Goal: Task Accomplishment & Management: Manage account settings

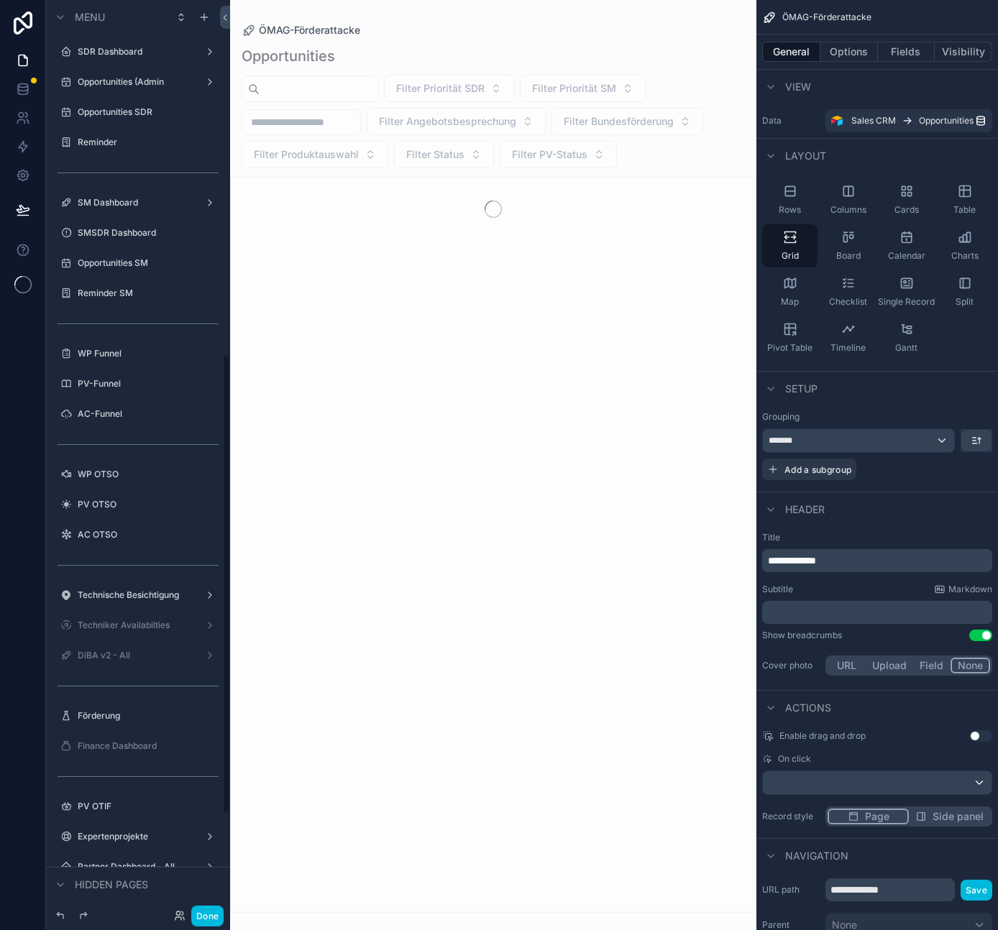
scroll to position [701, 0]
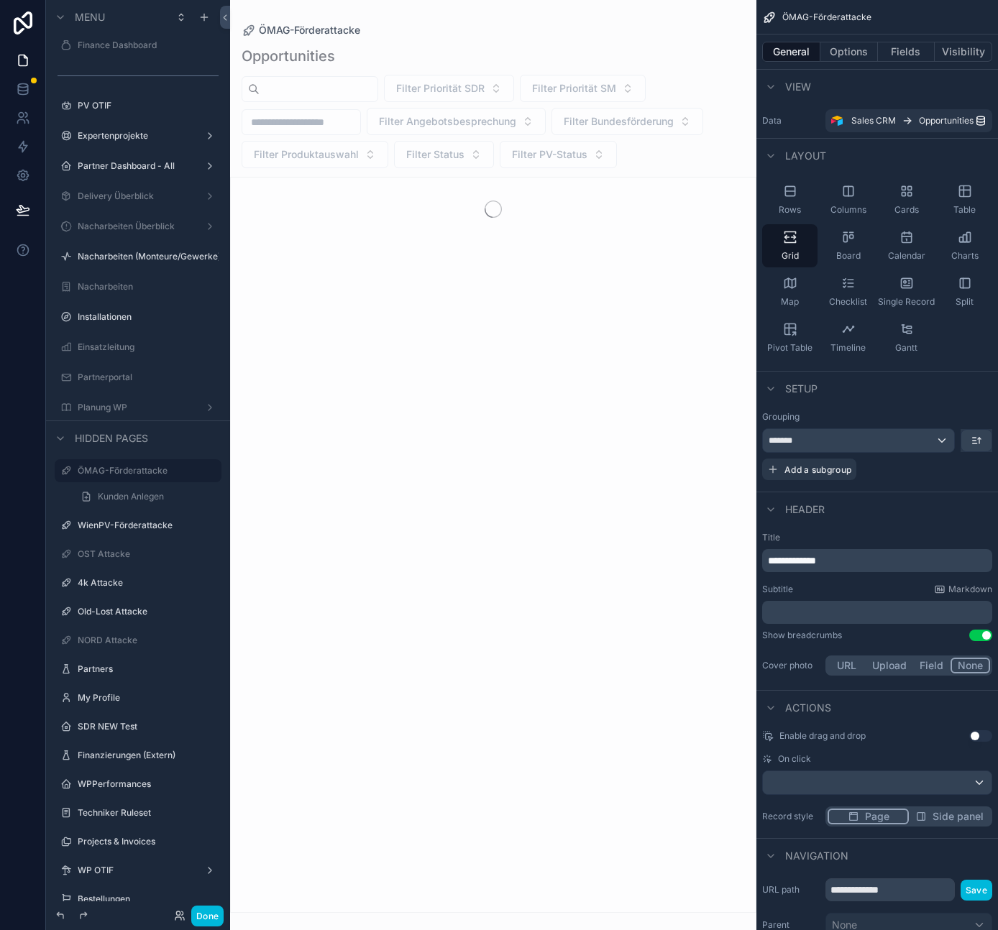
click at [177, 916] on icon at bounding box center [180, 916] width 12 height 12
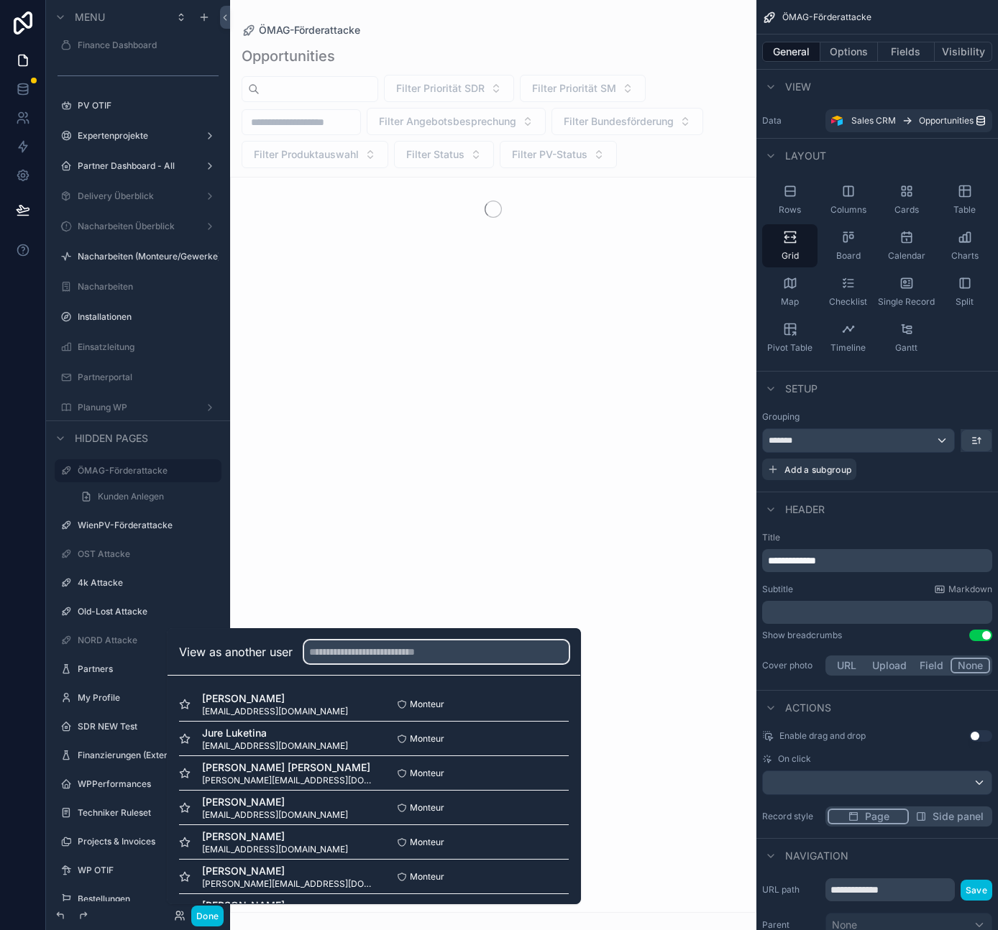
click at [334, 647] on input "text" at bounding box center [436, 651] width 265 height 23
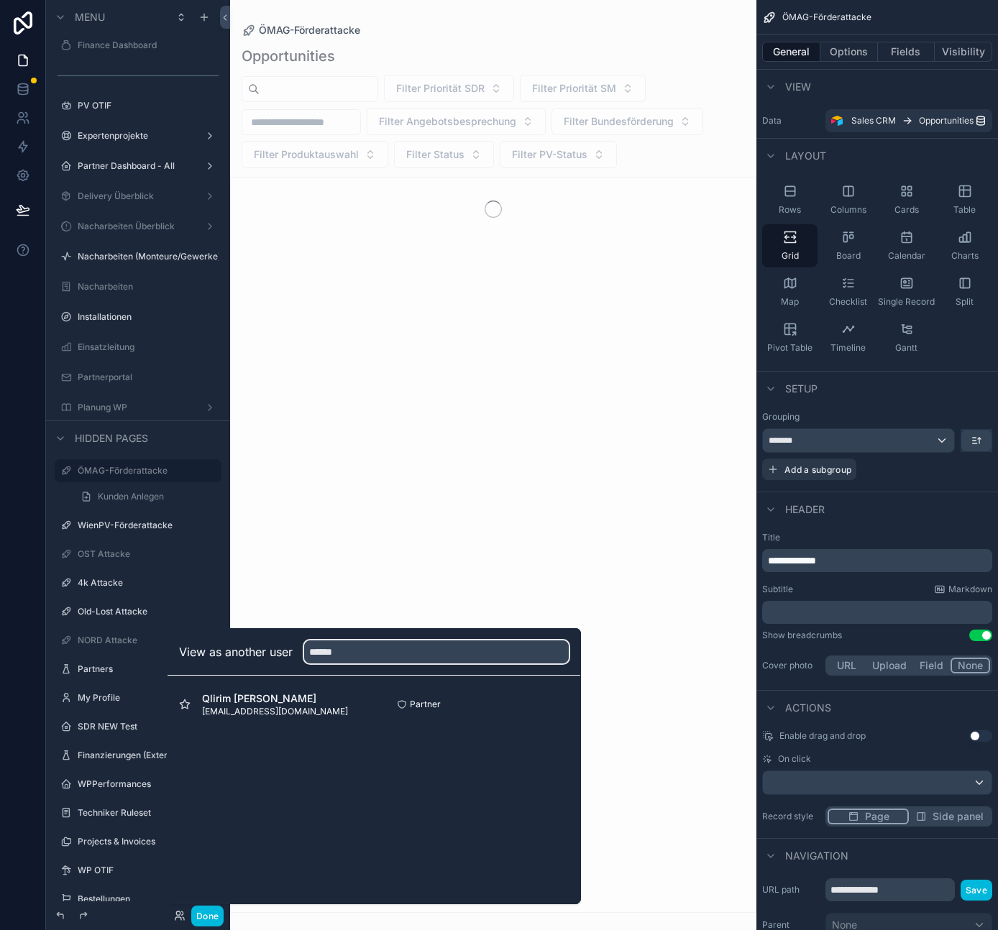
type input "******"
click at [0, 0] on button "Select" at bounding box center [0, 0] width 0 height 0
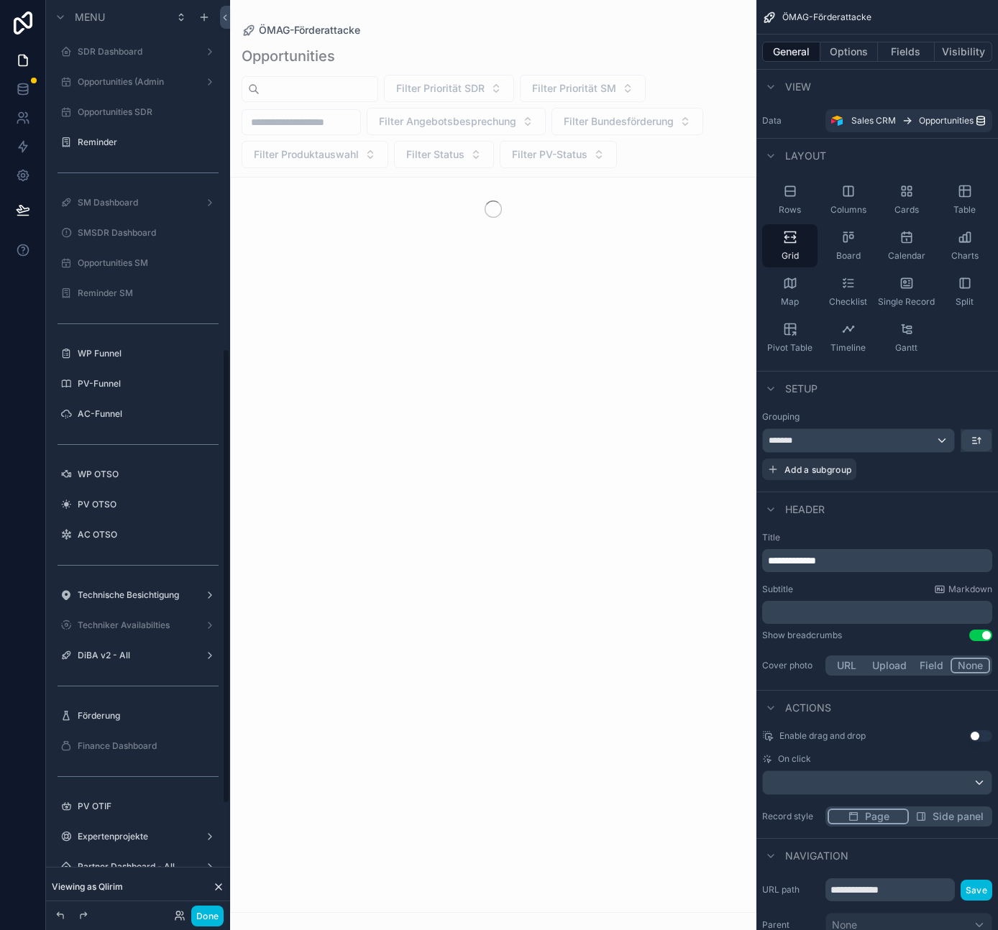
scroll to position [701, 0]
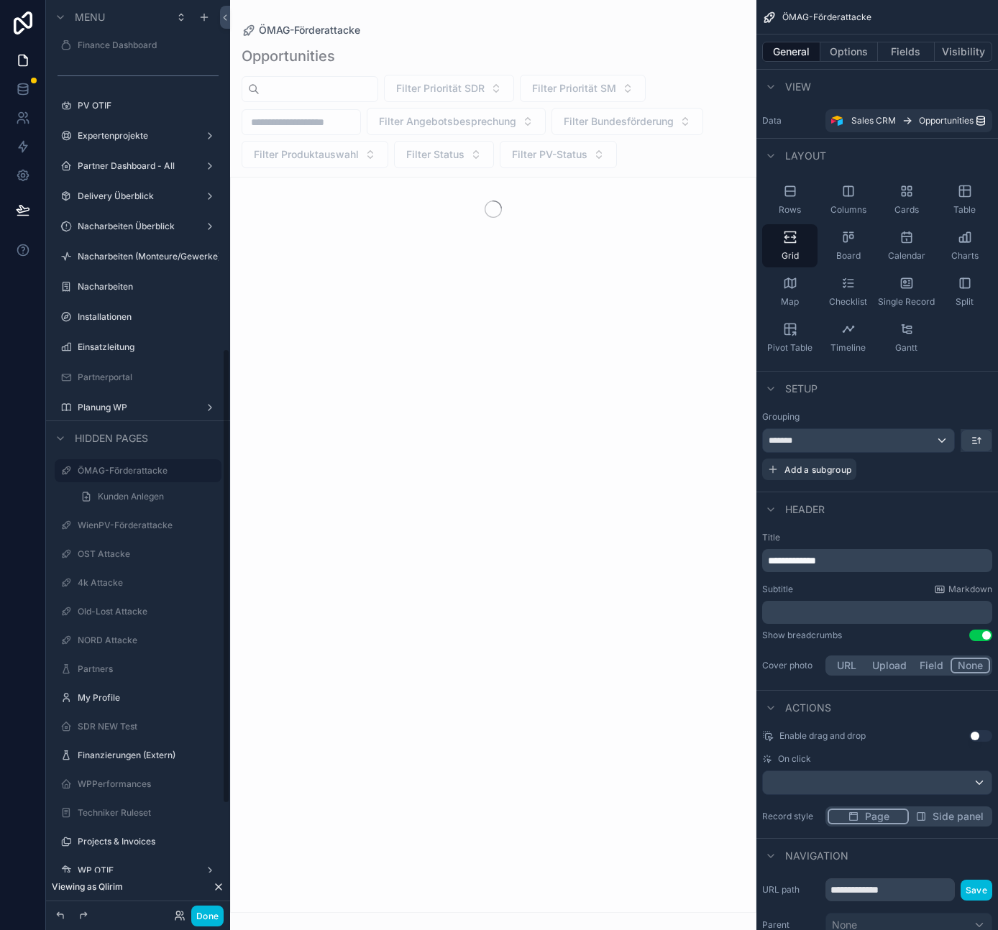
click at [213, 921] on button "Done" at bounding box center [207, 916] width 32 height 21
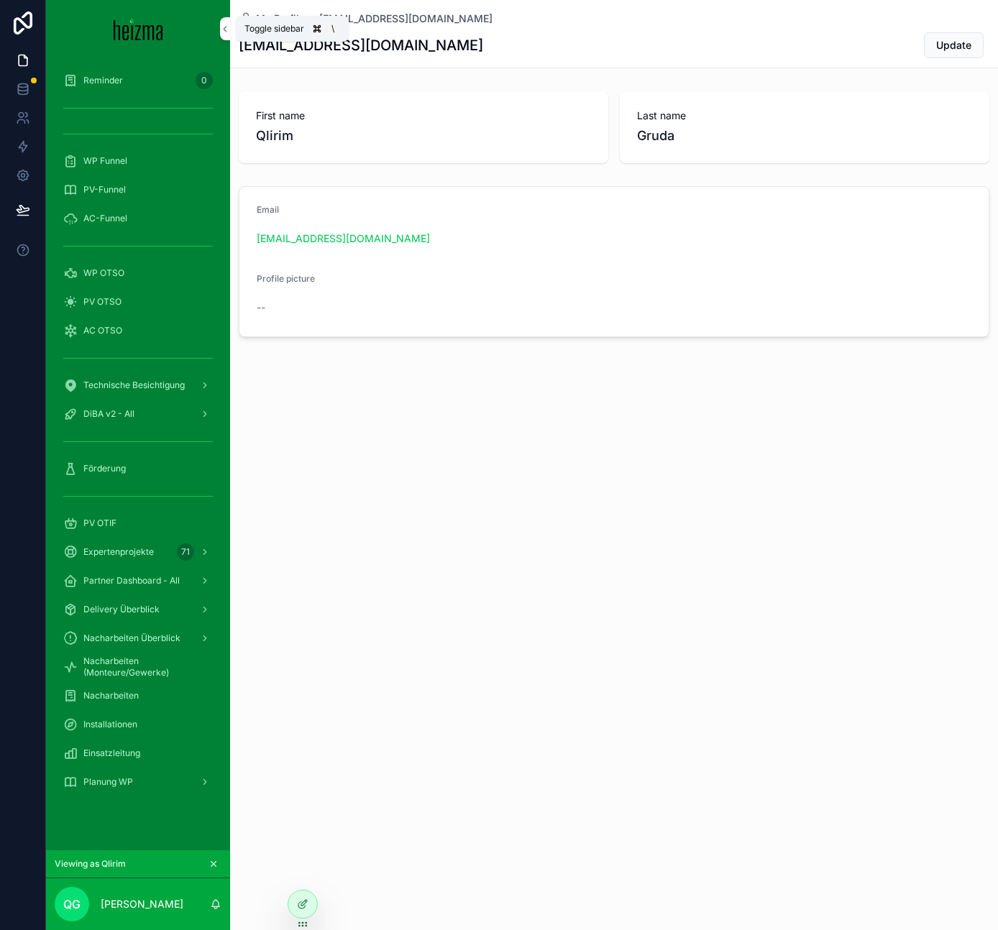
click at [223, 31] on icon "scrollable content" at bounding box center [225, 29] width 10 height 11
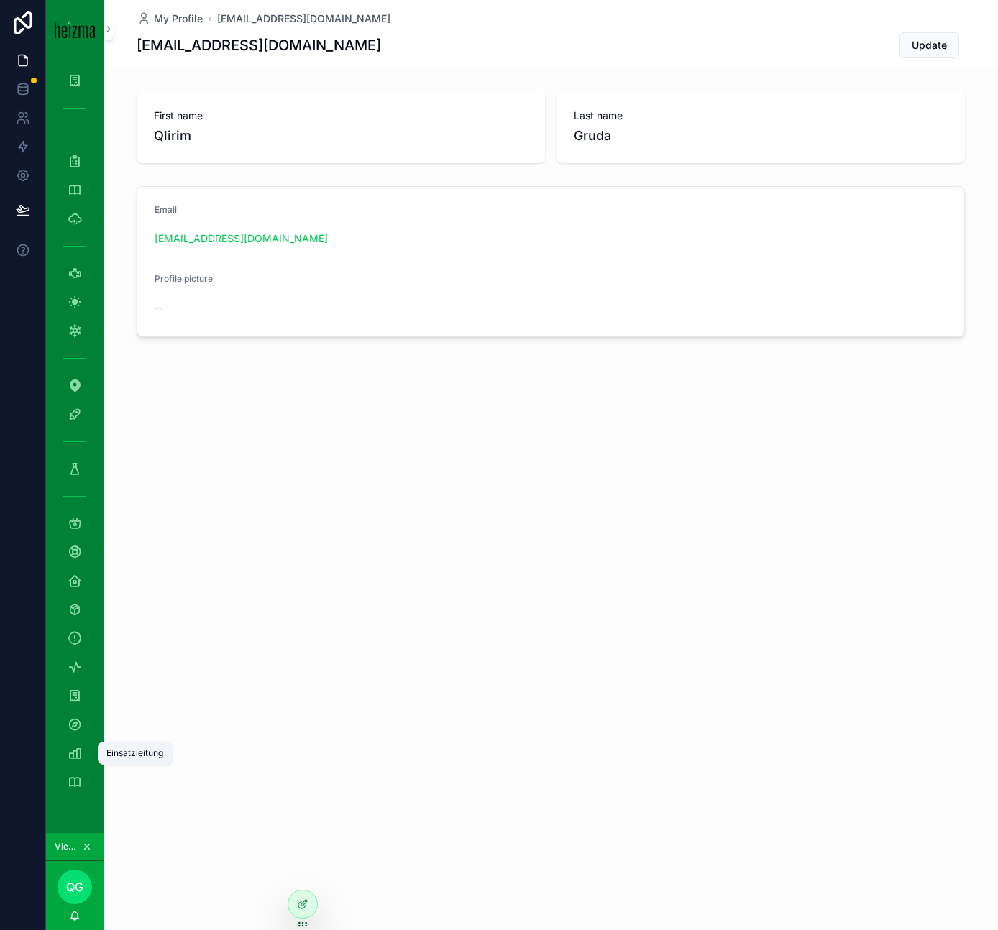
click at [79, 748] on icon "scrollable content" at bounding box center [75, 753] width 14 height 14
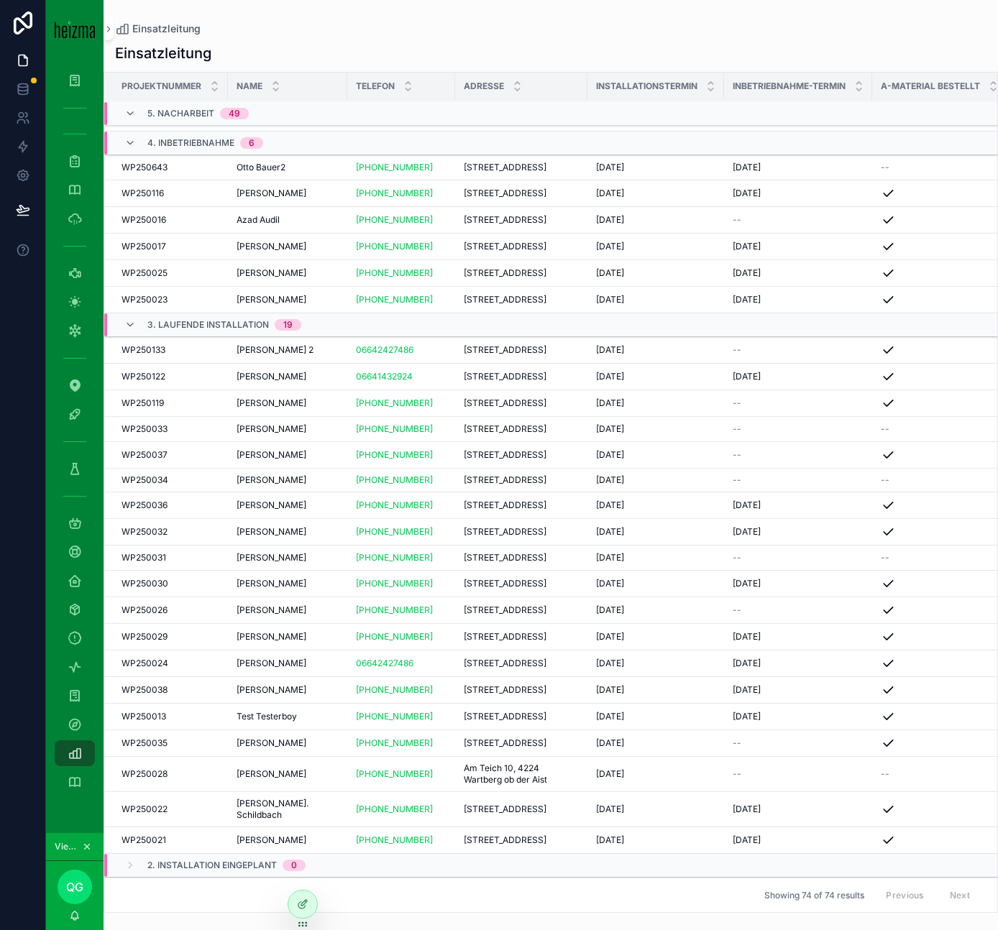
scroll to position [1960, 0]
click at [668, 737] on div "06/10/2025 06/10/2025" at bounding box center [655, 743] width 119 height 12
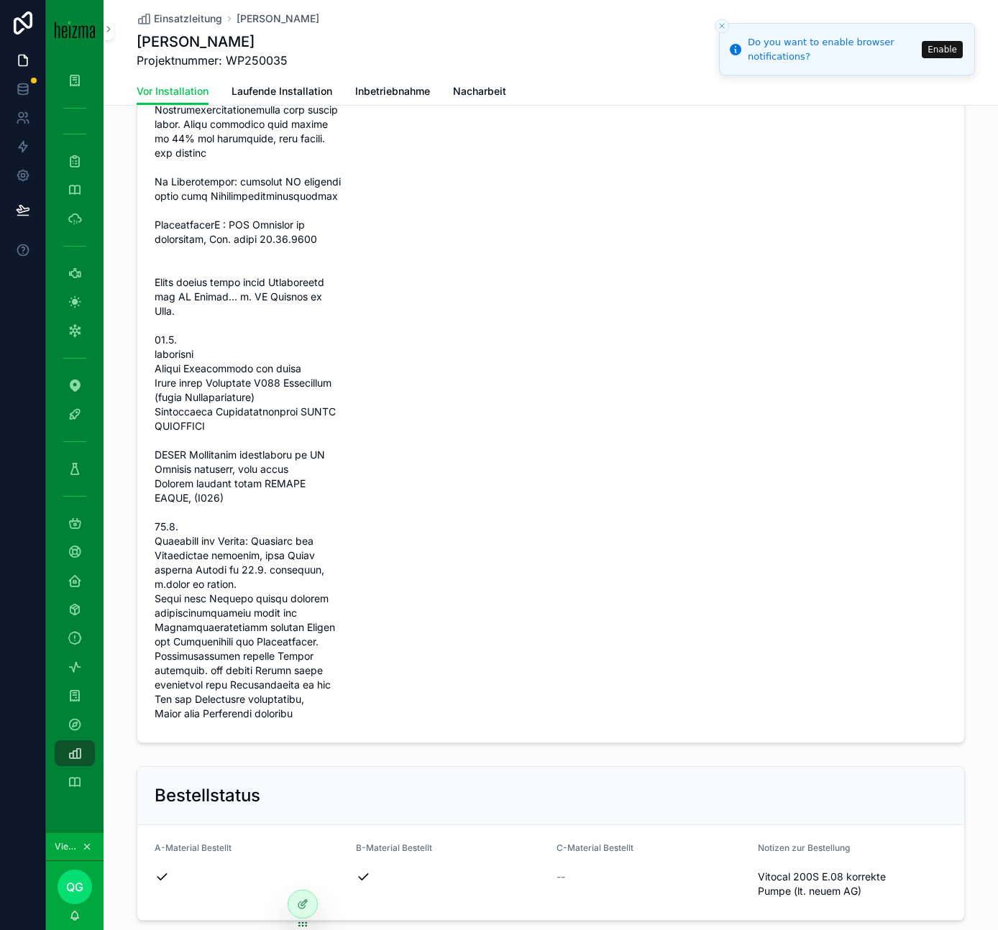
scroll to position [1151, 0]
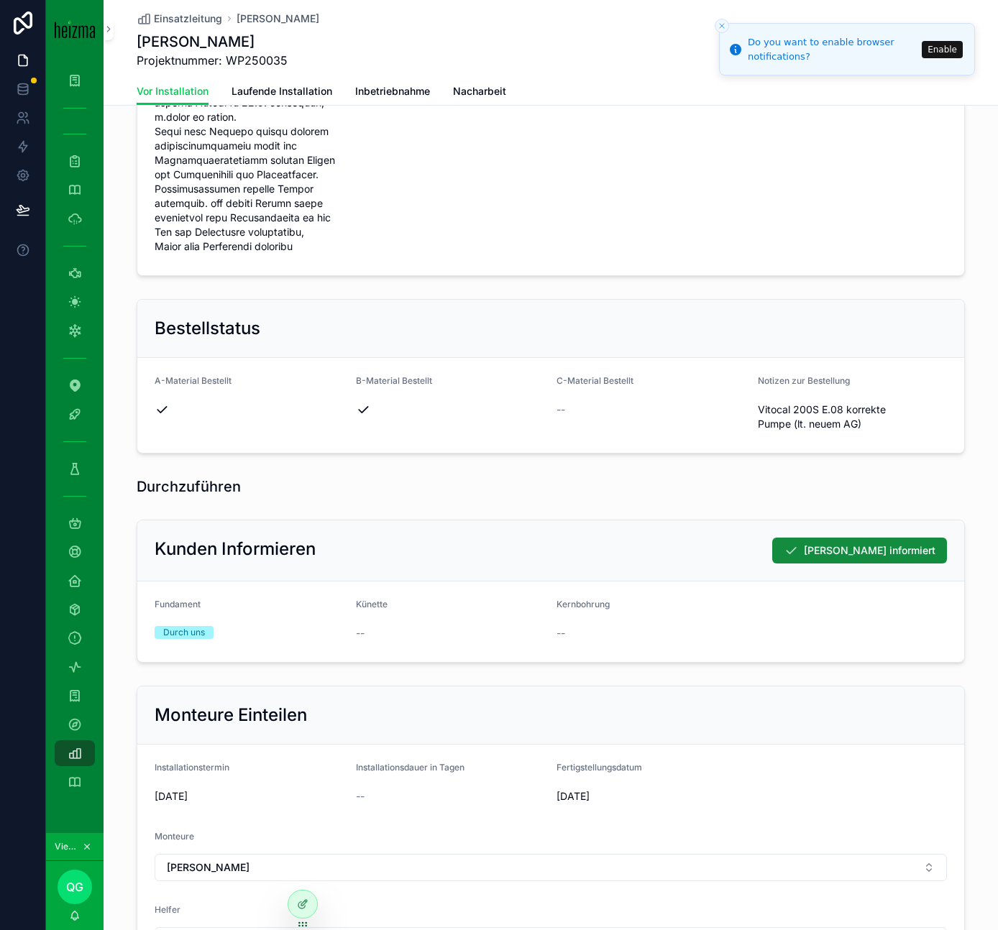
click at [722, 24] on icon "Close toast" at bounding box center [721, 26] width 9 height 9
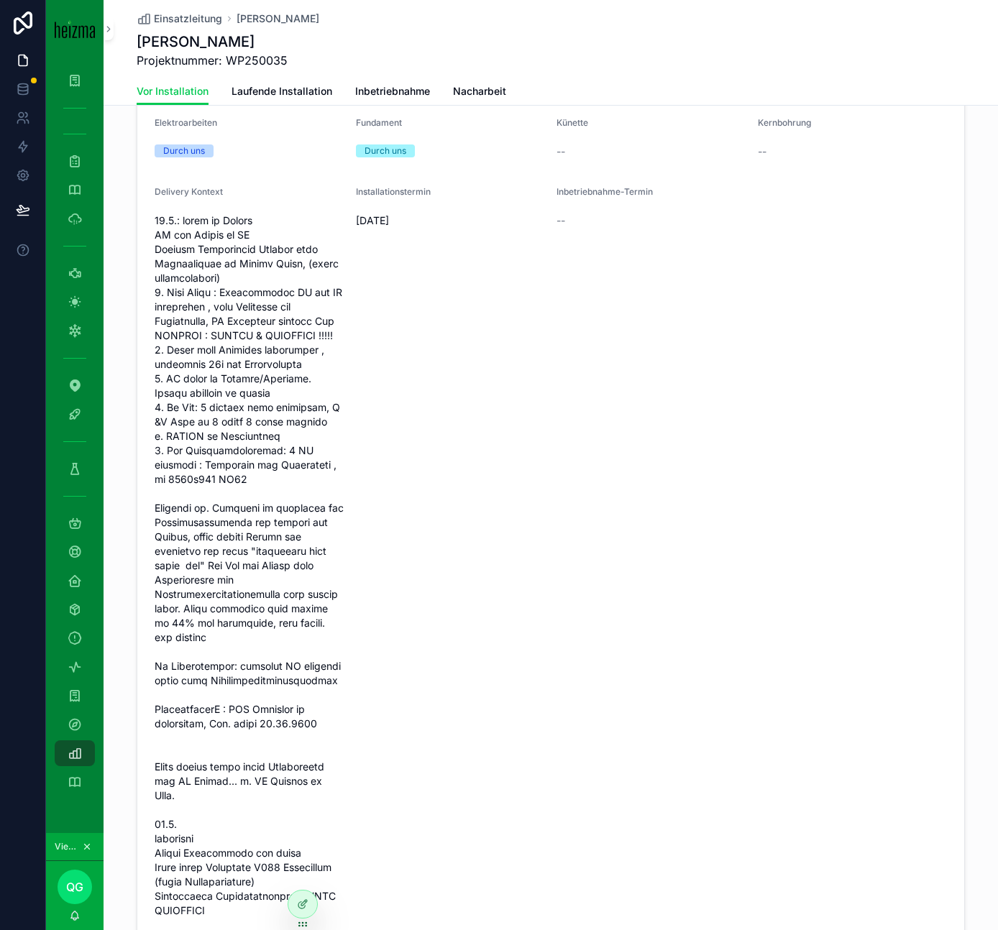
scroll to position [0, 0]
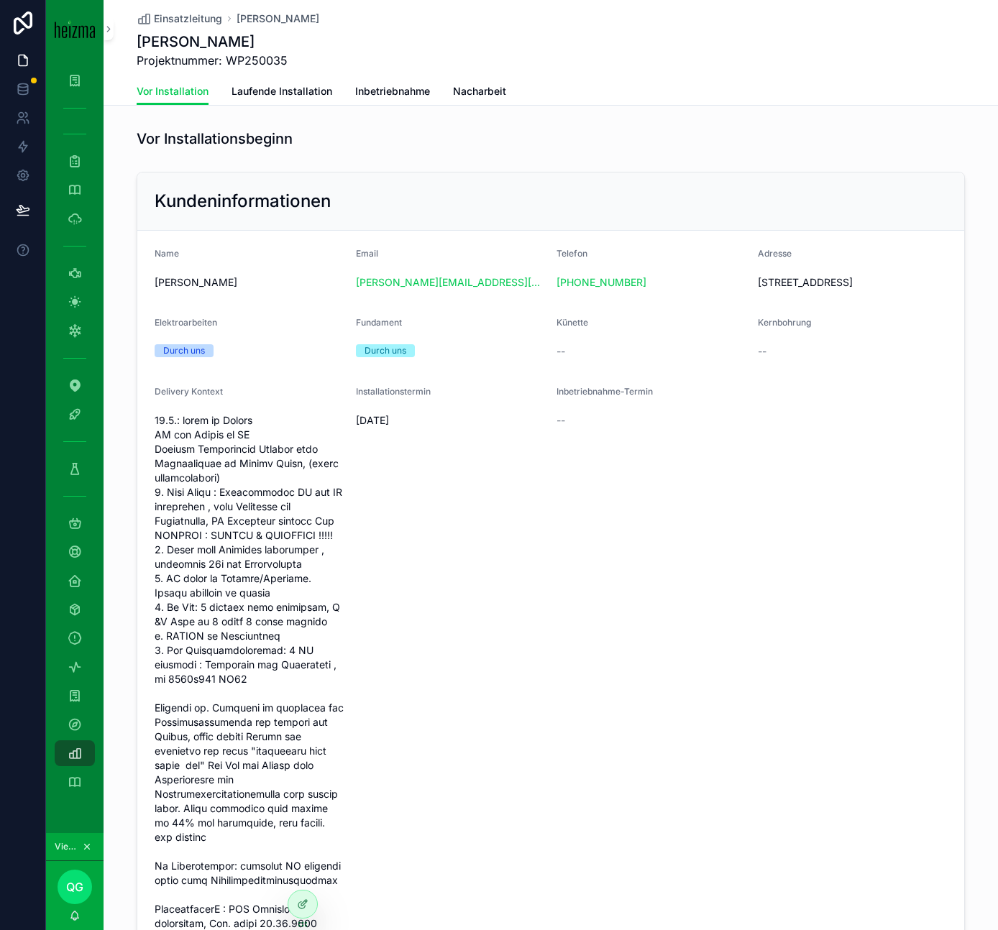
click at [307, 86] on span "Laufende Installation" at bounding box center [281, 91] width 101 height 14
click at [70, 777] on icon "scrollable content" at bounding box center [75, 782] width 14 height 14
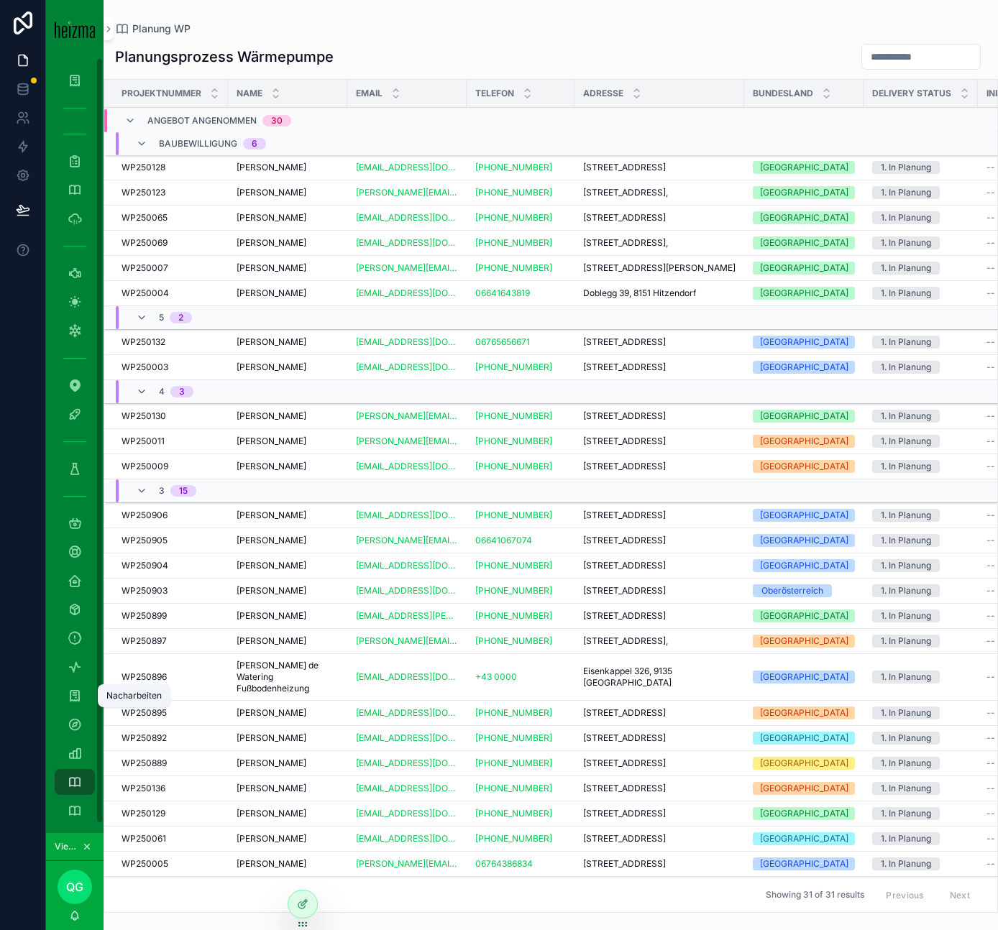
scroll to position [9, 0]
click at [80, 804] on icon "scrollable content" at bounding box center [75, 801] width 14 height 14
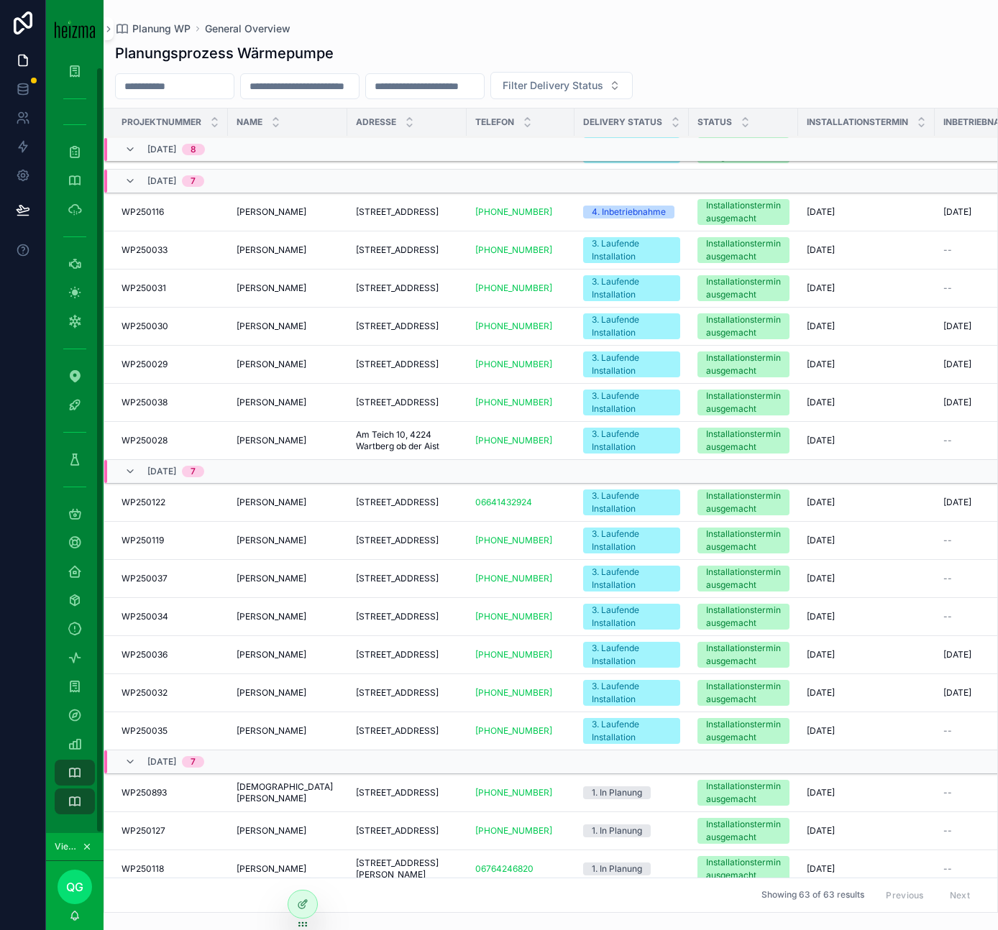
scroll to position [479, 0]
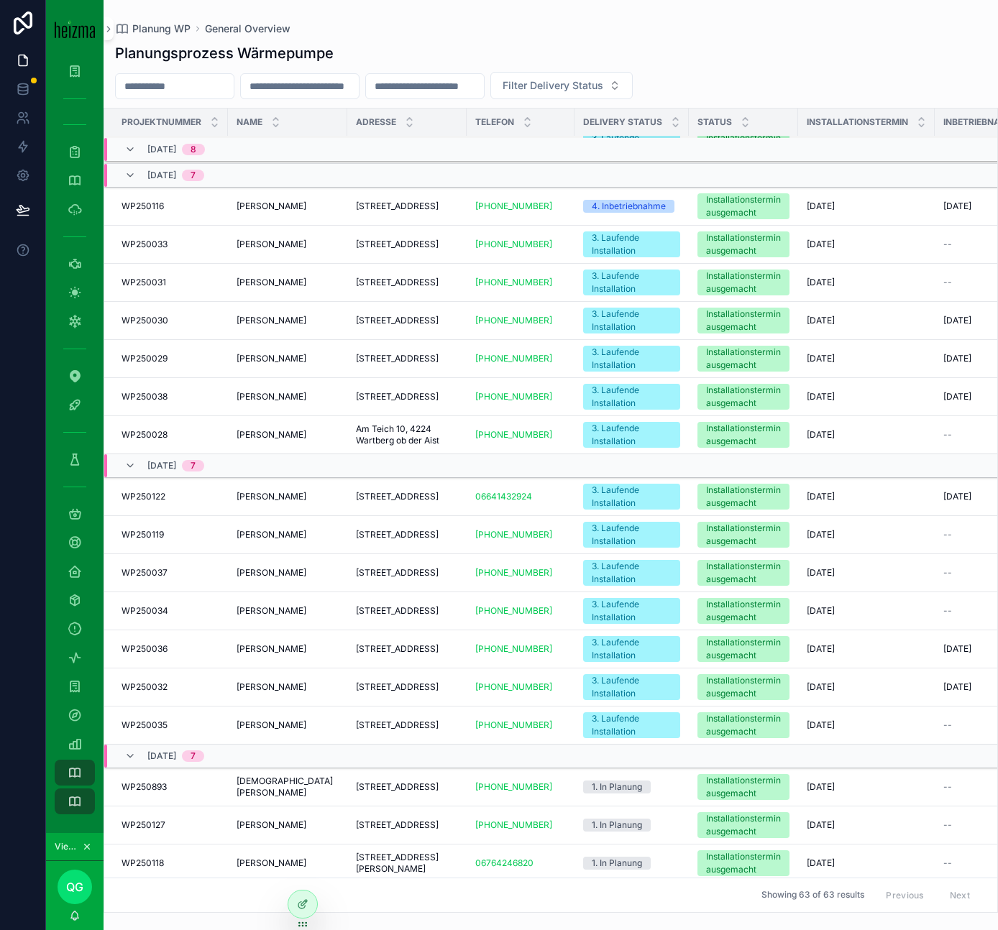
click at [308, 731] on div "Franz Konrad Franz Konrad" at bounding box center [287, 725] width 102 height 12
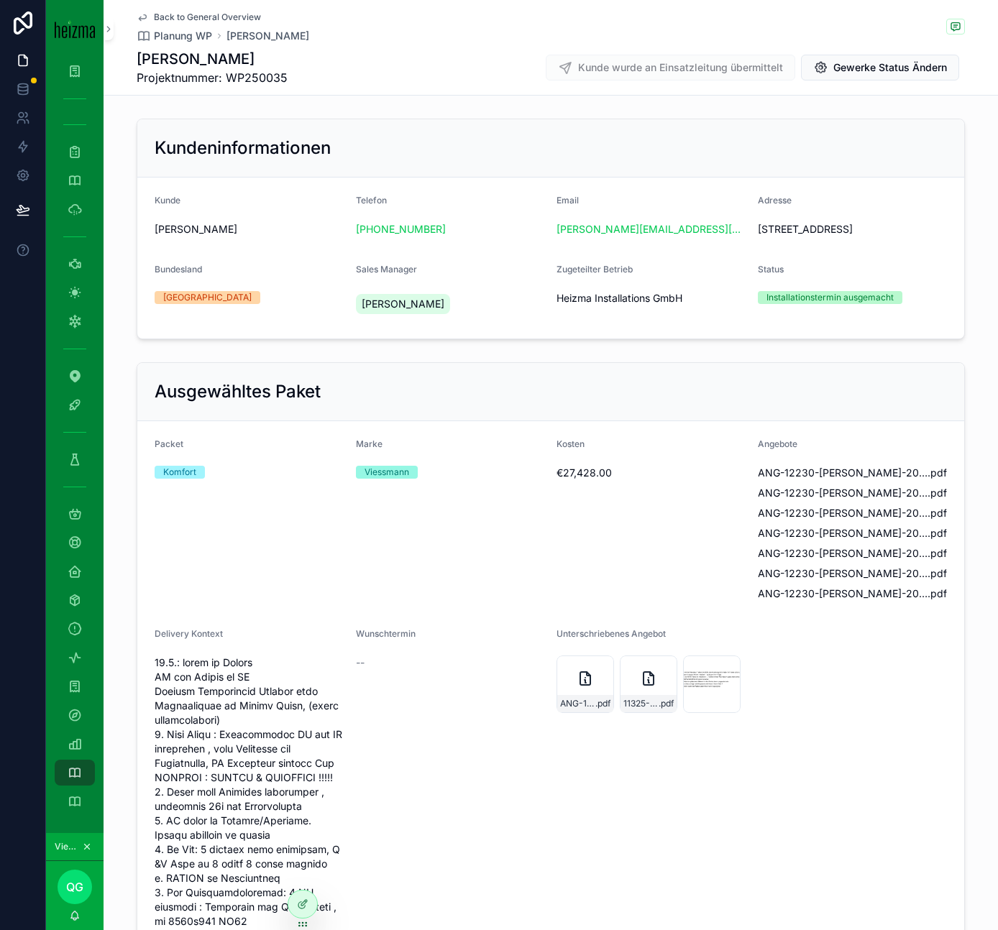
click at [642, 680] on icon "scrollable content" at bounding box center [648, 678] width 17 height 17
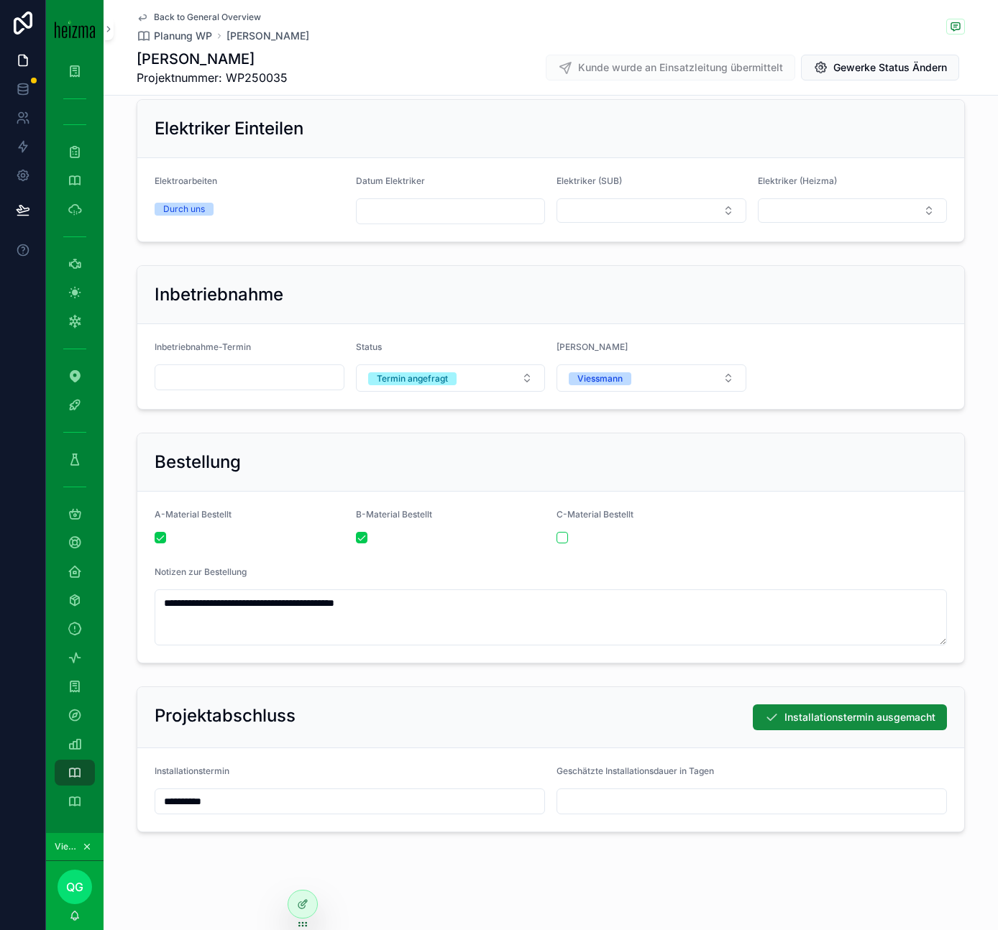
scroll to position [2990, 0]
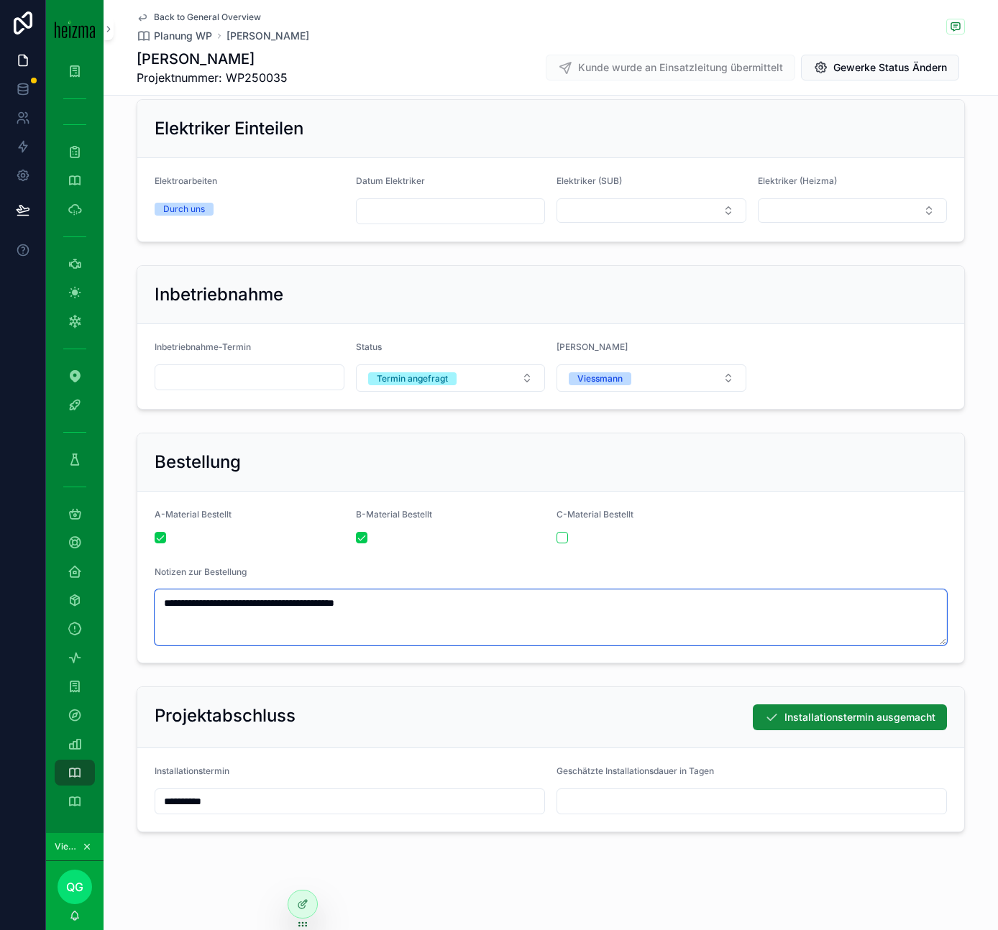
drag, startPoint x: 163, startPoint y: 603, endPoint x: 500, endPoint y: 594, distance: 336.5
click at [500, 594] on textarea "**********" at bounding box center [551, 617] width 792 height 56
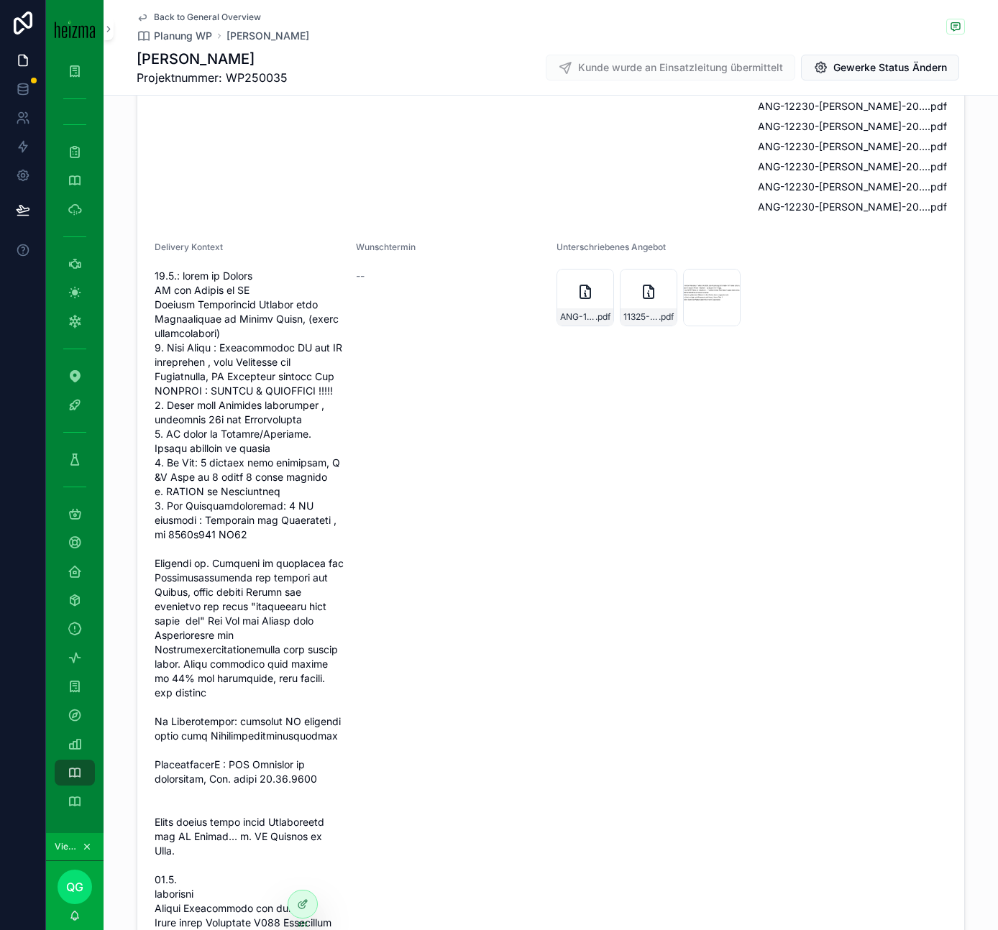
scroll to position [0, 0]
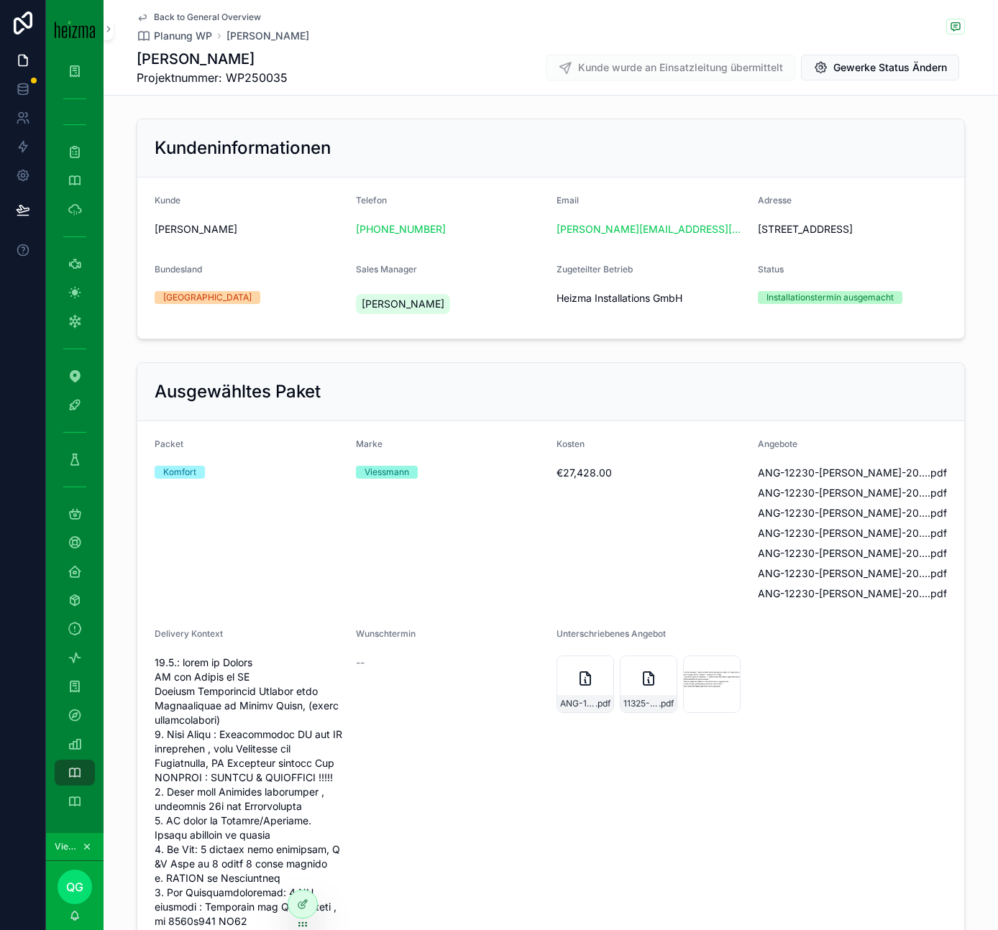
click at [643, 679] on icon "scrollable content" at bounding box center [648, 678] width 10 height 13
click at [699, 679] on div "Bildschirmfoto-2025-09-17-um-06.54.12 .png" at bounding box center [712, 685] width 58 height 58
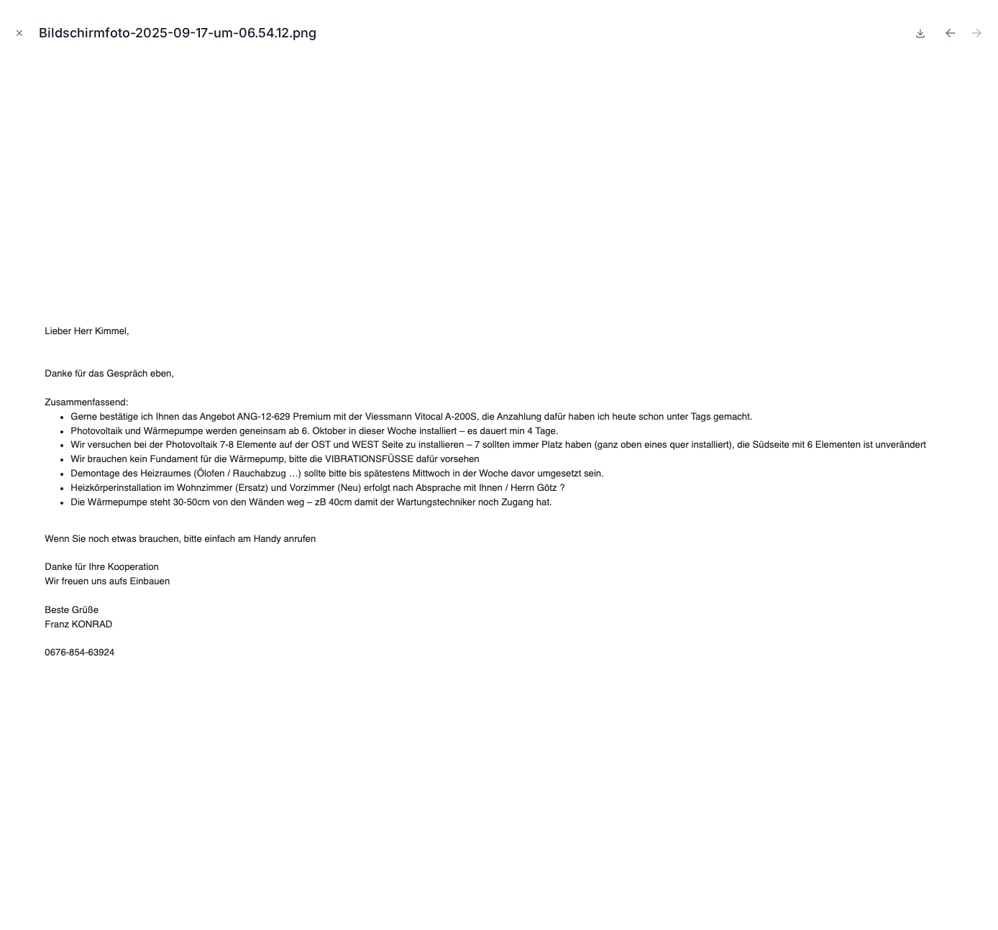
drag, startPoint x: 73, startPoint y: 487, endPoint x: 167, endPoint y: 479, distance: 94.4
click at [244, 484] on img at bounding box center [499, 489] width 941 height 342
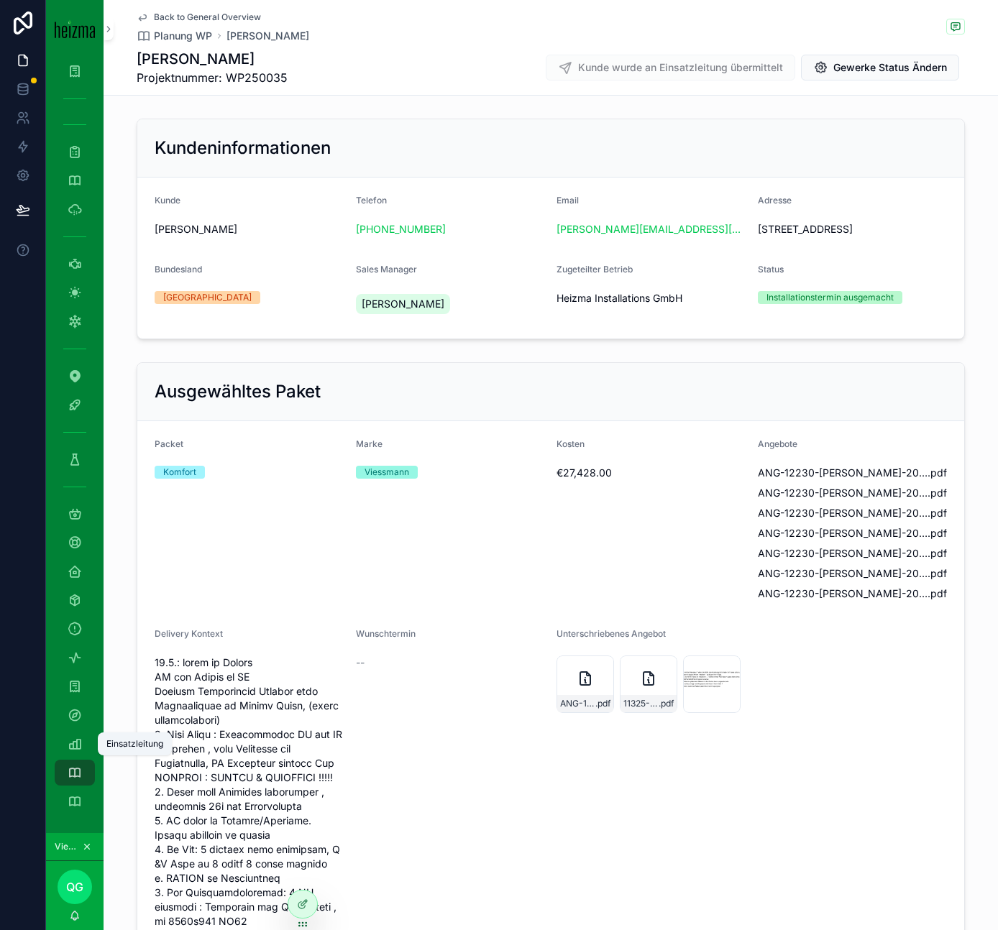
click at [73, 734] on div "Einsatzleitung" at bounding box center [74, 743] width 23 height 23
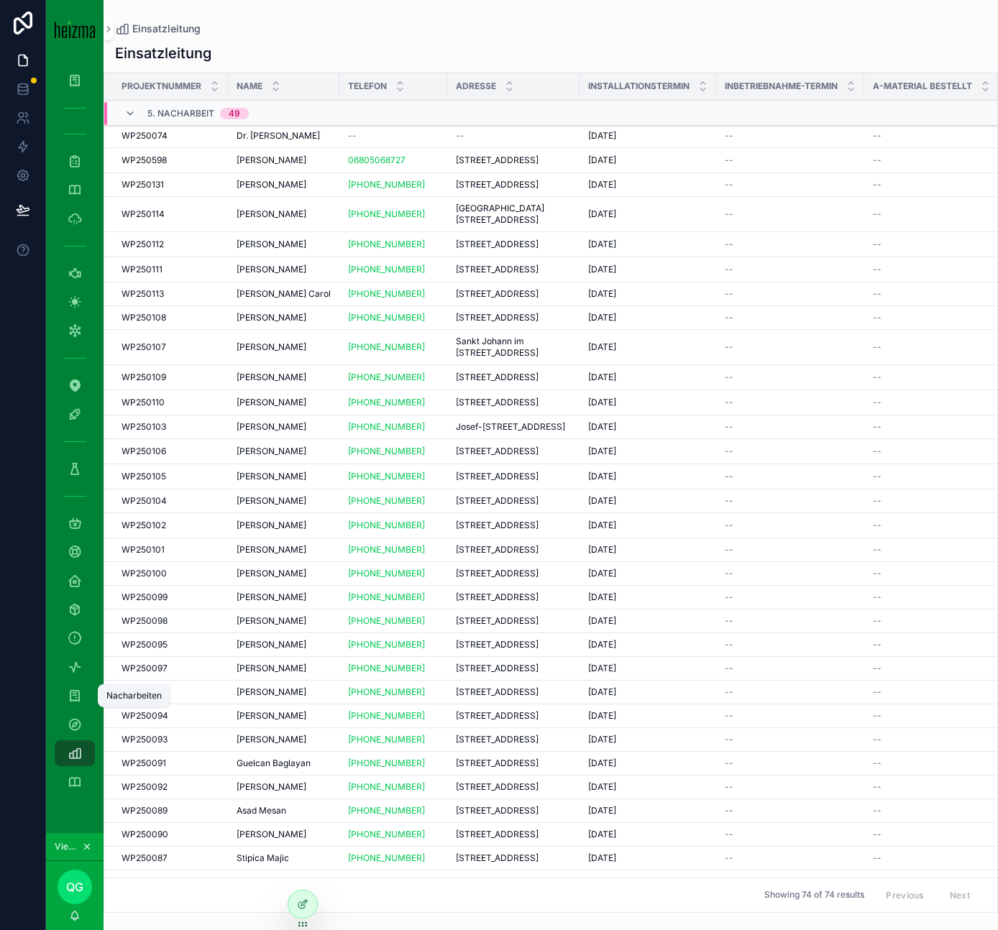
click at [74, 691] on icon "scrollable content" at bounding box center [75, 696] width 14 height 14
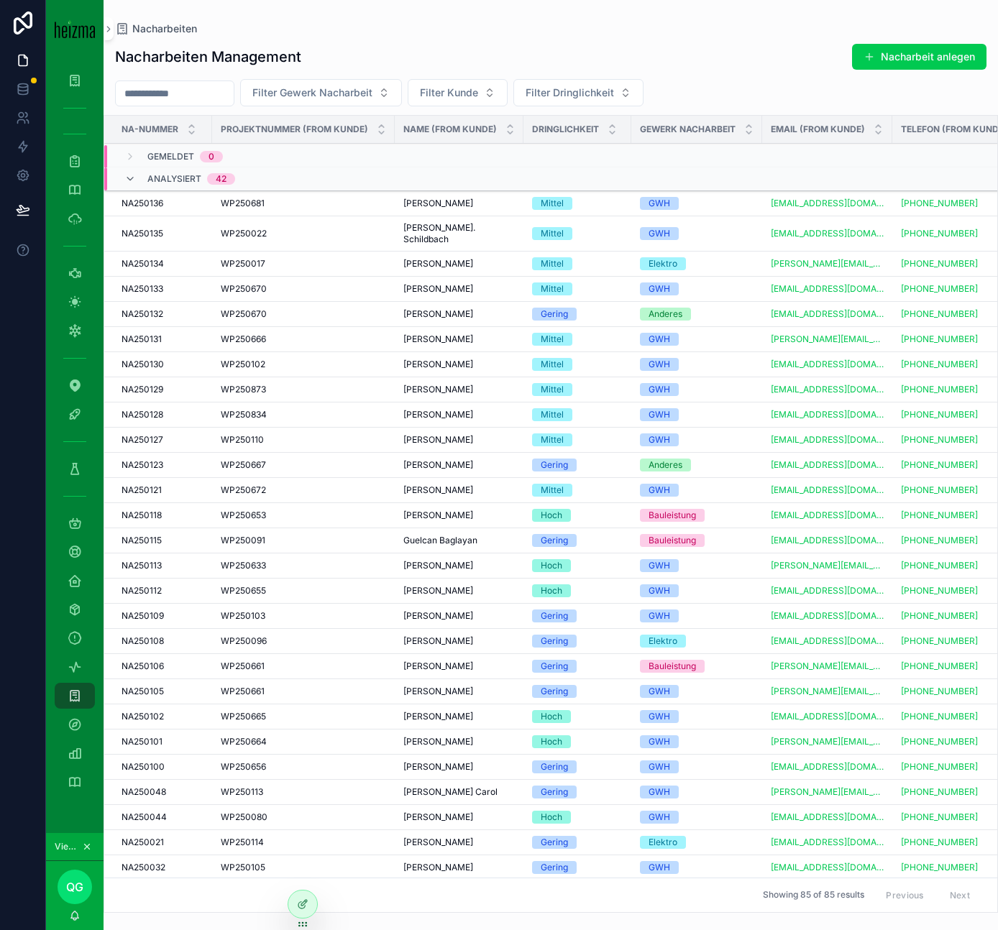
click at [298, 95] on span "Filter Gewerk Nacharbeit" at bounding box center [312, 93] width 120 height 14
click at [311, 176] on div "Elektro" at bounding box center [339, 173] width 200 height 23
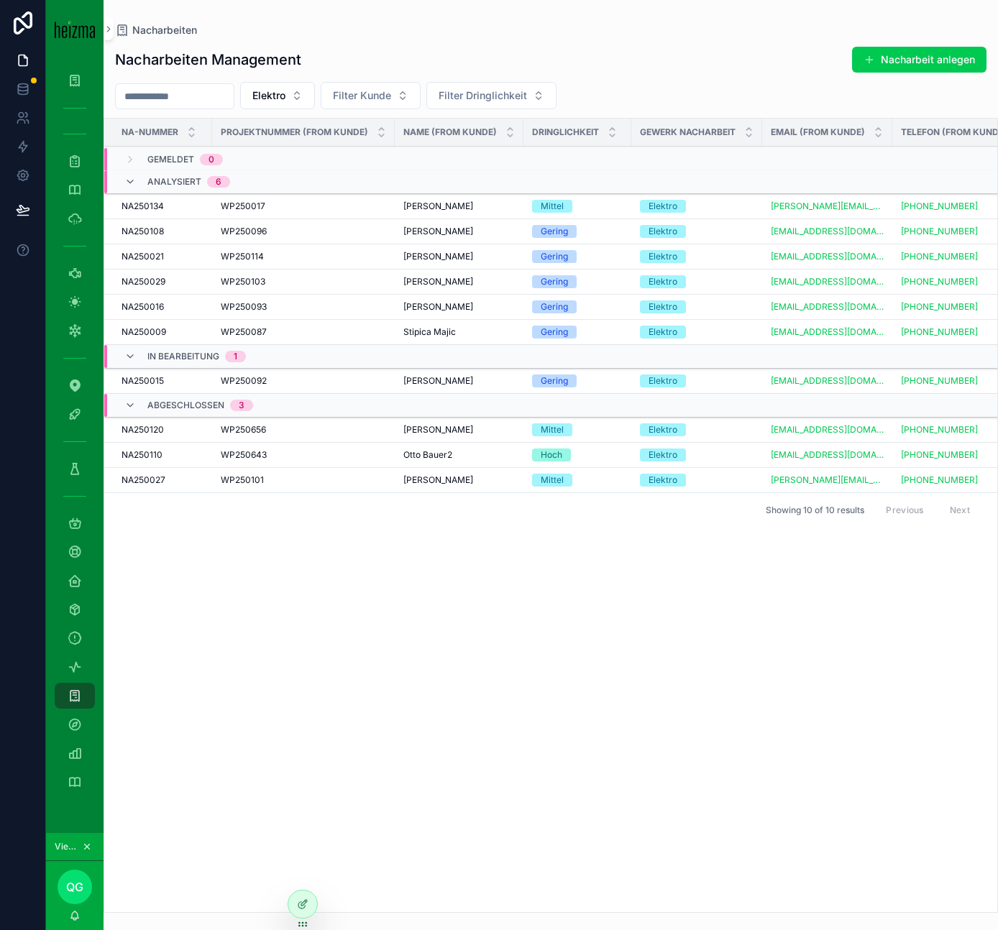
click at [267, 106] on button "Elektro" at bounding box center [277, 95] width 75 height 27
click at [78, 719] on icon "scrollable content" at bounding box center [75, 724] width 14 height 14
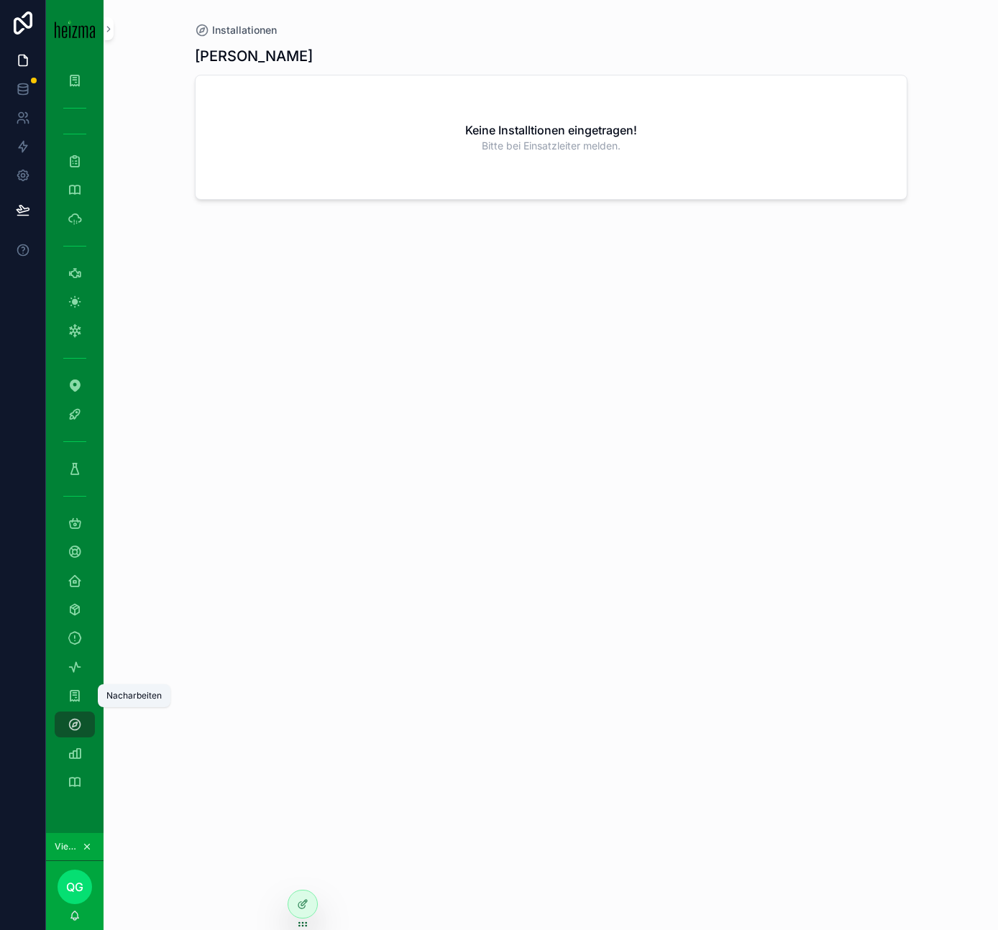
click at [73, 698] on icon "scrollable content" at bounding box center [75, 696] width 14 height 14
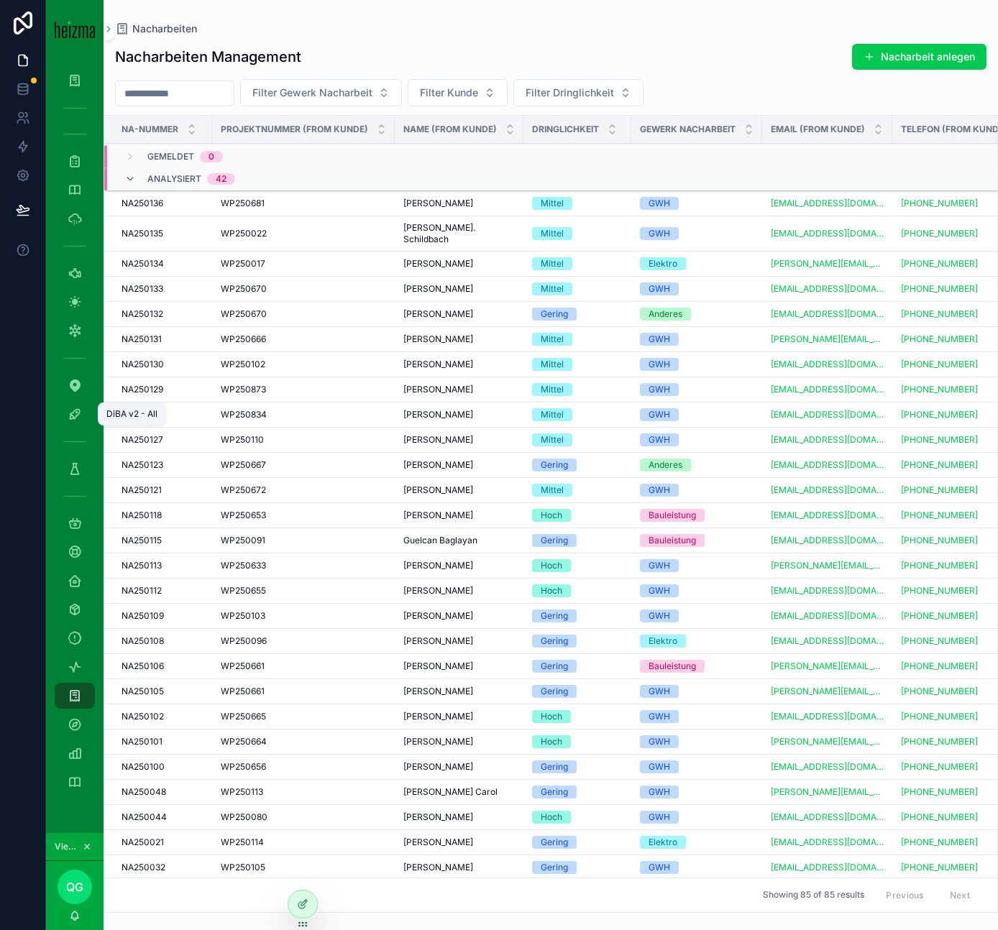
click at [78, 410] on icon "scrollable content" at bounding box center [75, 414] width 14 height 14
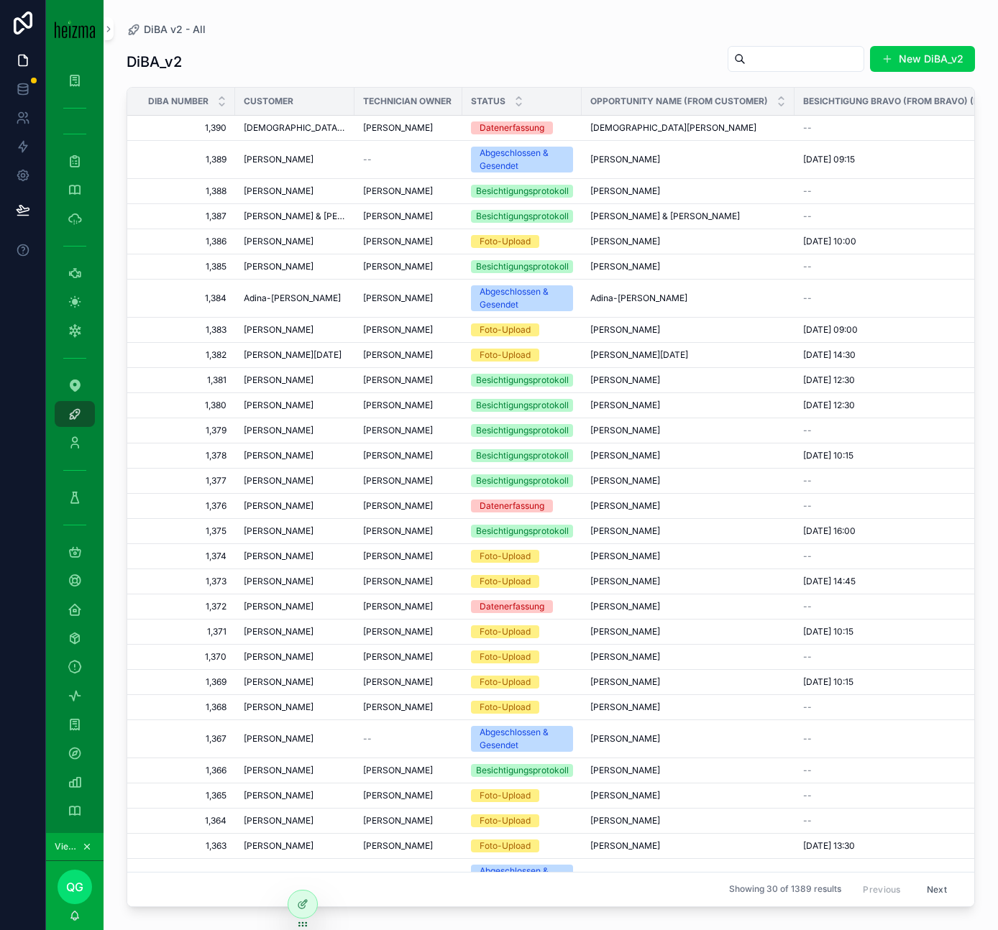
click at [765, 57] on input "scrollable content" at bounding box center [804, 59] width 118 height 20
type input "*****"
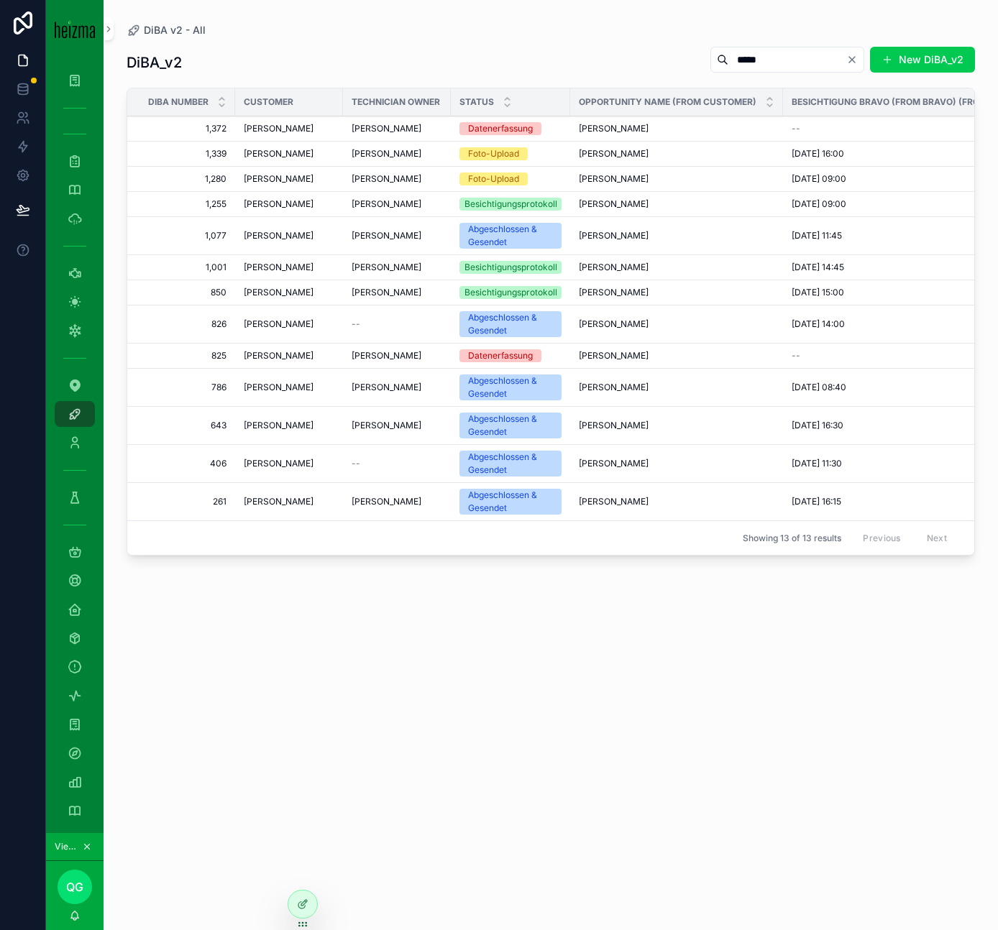
click at [419, 132] on div "Robert Götz" at bounding box center [396, 129] width 91 height 12
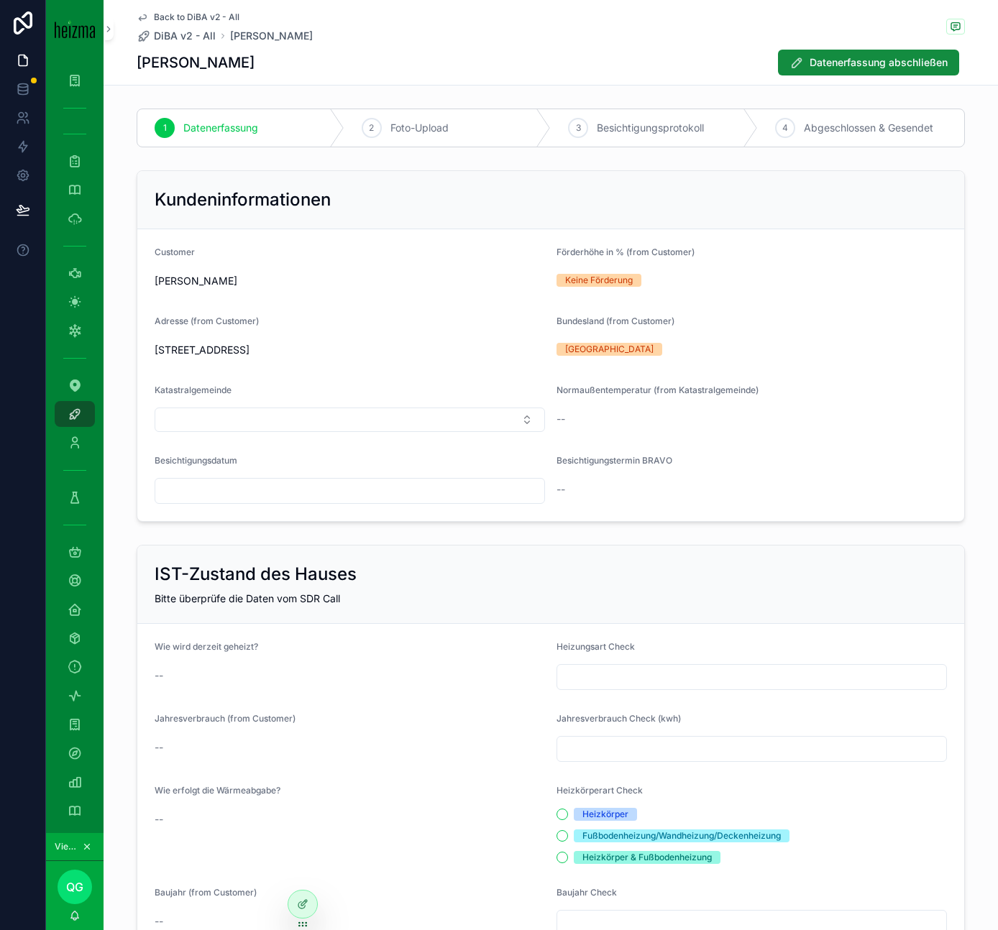
click at [877, 62] on span "Datenerfassung abschließen" at bounding box center [878, 62] width 138 height 14
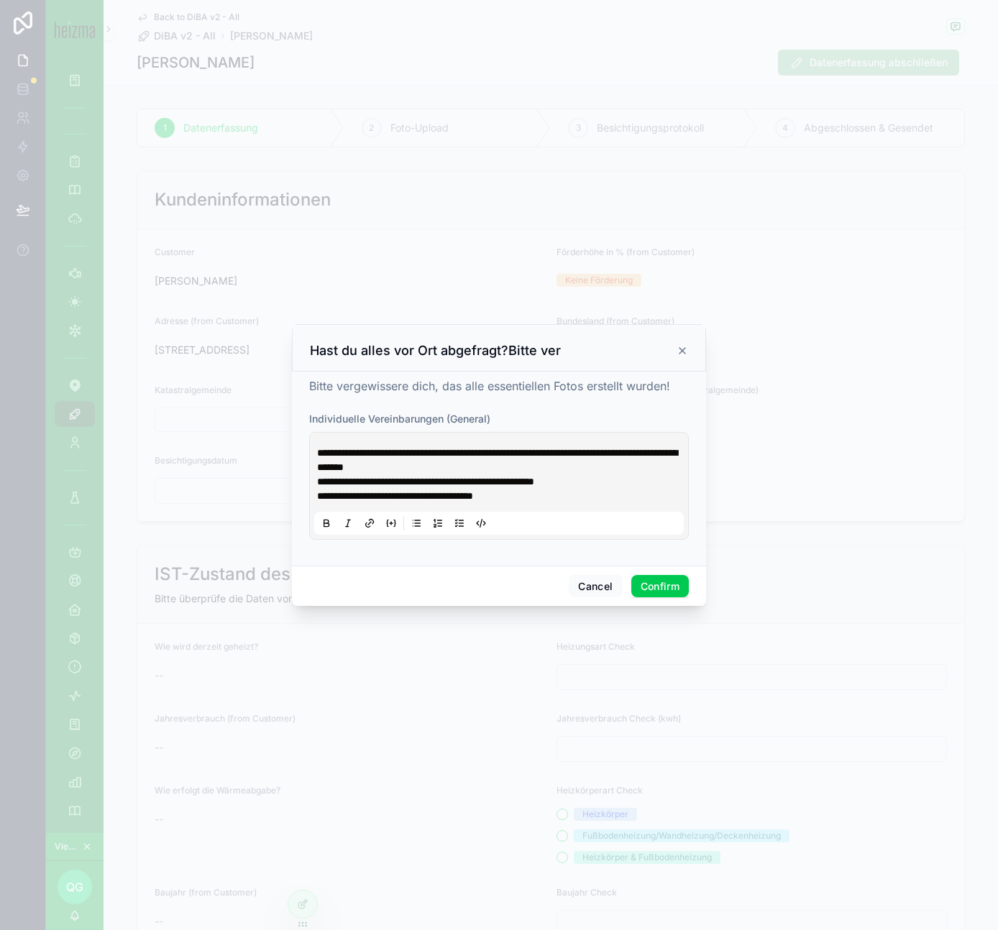
click at [665, 580] on button "Confirm" at bounding box center [660, 586] width 58 height 23
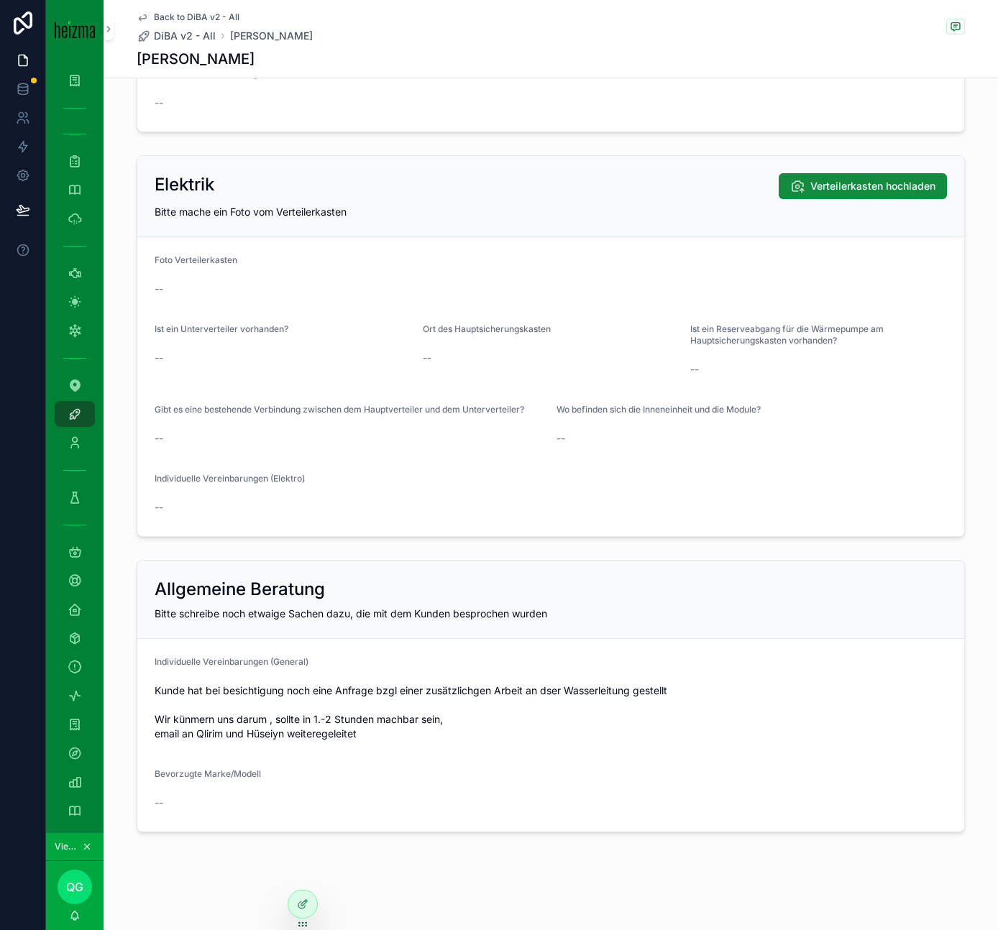
scroll to position [2721, 0]
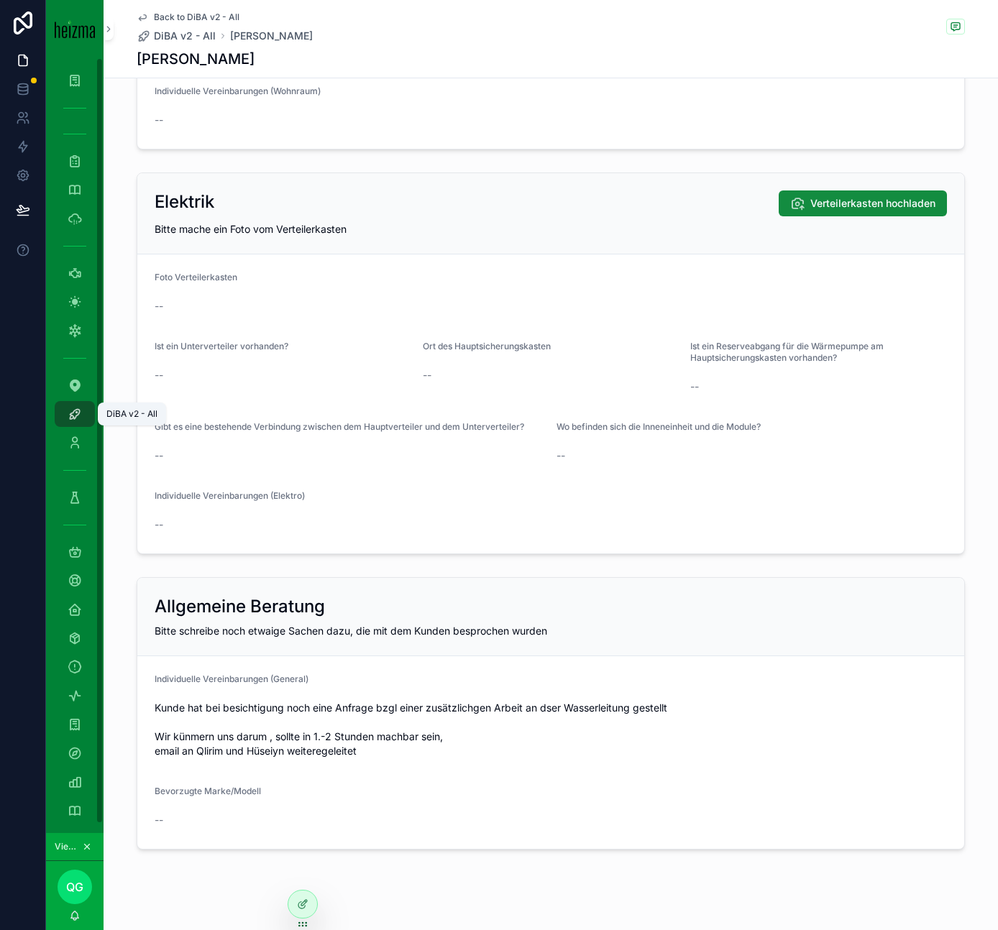
click at [70, 412] on icon "scrollable content" at bounding box center [75, 414] width 14 height 14
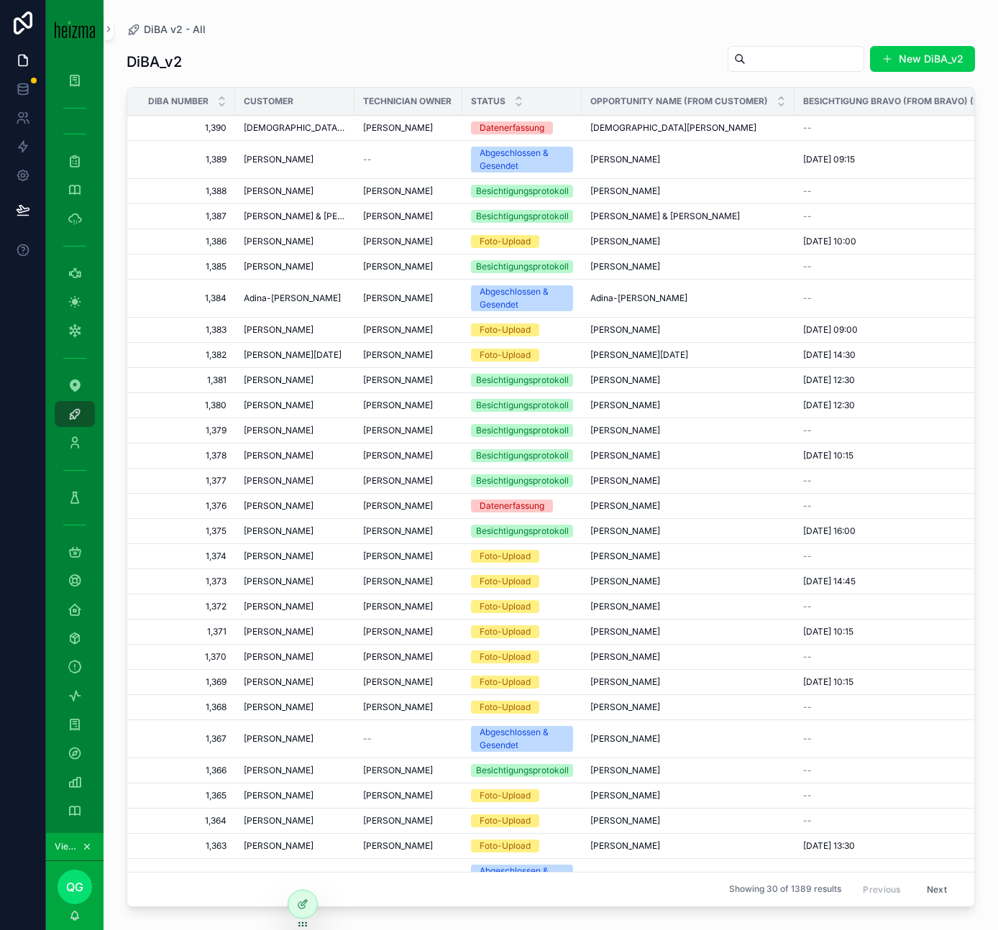
click at [783, 55] on input "scrollable content" at bounding box center [804, 59] width 118 height 20
type input "******"
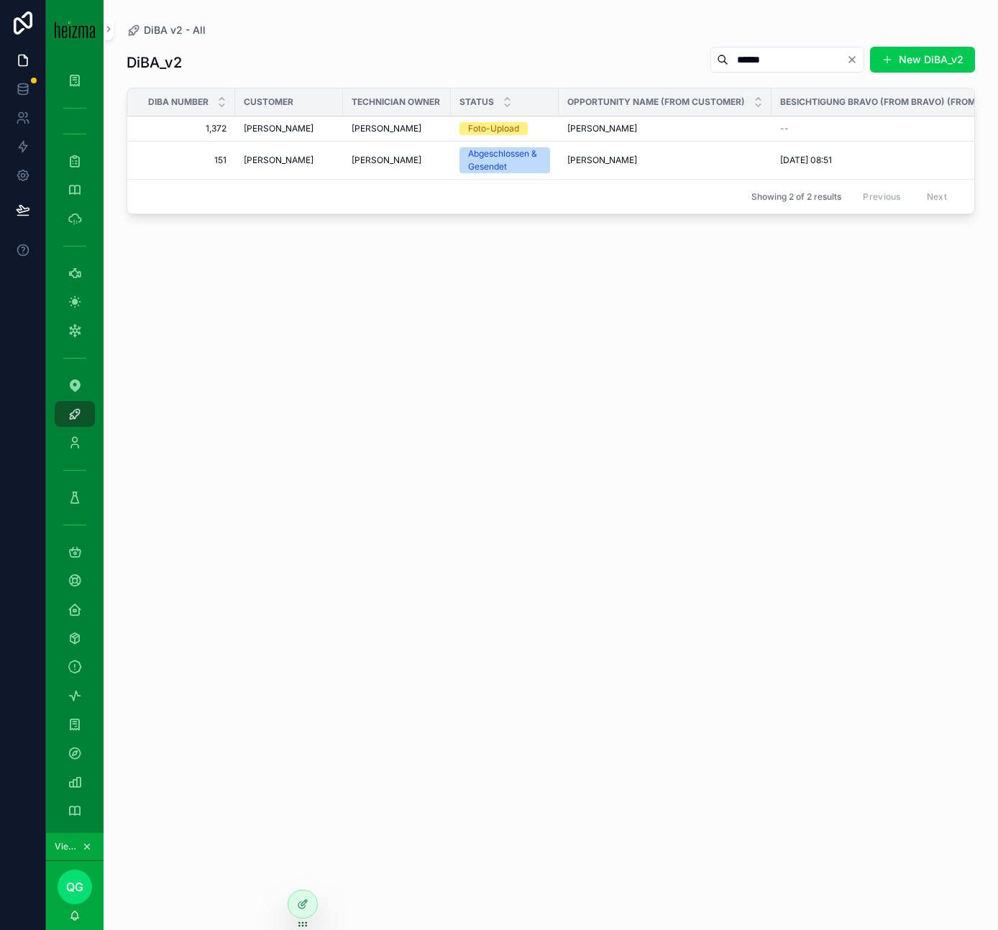
click at [298, 131] on div "Franz Konrad" at bounding box center [289, 129] width 91 height 12
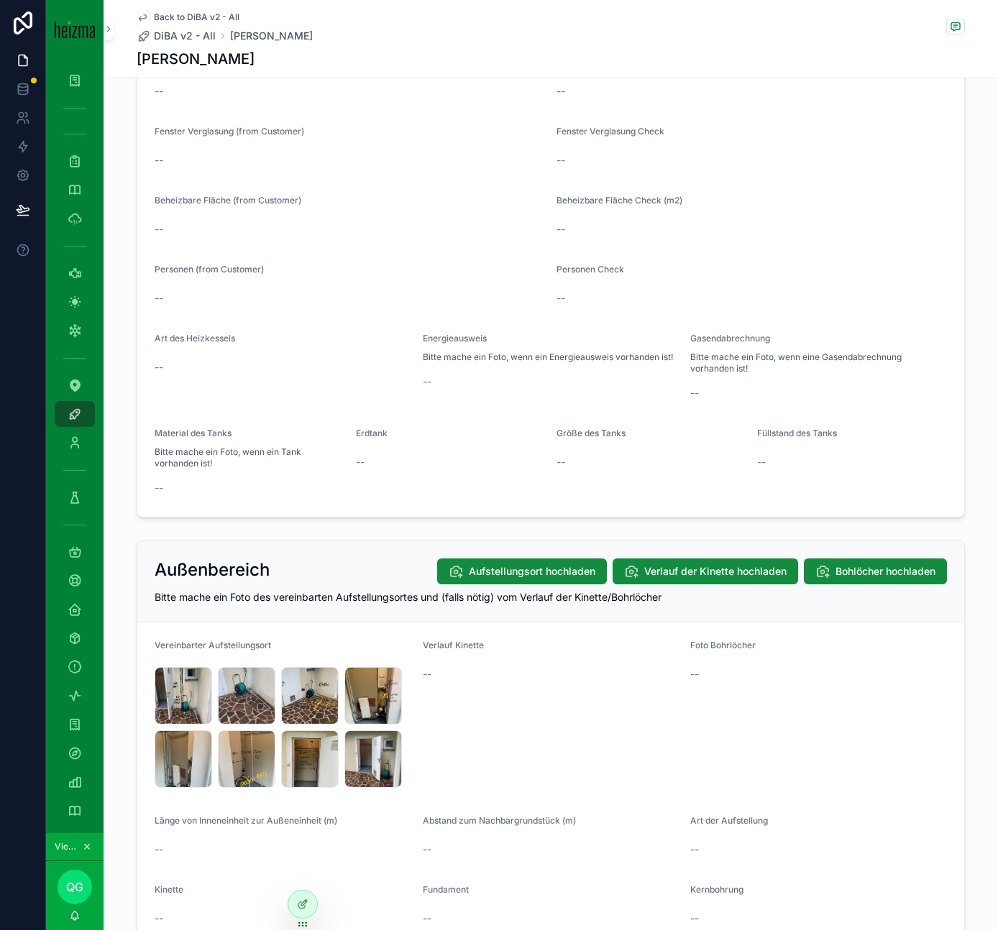
scroll to position [1093, 0]
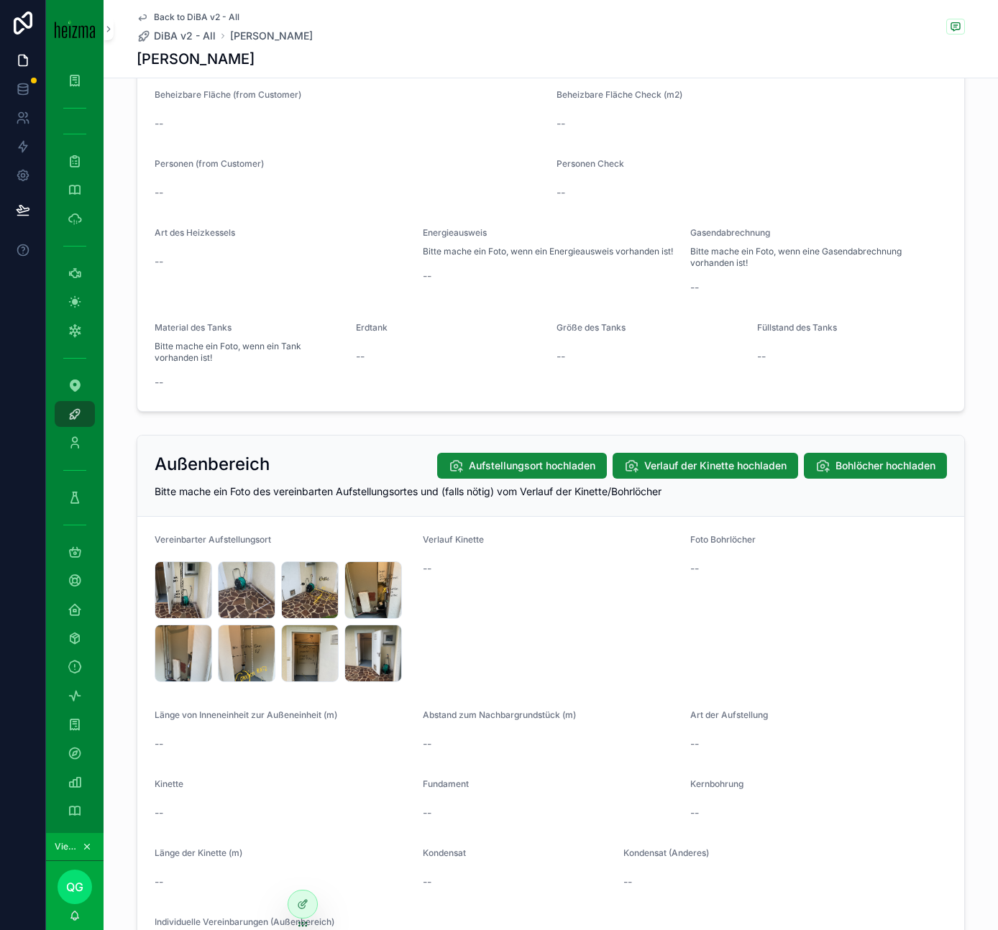
click at [0, 0] on icon "scrollable content" at bounding box center [0, 0] width 0 height 0
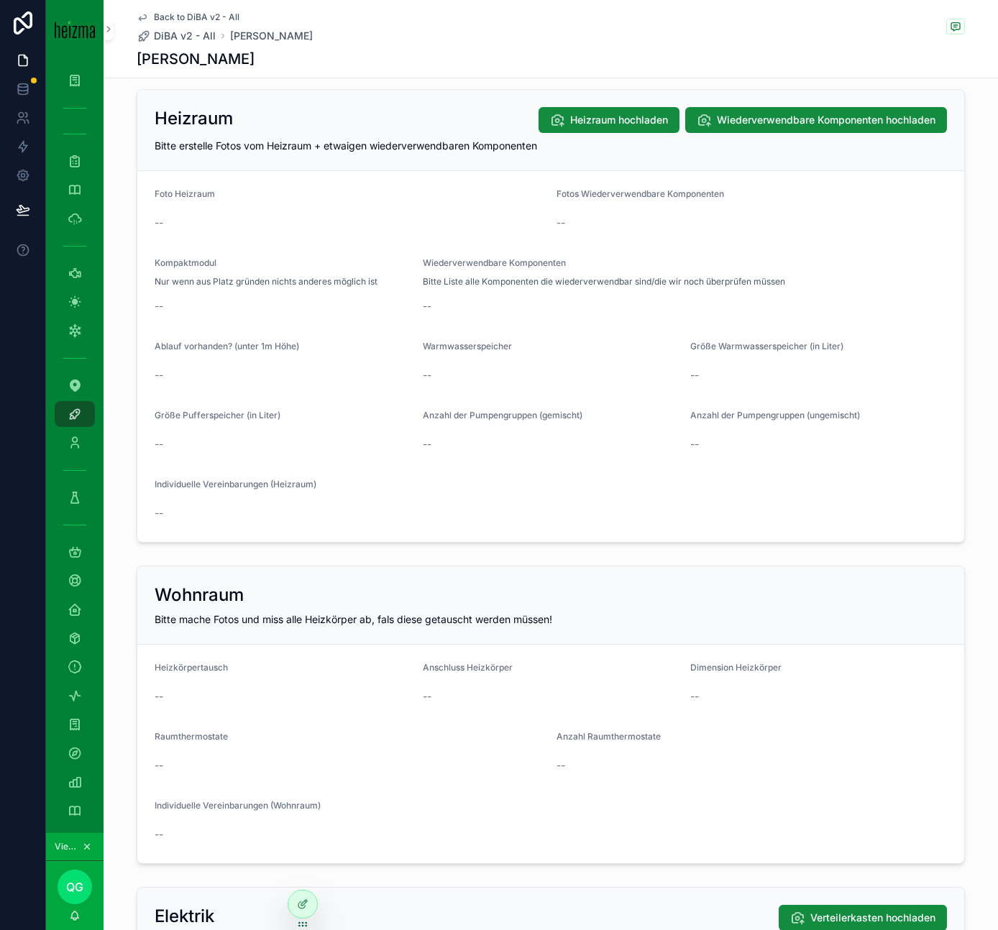
scroll to position [1885, 0]
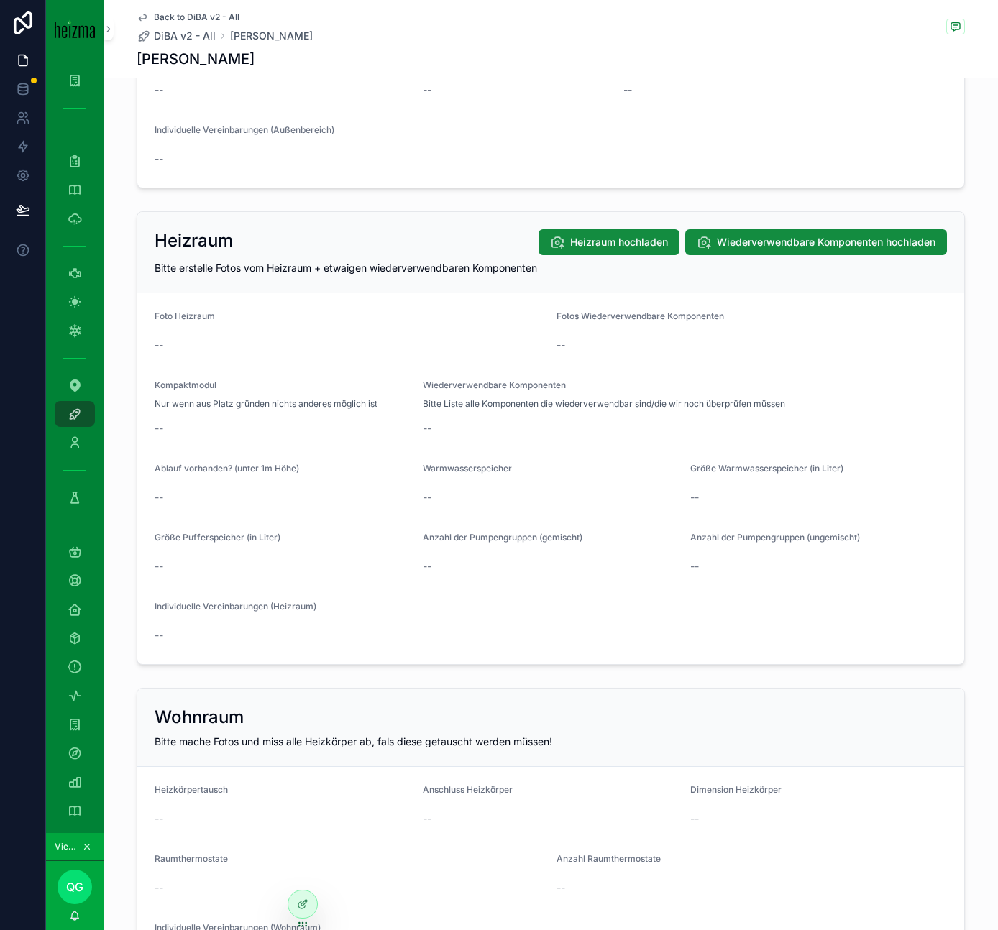
click at [602, 236] on span "Heizraum hochladen" at bounding box center [619, 242] width 98 height 14
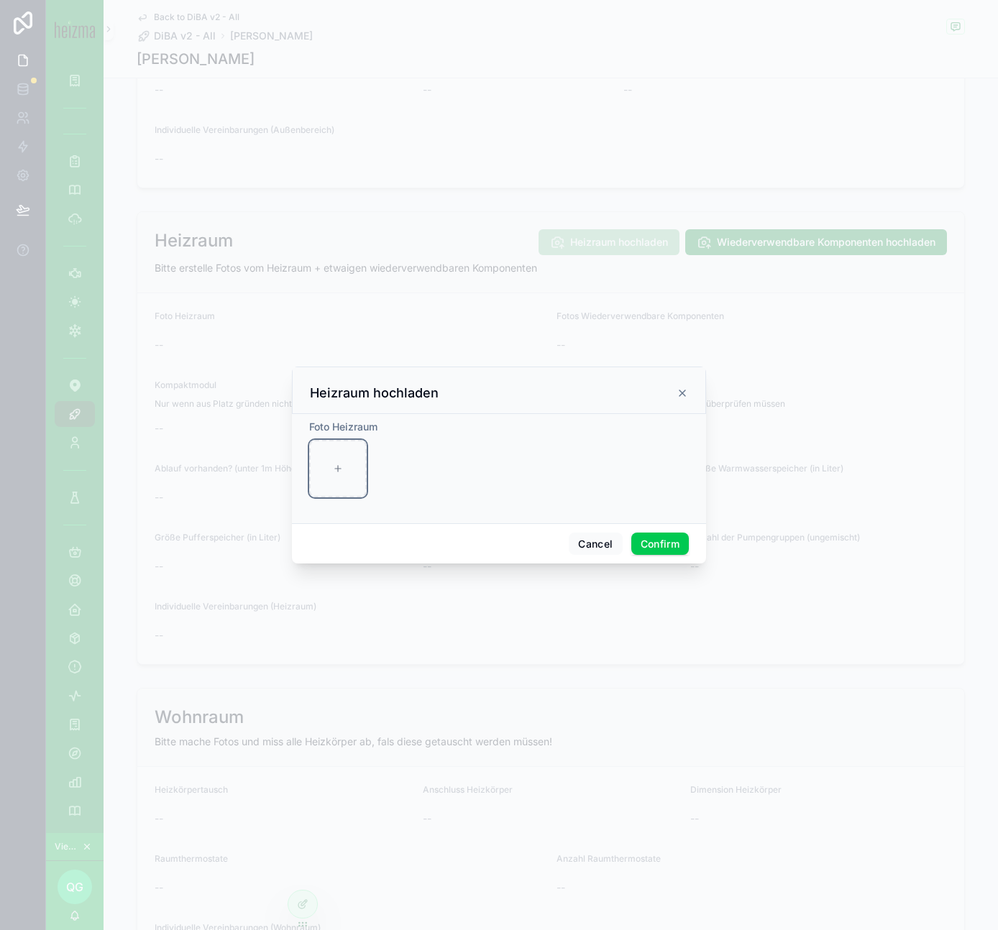
click at [357, 472] on div at bounding box center [338, 469] width 58 height 58
type input "**********"
click at [662, 534] on button "Confirm" at bounding box center [660, 544] width 58 height 23
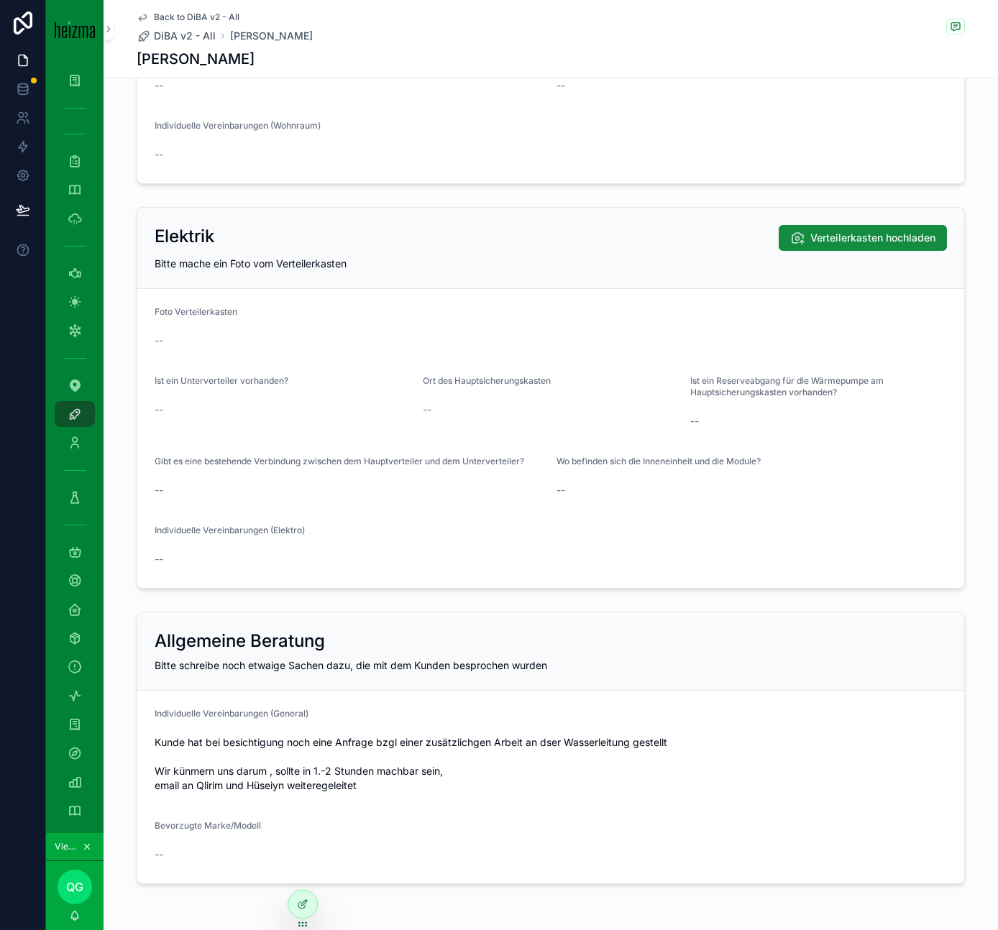
scroll to position [2780, 0]
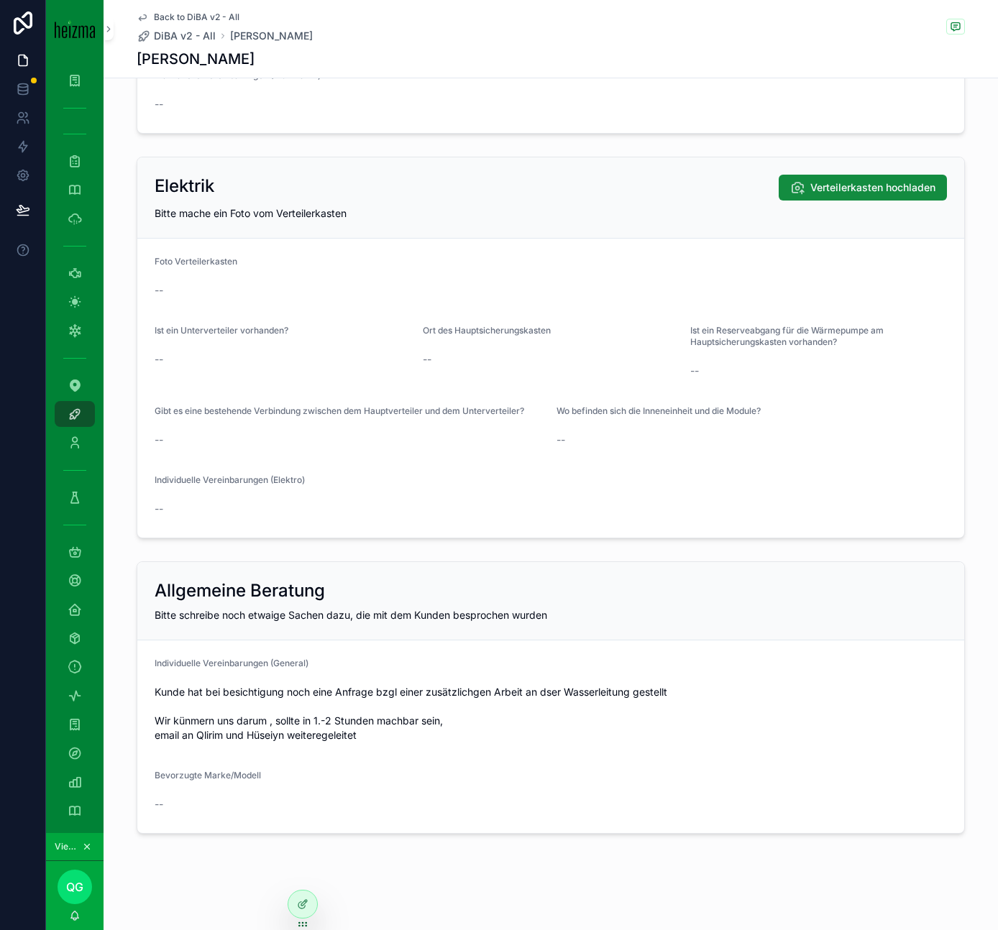
click at [844, 188] on span "Verteilerkasten hochladen" at bounding box center [872, 187] width 125 height 14
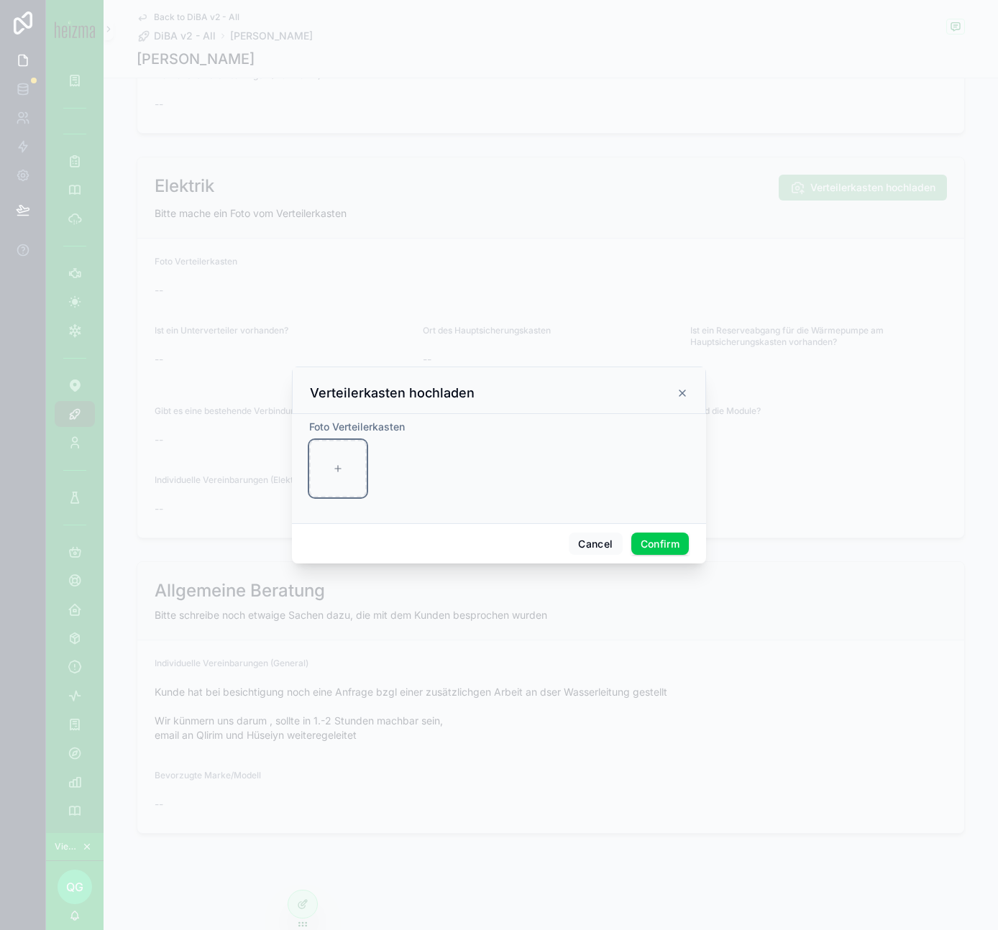
click at [346, 469] on div at bounding box center [338, 469] width 58 height 58
type input "**********"
click at [670, 533] on button "Confirm" at bounding box center [660, 544] width 58 height 23
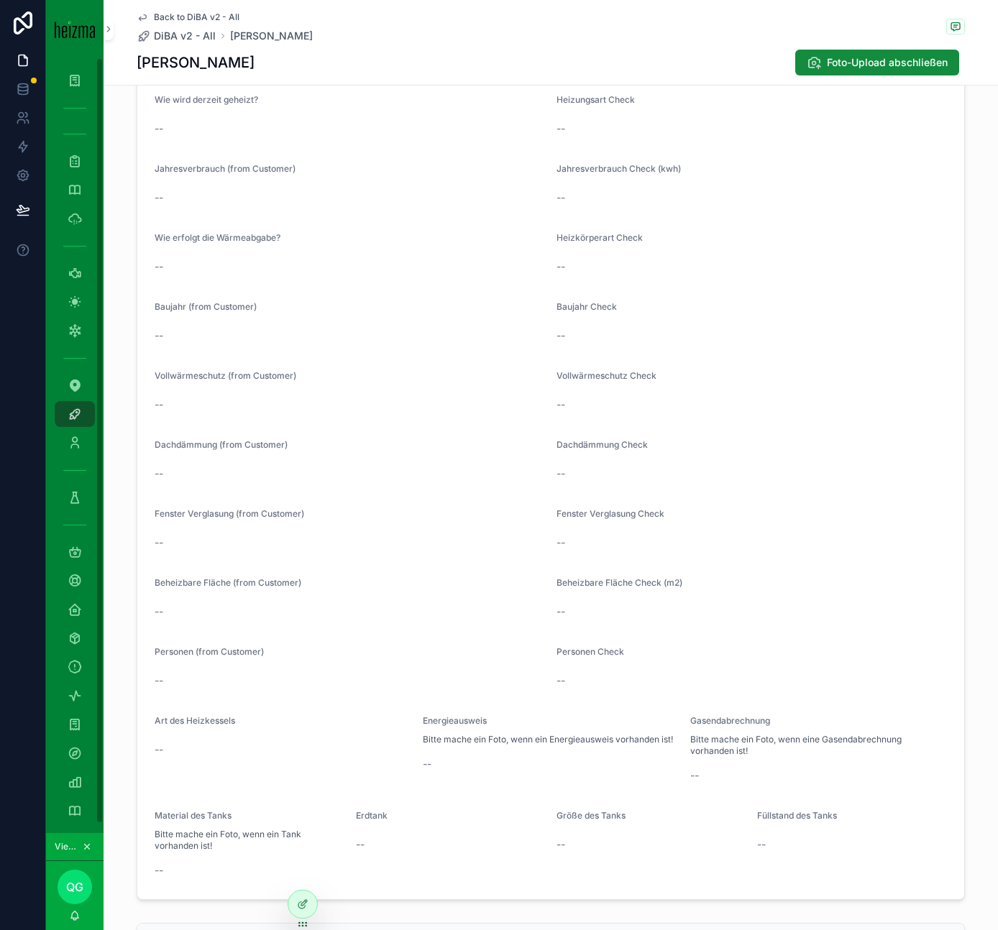
scroll to position [555, 0]
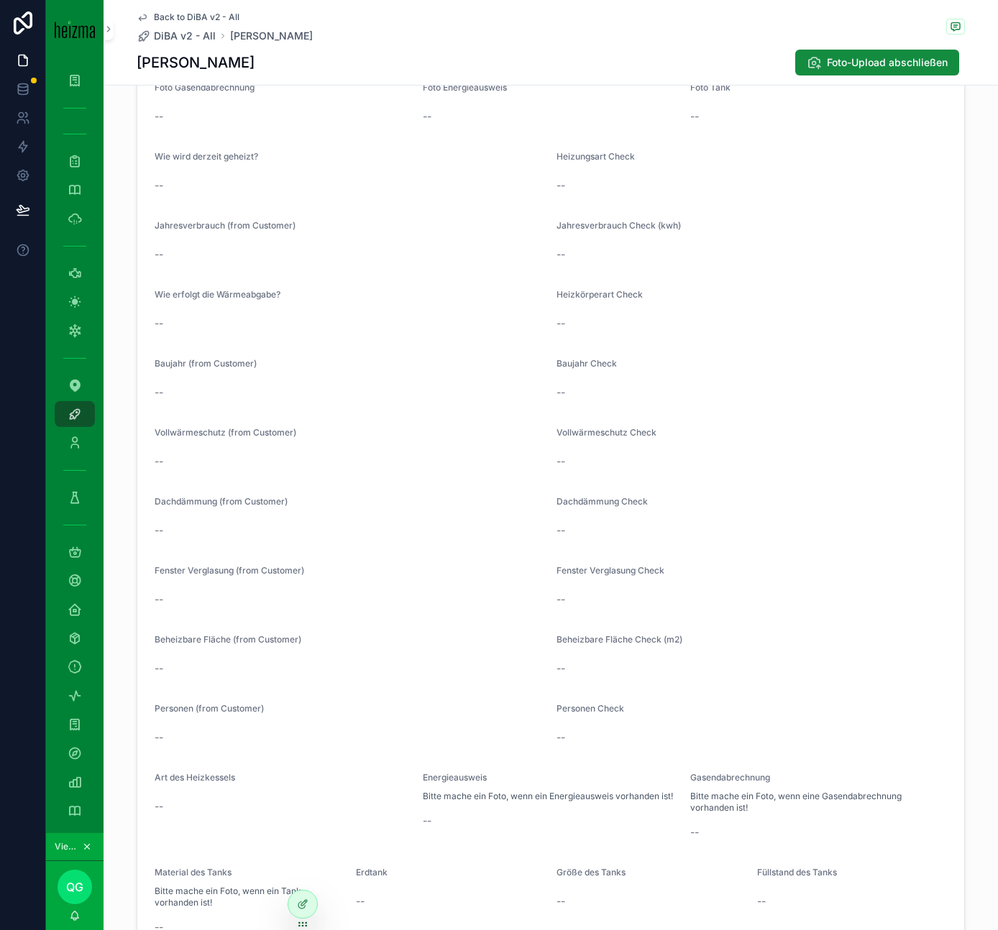
click at [920, 63] on span "Foto-Upload abschließen" at bounding box center [887, 62] width 121 height 14
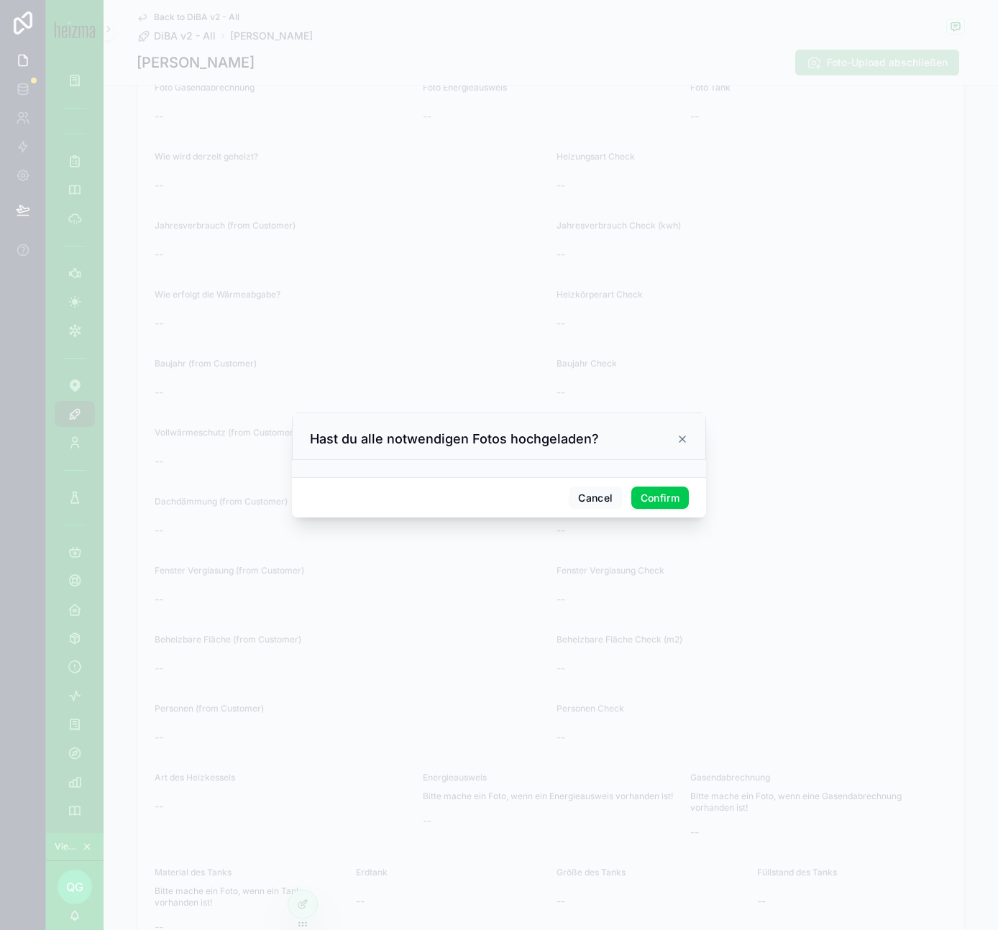
click at [653, 497] on button "Confirm" at bounding box center [660, 498] width 58 height 23
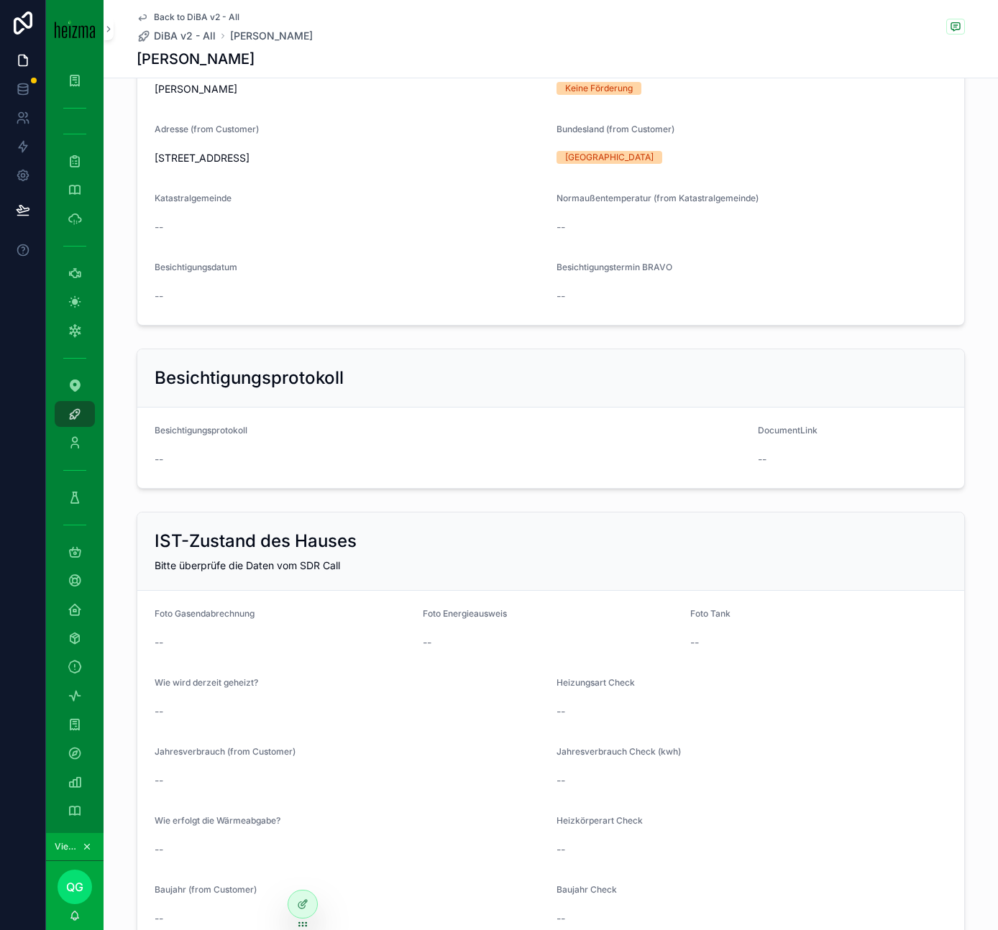
scroll to position [0, 0]
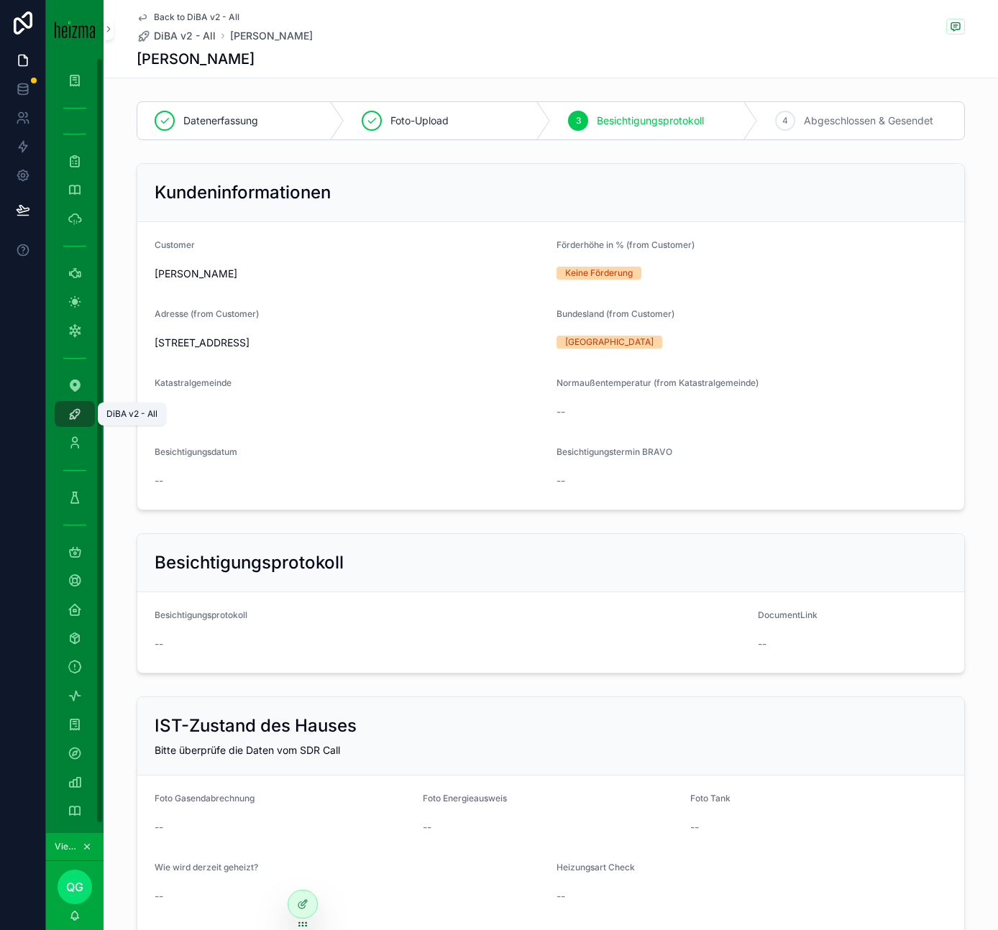
click at [81, 422] on div "DiBA v2 - All" at bounding box center [74, 414] width 23 height 23
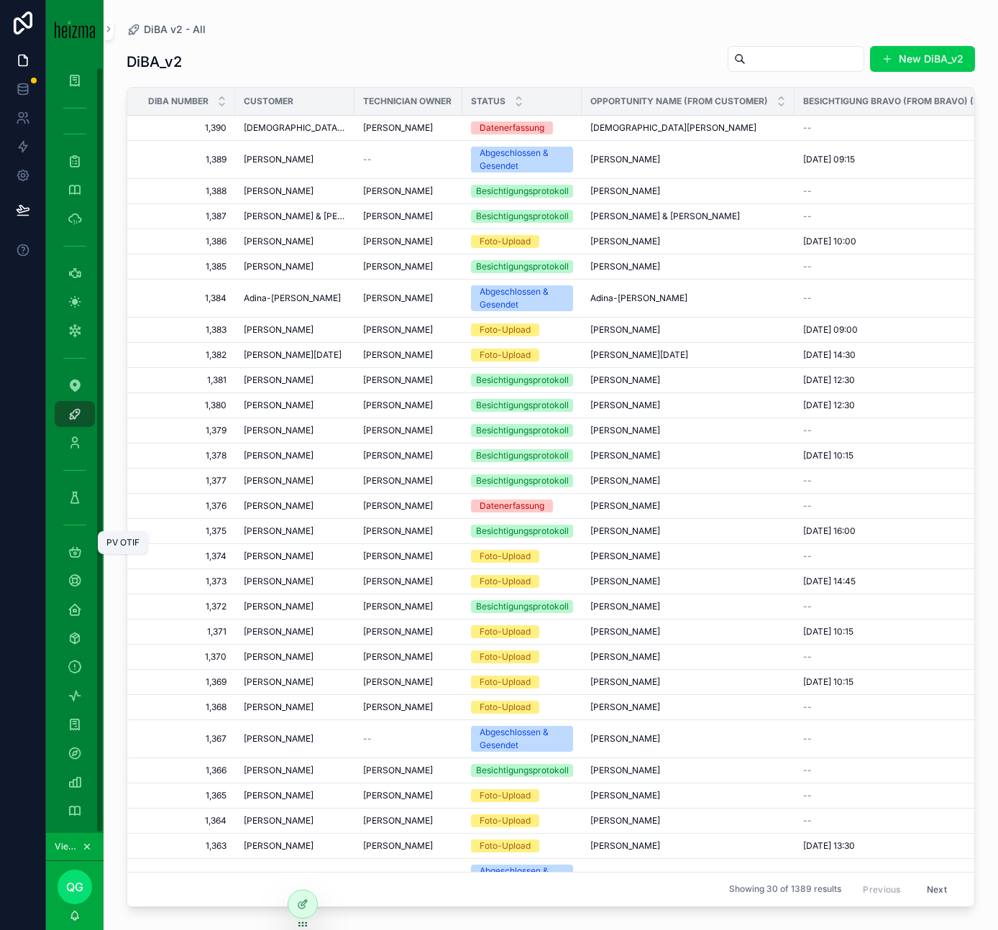
scroll to position [9, 0]
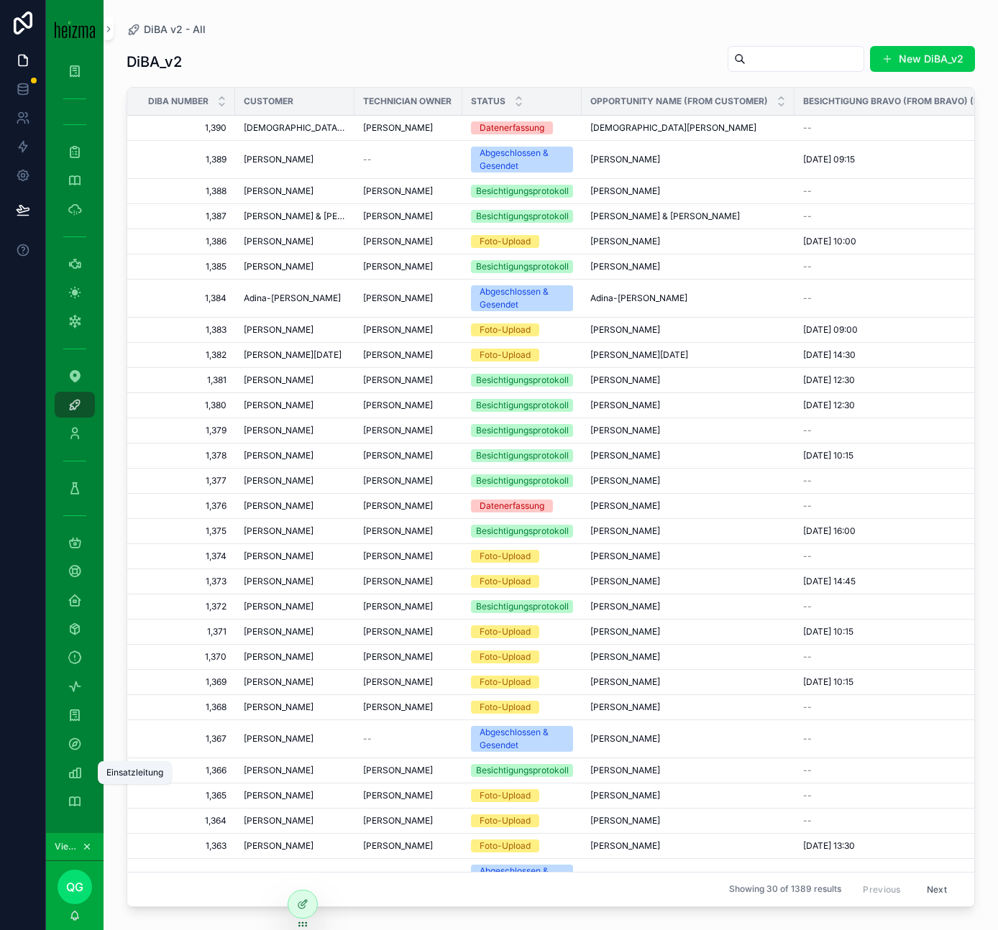
click at [76, 771] on icon "scrollable content" at bounding box center [75, 772] width 14 height 14
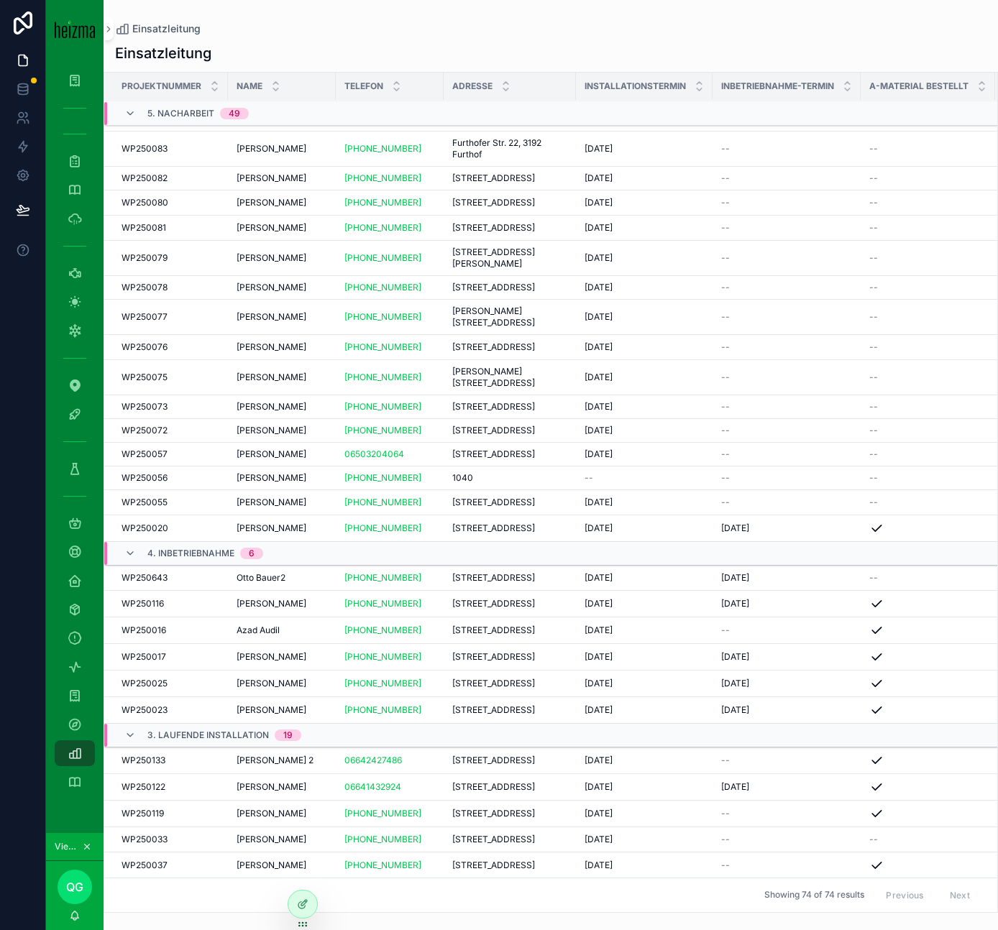
scroll to position [1960, 0]
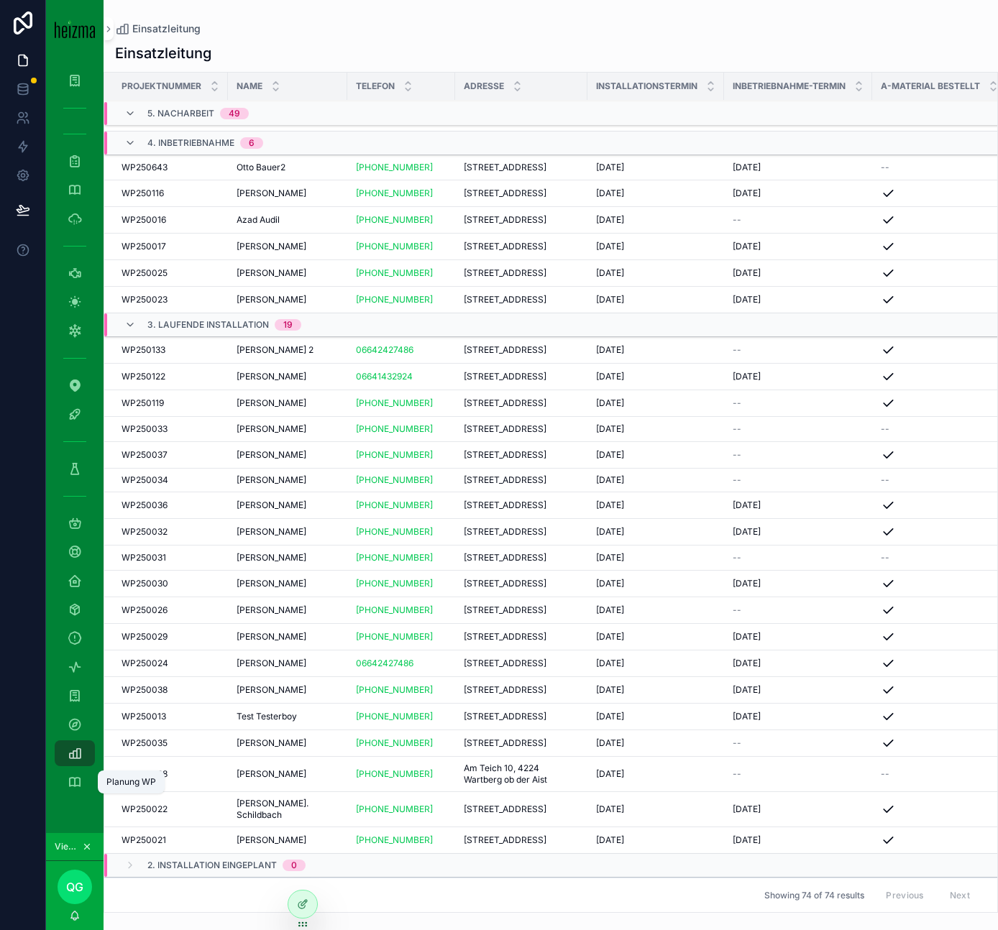
click at [80, 791] on div "Planung WP" at bounding box center [74, 782] width 23 height 23
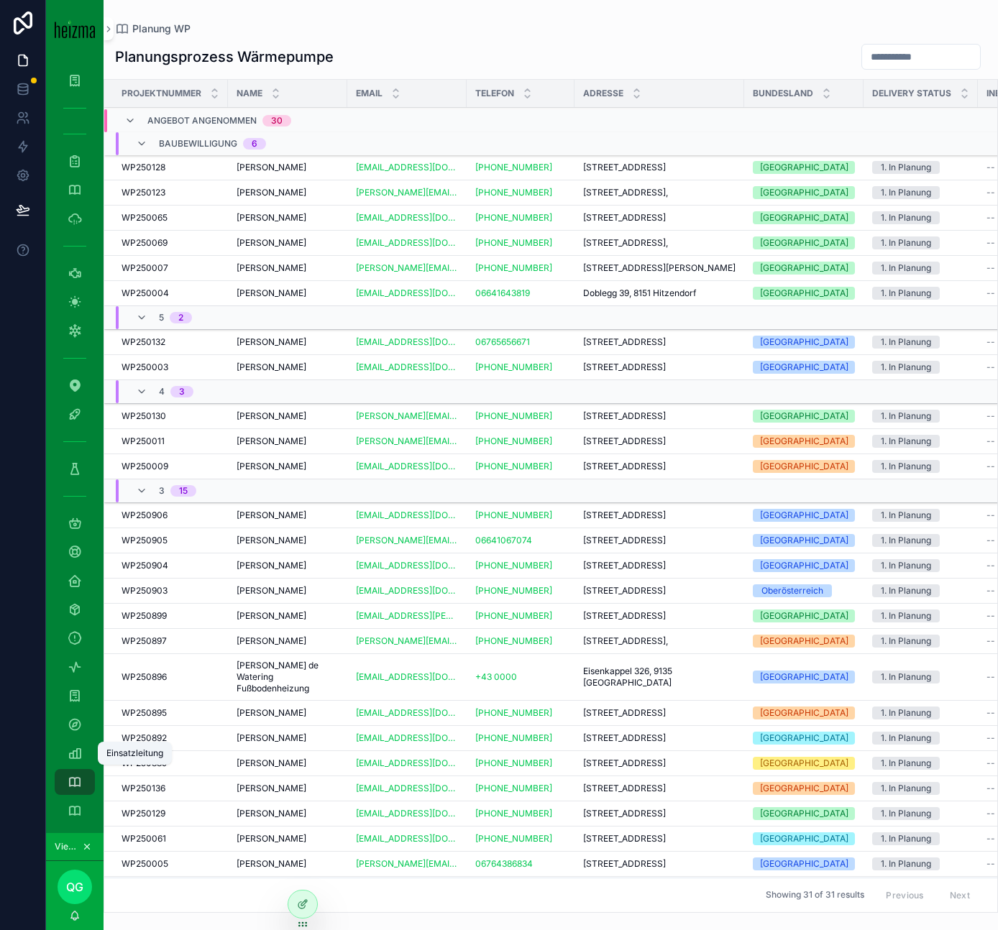
click at [78, 750] on icon "scrollable content" at bounding box center [75, 753] width 14 height 14
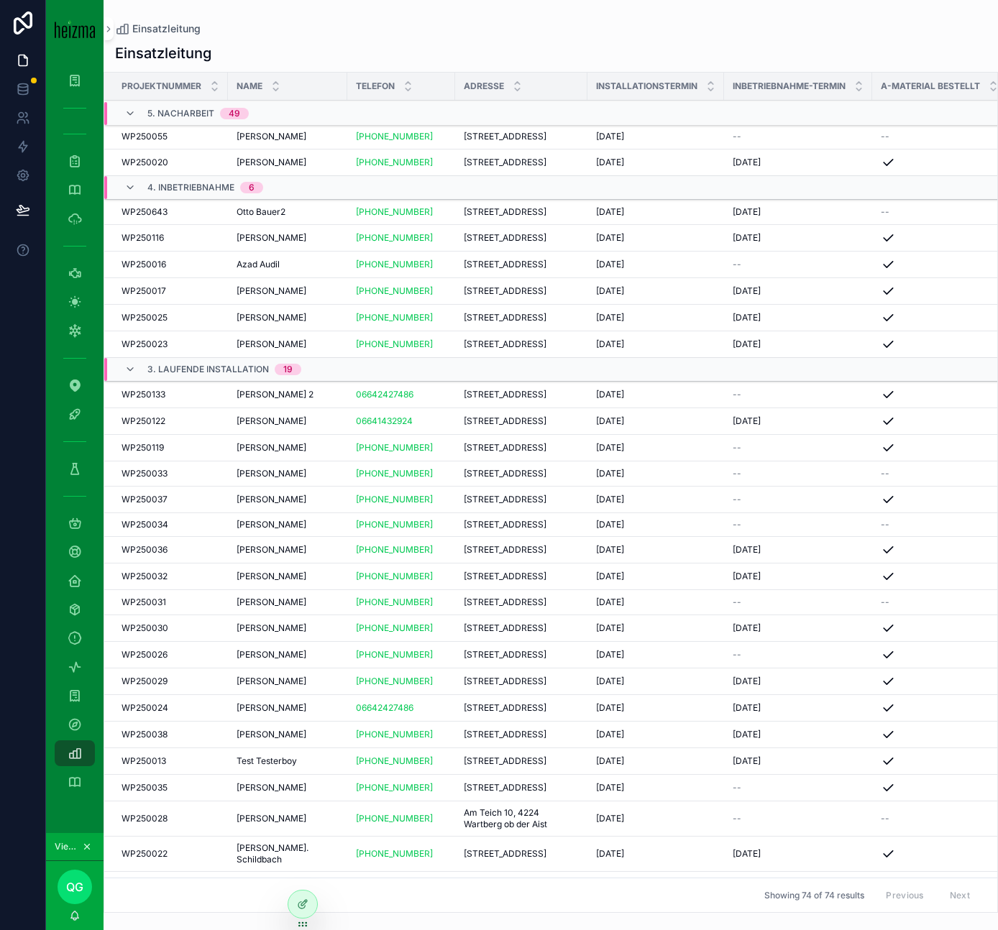
scroll to position [1960, 0]
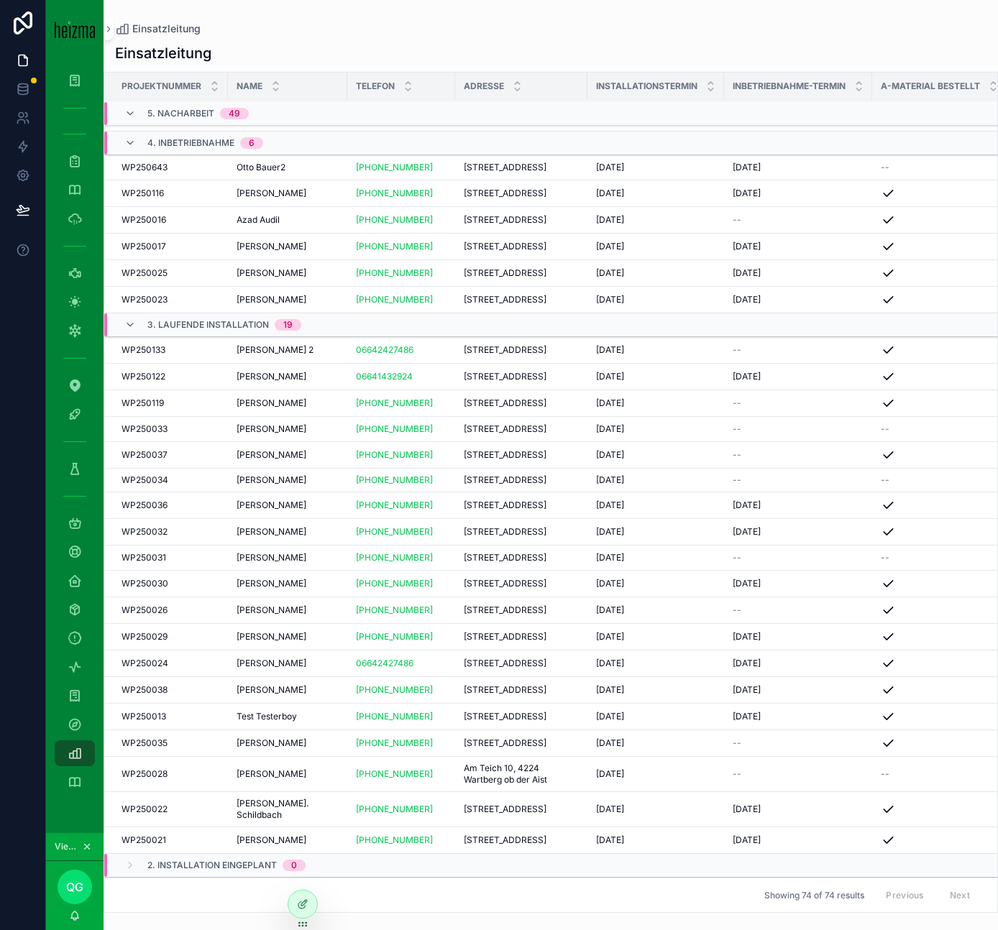
click at [311, 737] on div "Franz Konrad Franz Konrad" at bounding box center [287, 743] width 102 height 12
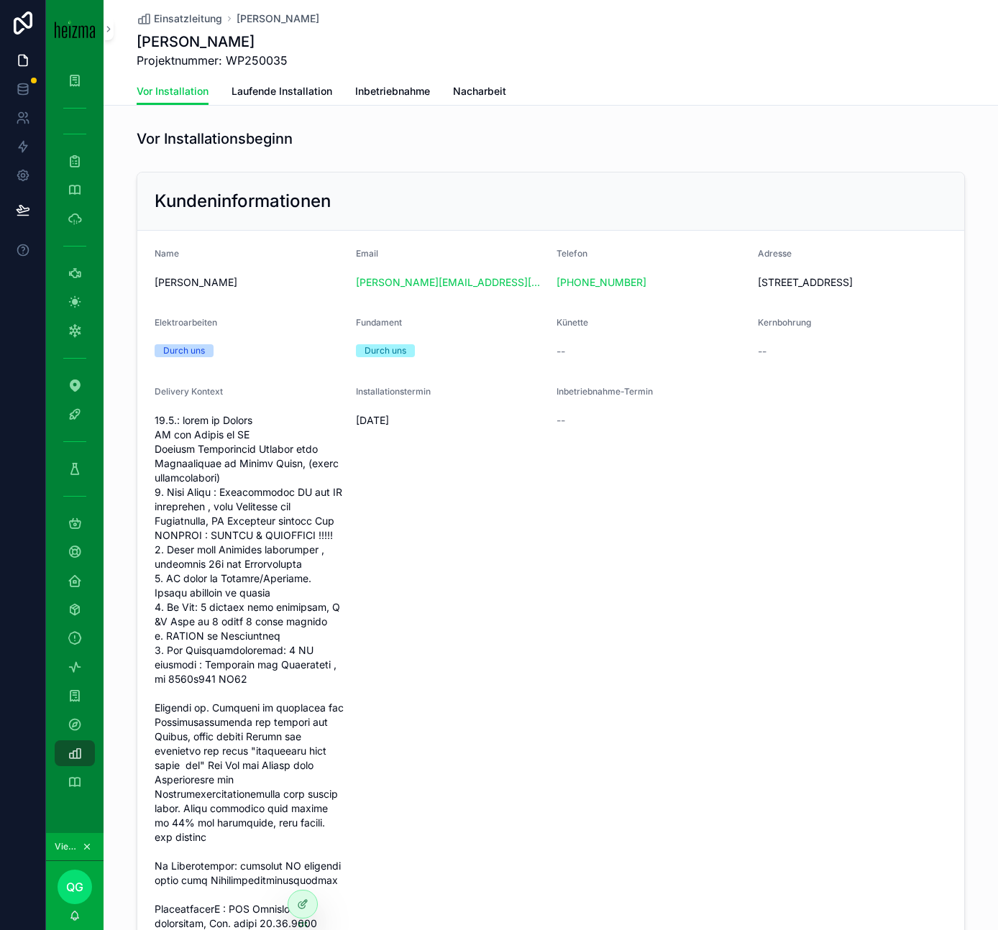
click at [278, 94] on span "Laufende Installation" at bounding box center [281, 91] width 101 height 14
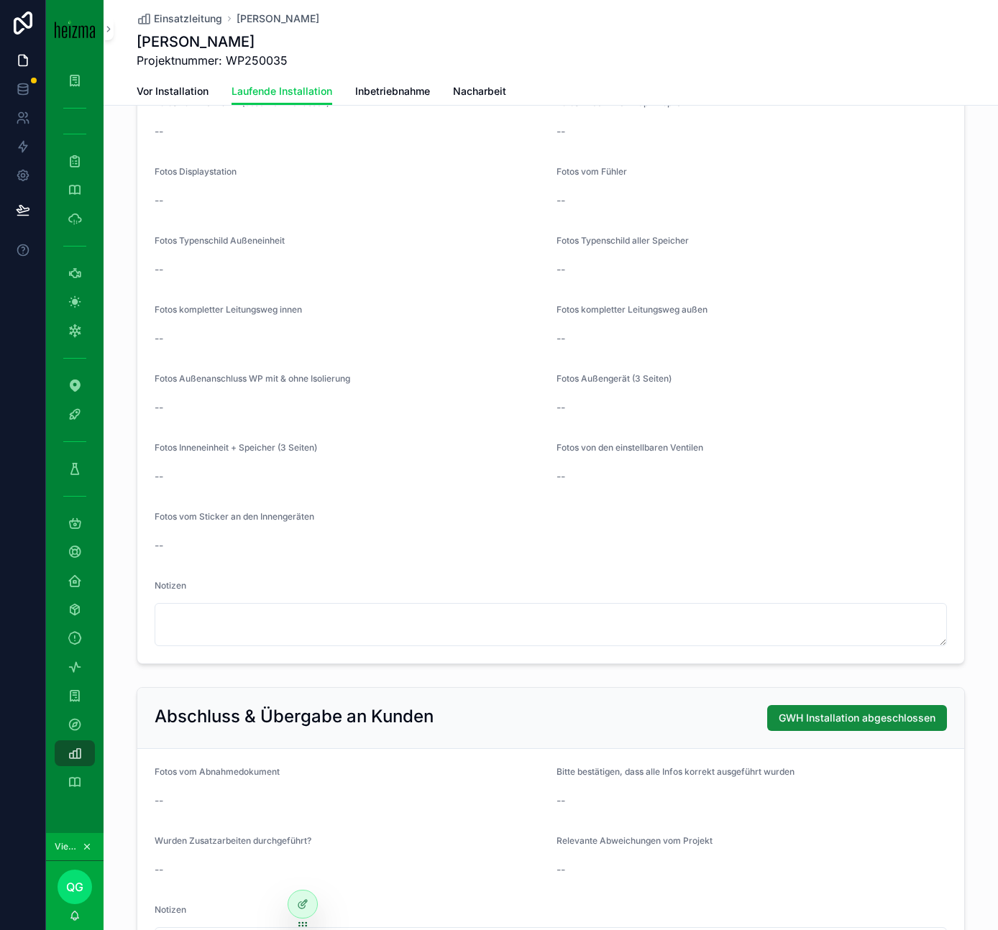
scroll to position [3296, 0]
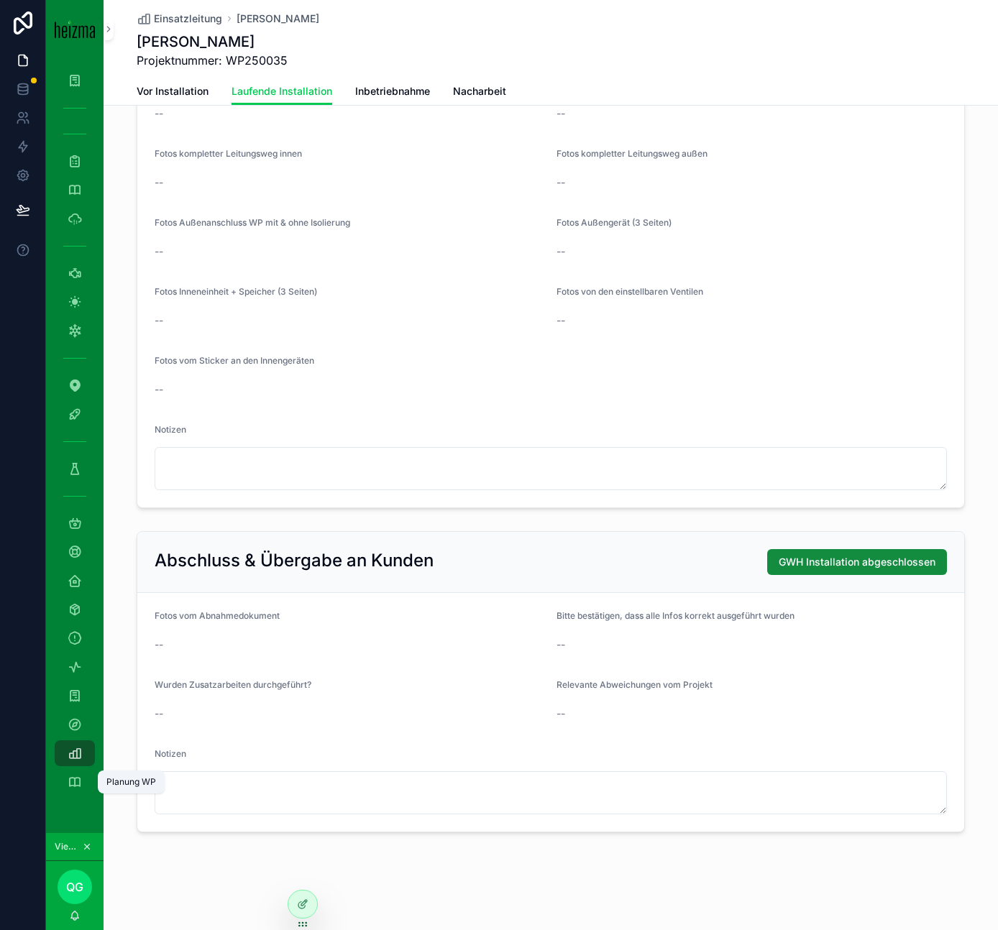
click at [75, 788] on icon "scrollable content" at bounding box center [75, 782] width 14 height 14
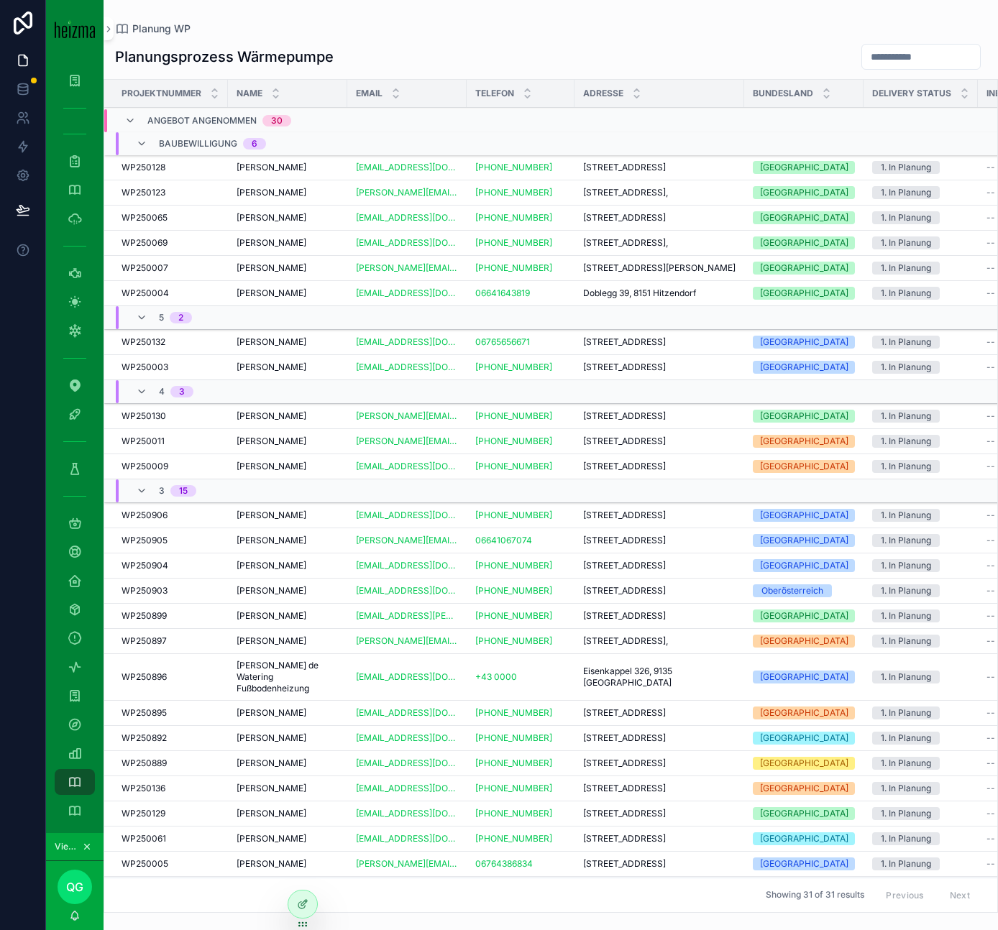
click at [908, 50] on input "scrollable content" at bounding box center [921, 57] width 118 height 20
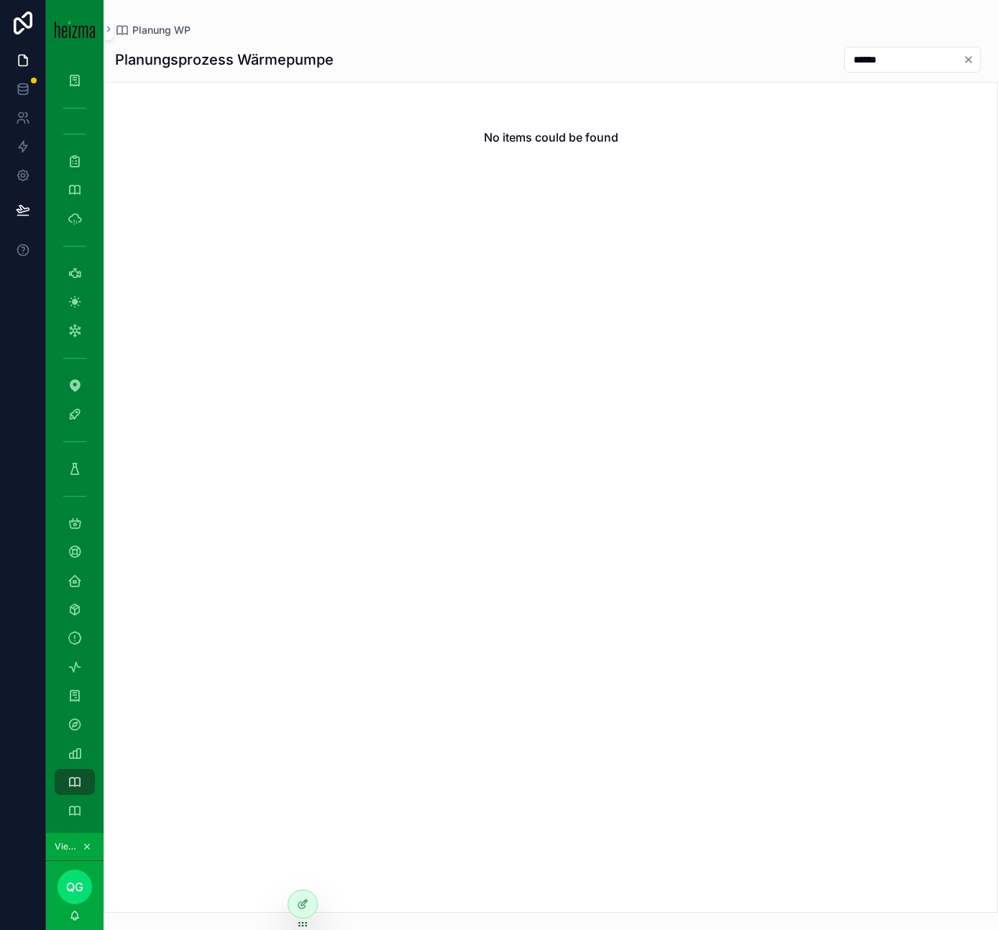
type input "*****"
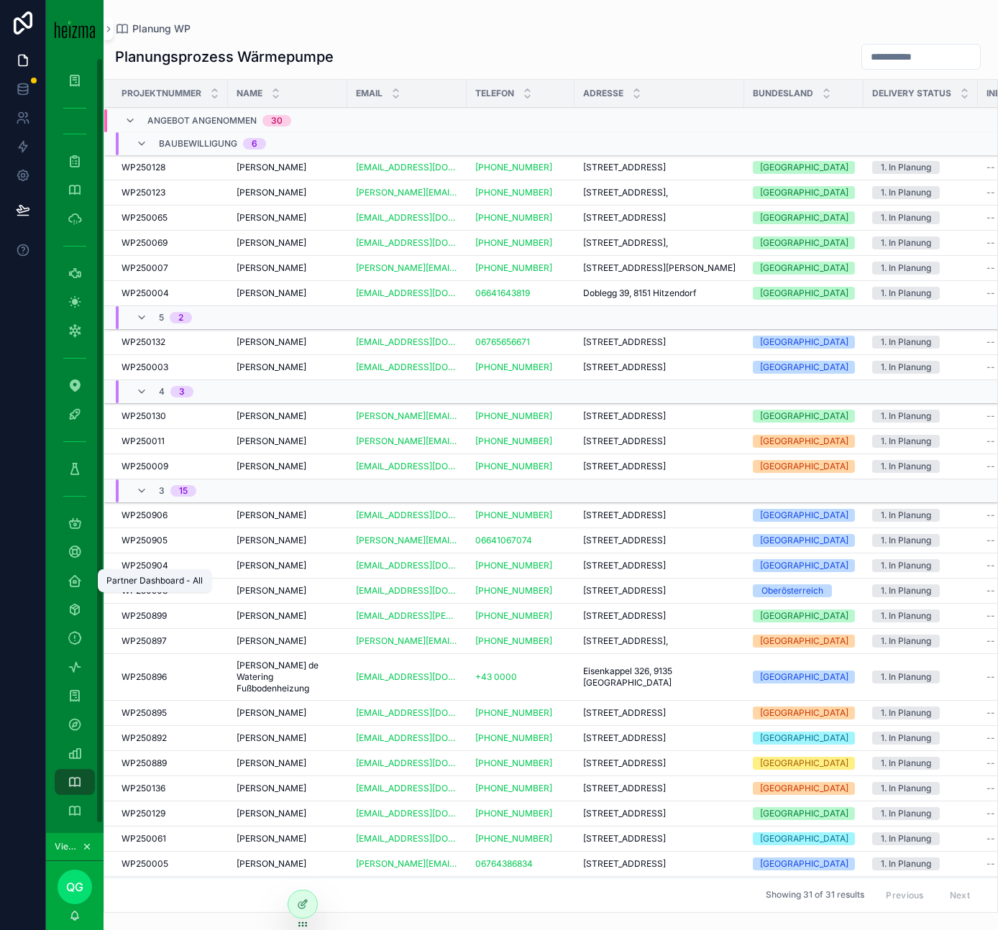
scroll to position [9, 0]
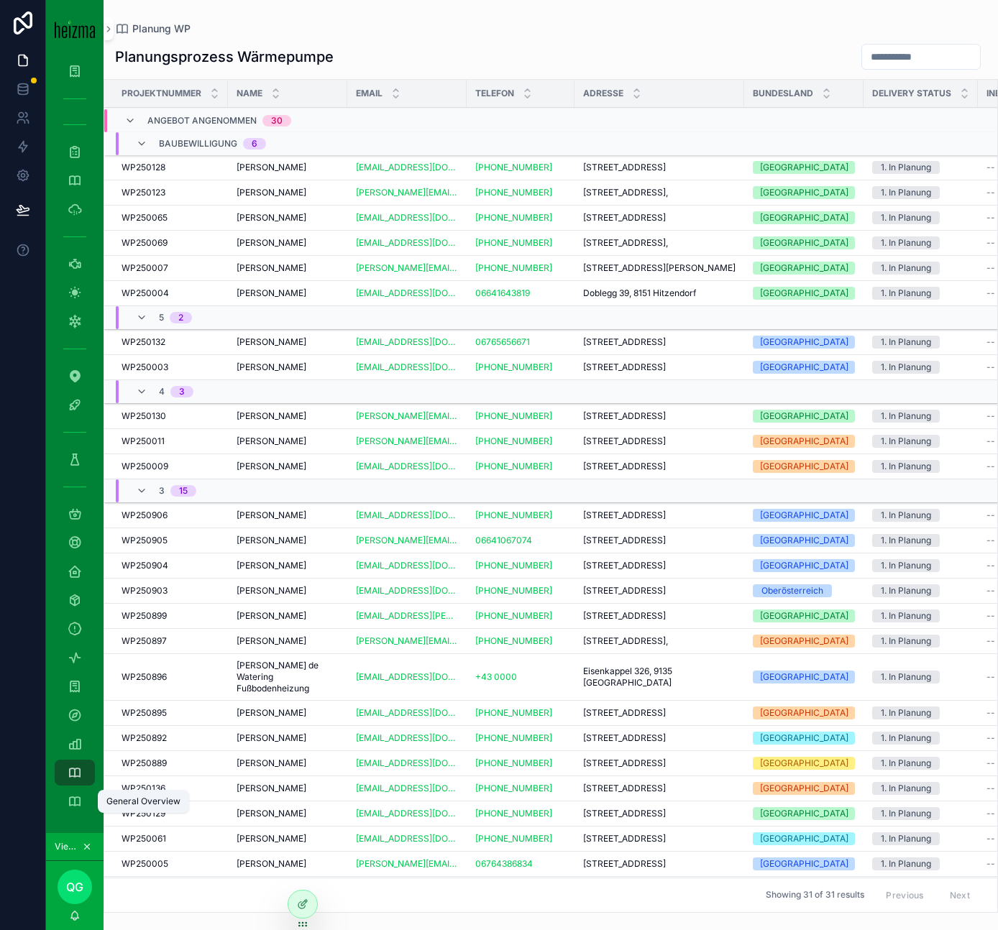
click at [75, 800] on icon "scrollable content" at bounding box center [75, 801] width 14 height 14
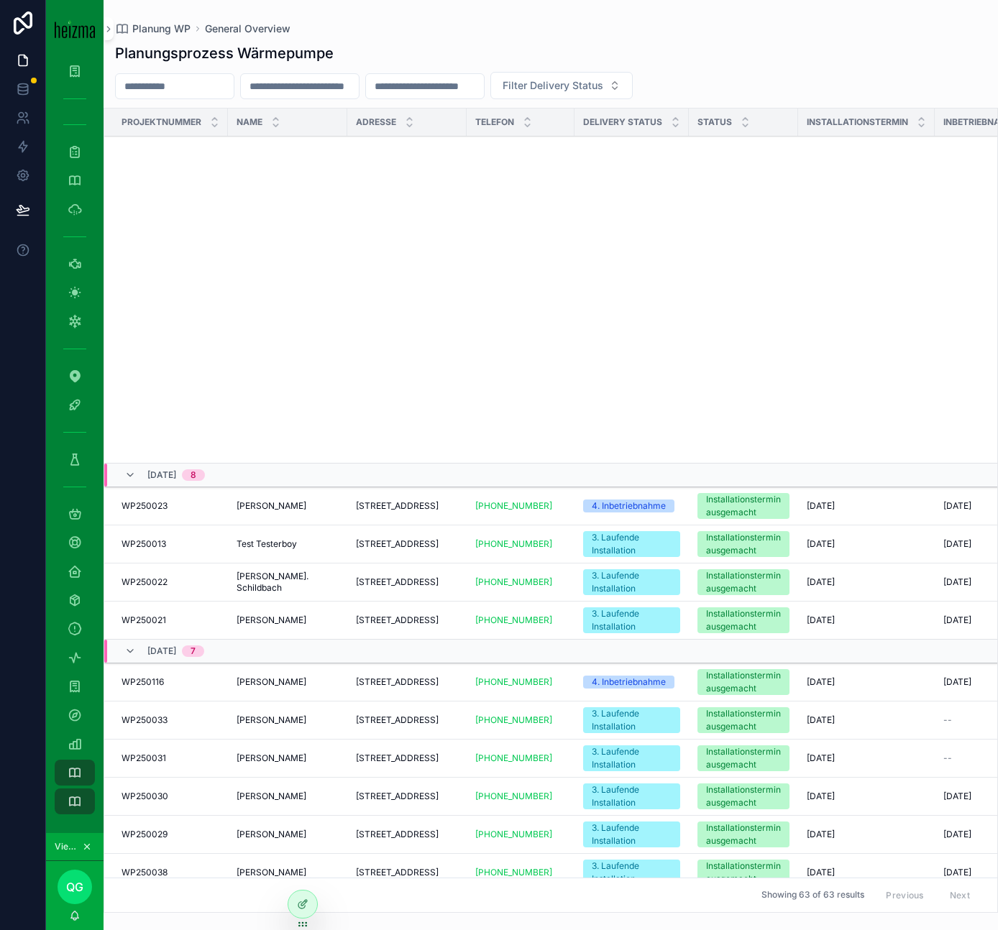
scroll to position [717, 0]
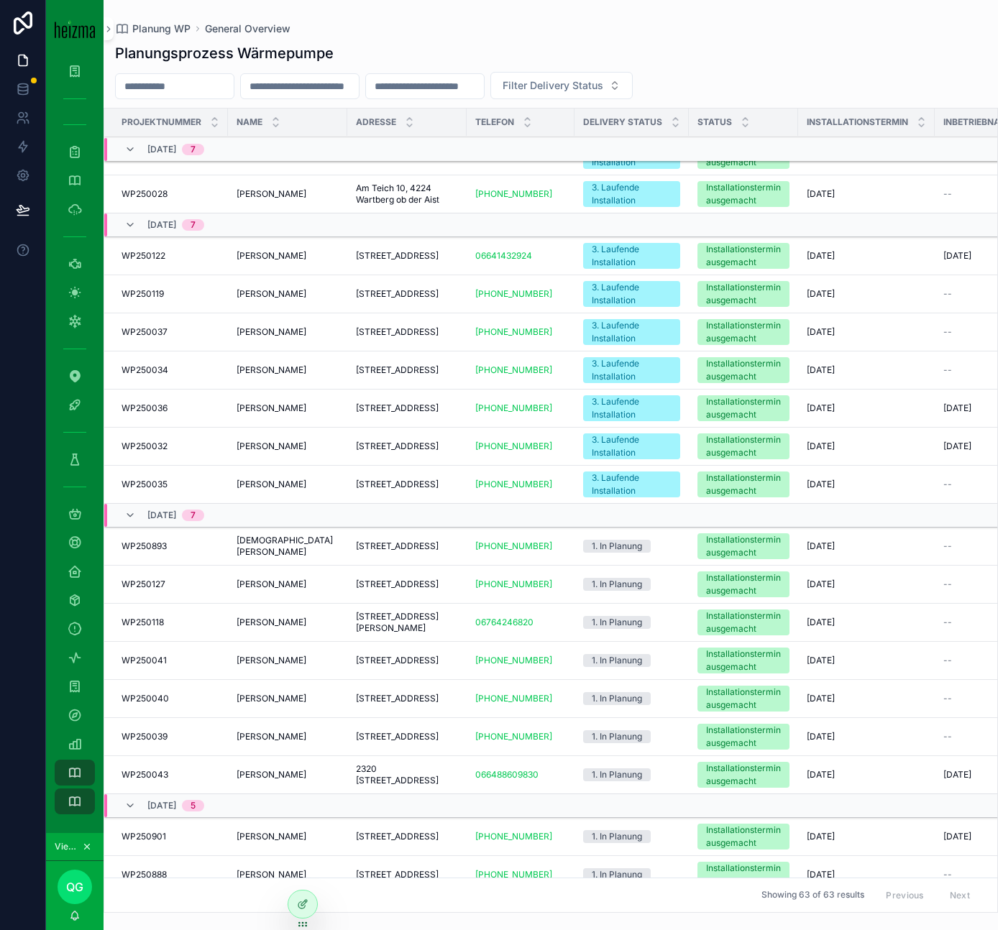
click at [318, 490] on div "Franz Konrad Franz Konrad" at bounding box center [287, 485] width 102 height 12
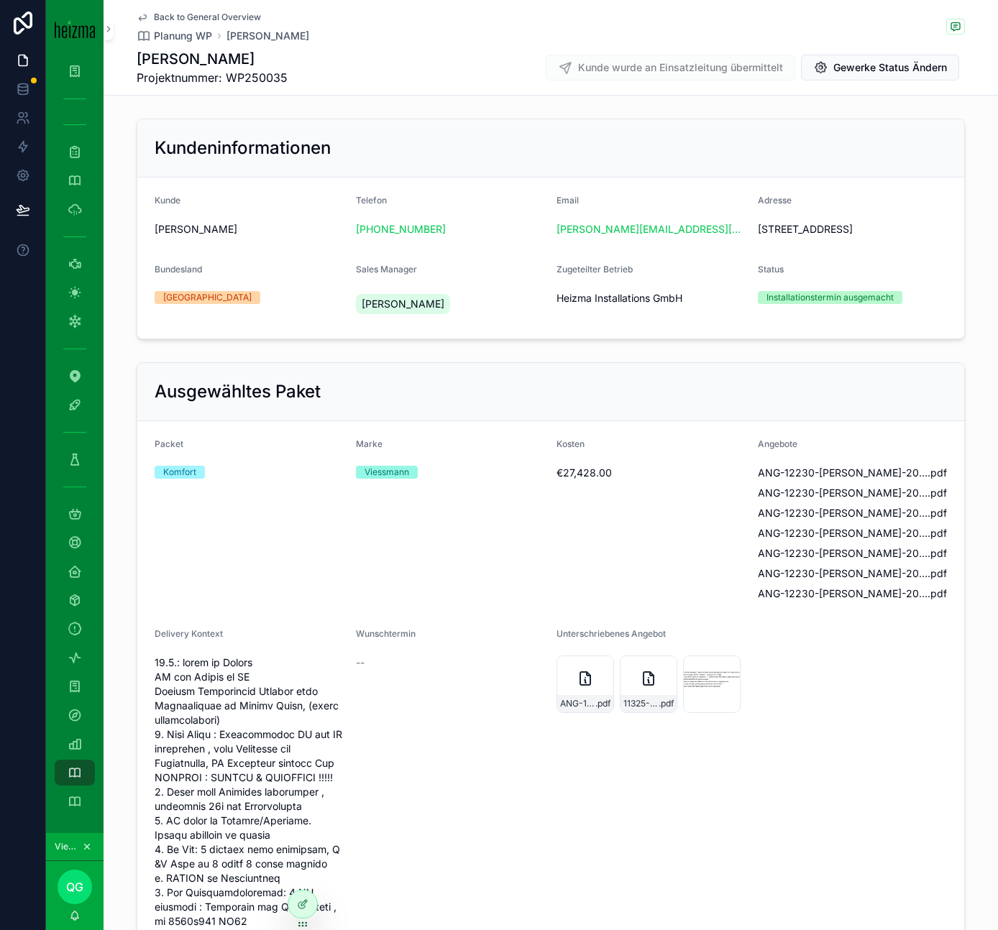
click at [707, 689] on div "Bildschirmfoto-2025-09-17-um-06.54.12 .png" at bounding box center [712, 685] width 58 height 58
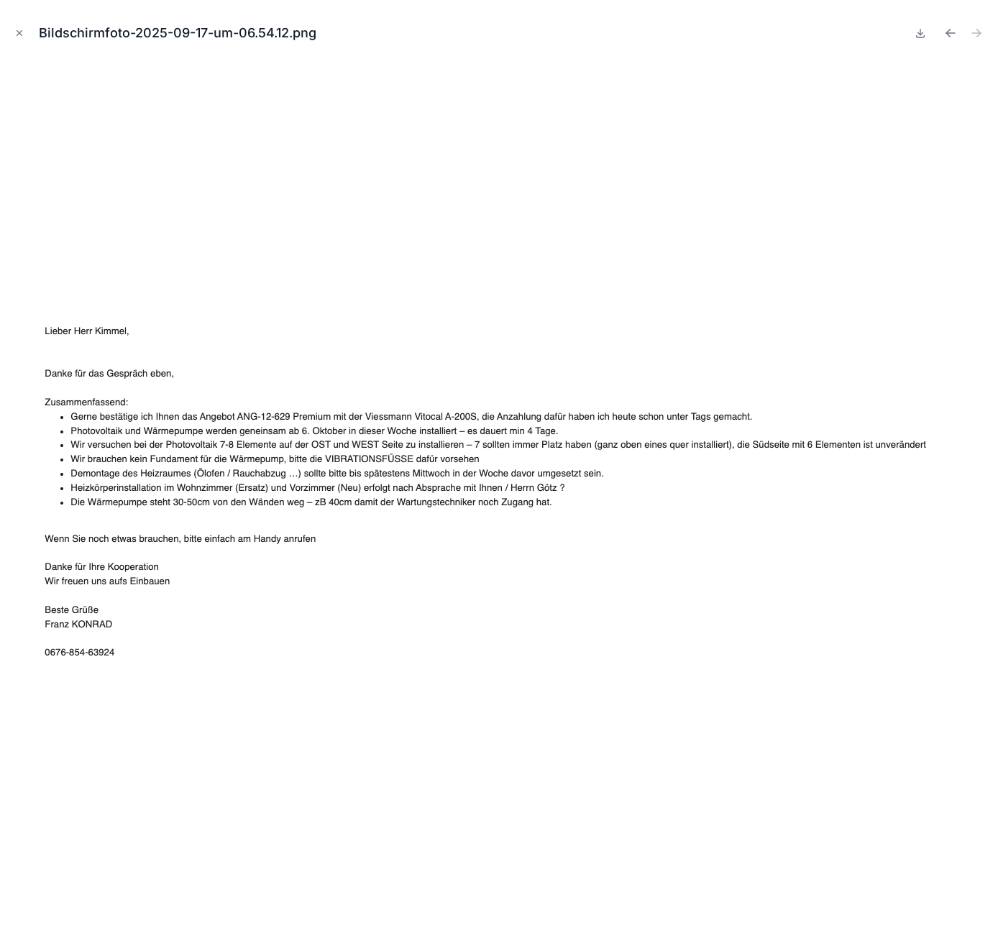
click at [22, 34] on icon "Close modal" at bounding box center [19, 33] width 10 height 10
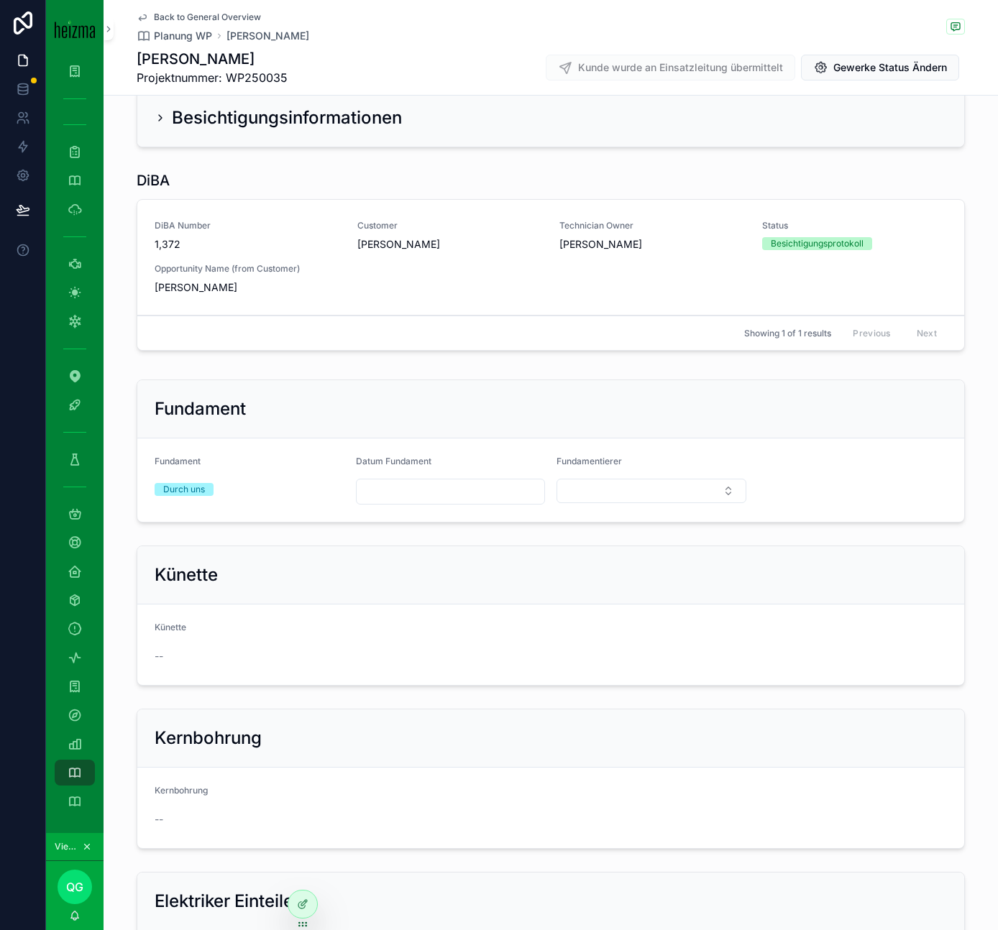
scroll to position [1886, 0]
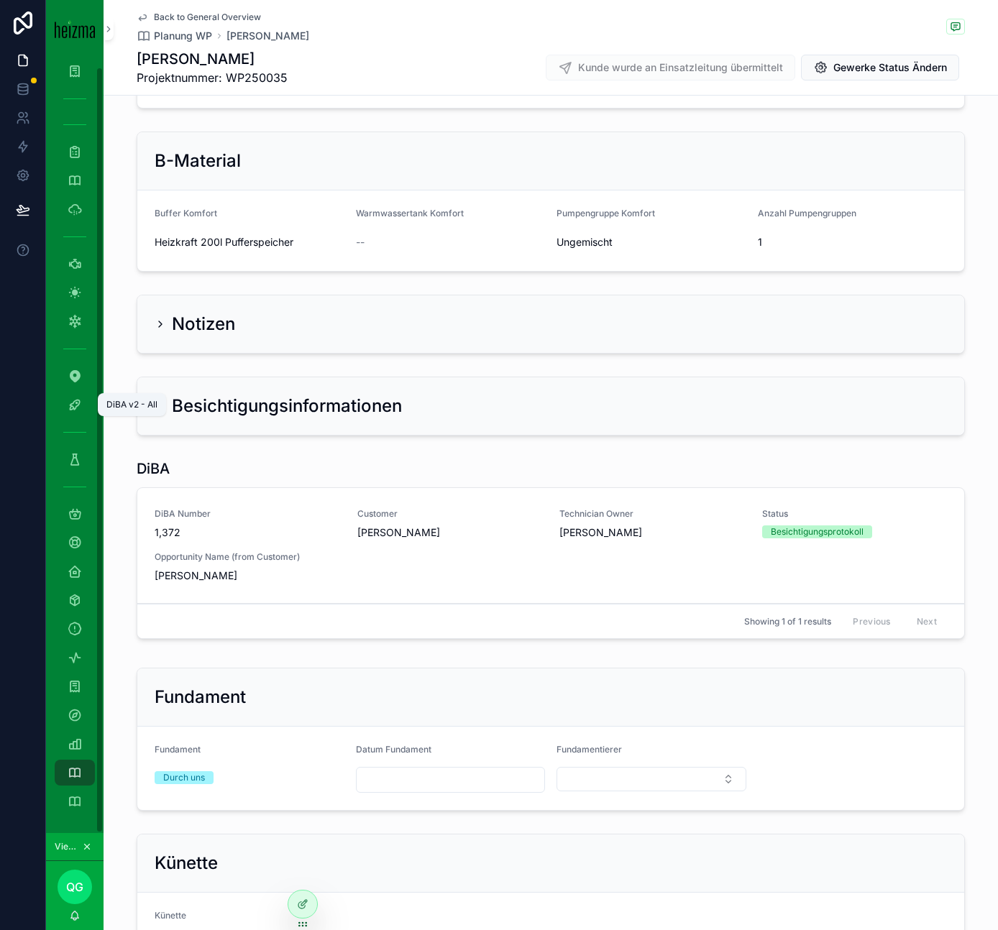
click at [75, 405] on icon "scrollable content" at bounding box center [75, 404] width 14 height 14
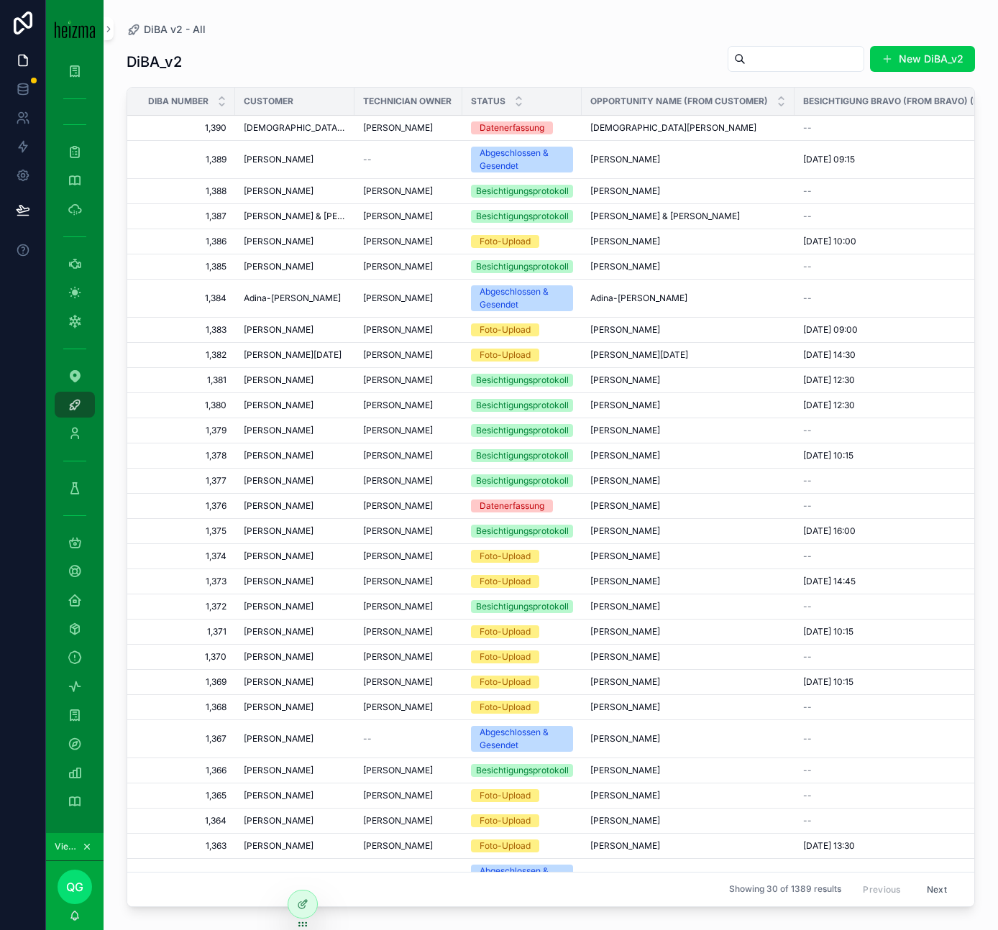
click at [780, 50] on input "scrollable content" at bounding box center [804, 59] width 118 height 20
type input "**********"
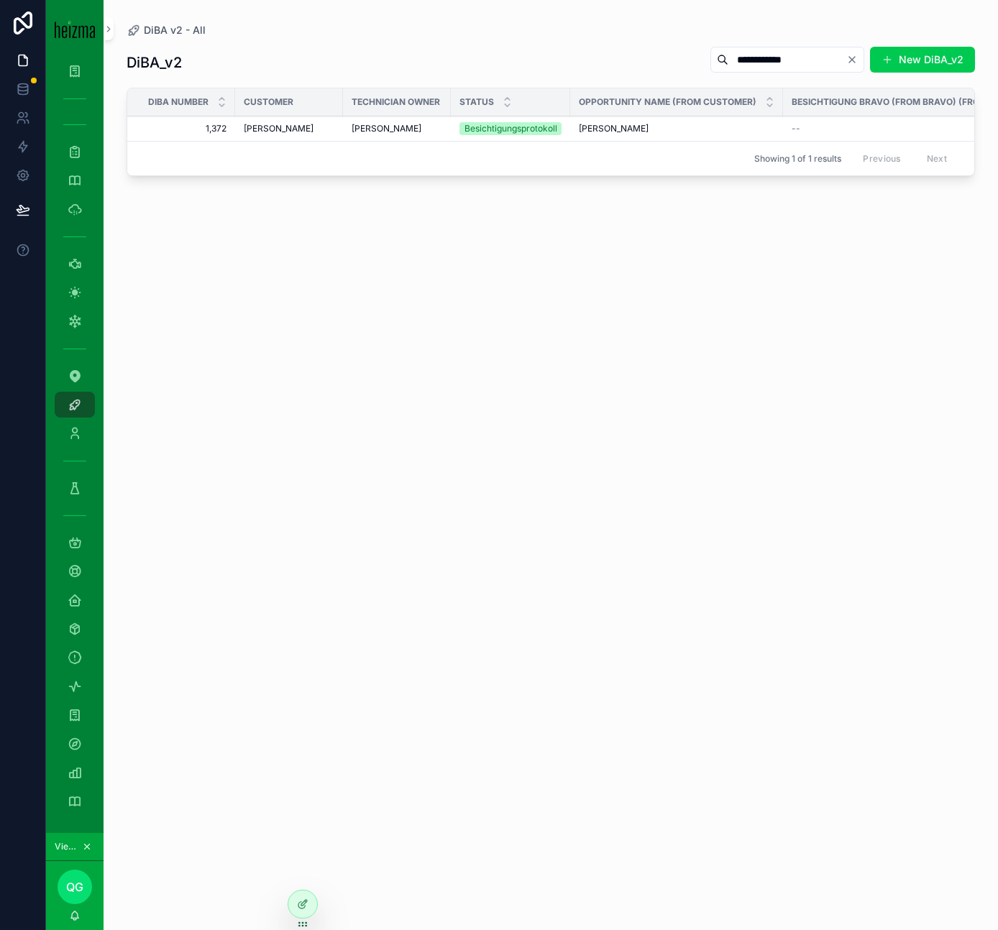
click at [340, 127] on td "Franz Konrad" at bounding box center [289, 128] width 108 height 25
click at [283, 132] on span "Franz Konrad" at bounding box center [279, 129] width 70 height 12
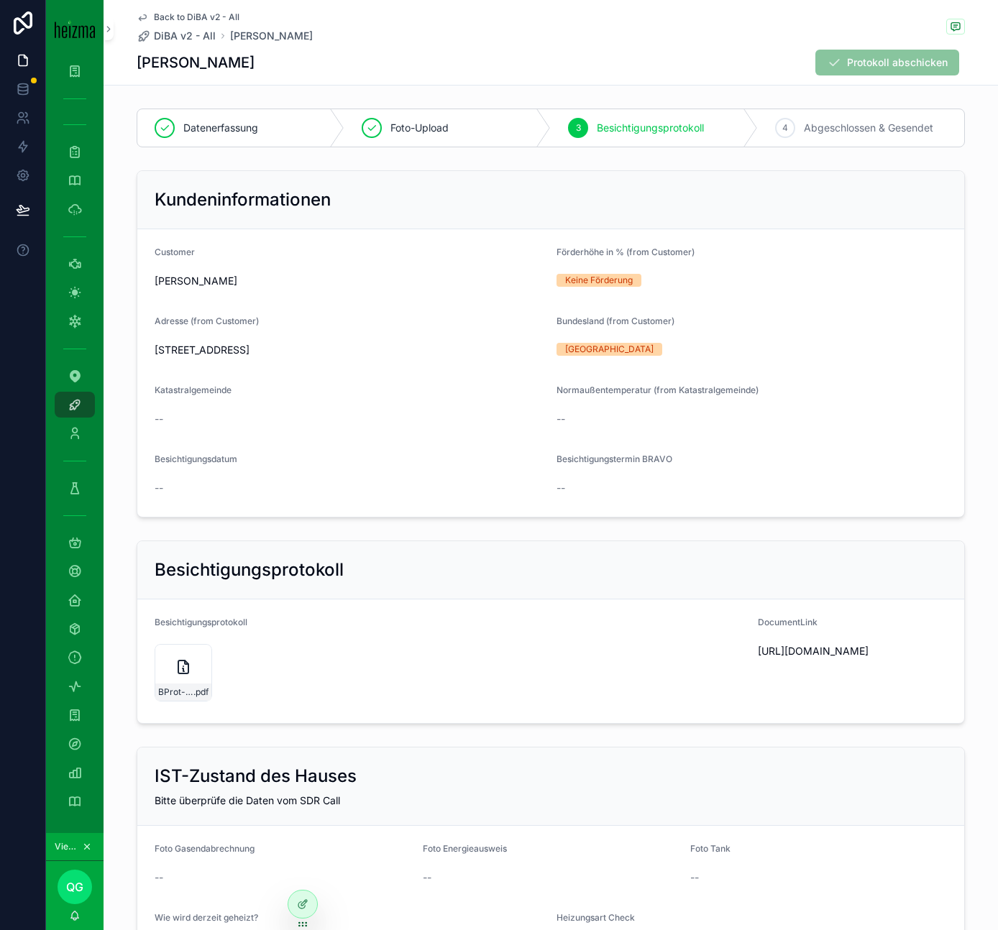
click at [875, 60] on span "Protokoll abschicken" at bounding box center [887, 63] width 144 height 26
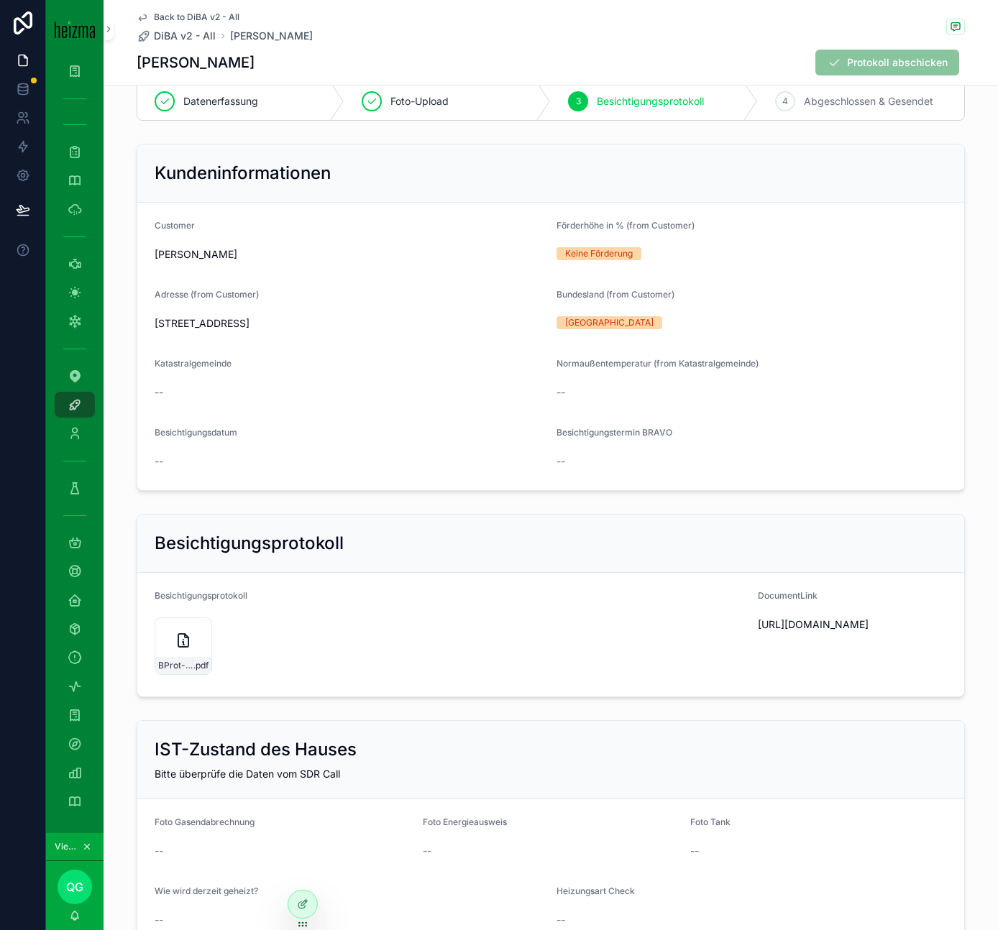
scroll to position [26, 0]
click at [0, 0] on icon "scrollable content" at bounding box center [0, 0] width 0 height 0
click at [77, 803] on icon "scrollable content" at bounding box center [75, 801] width 14 height 14
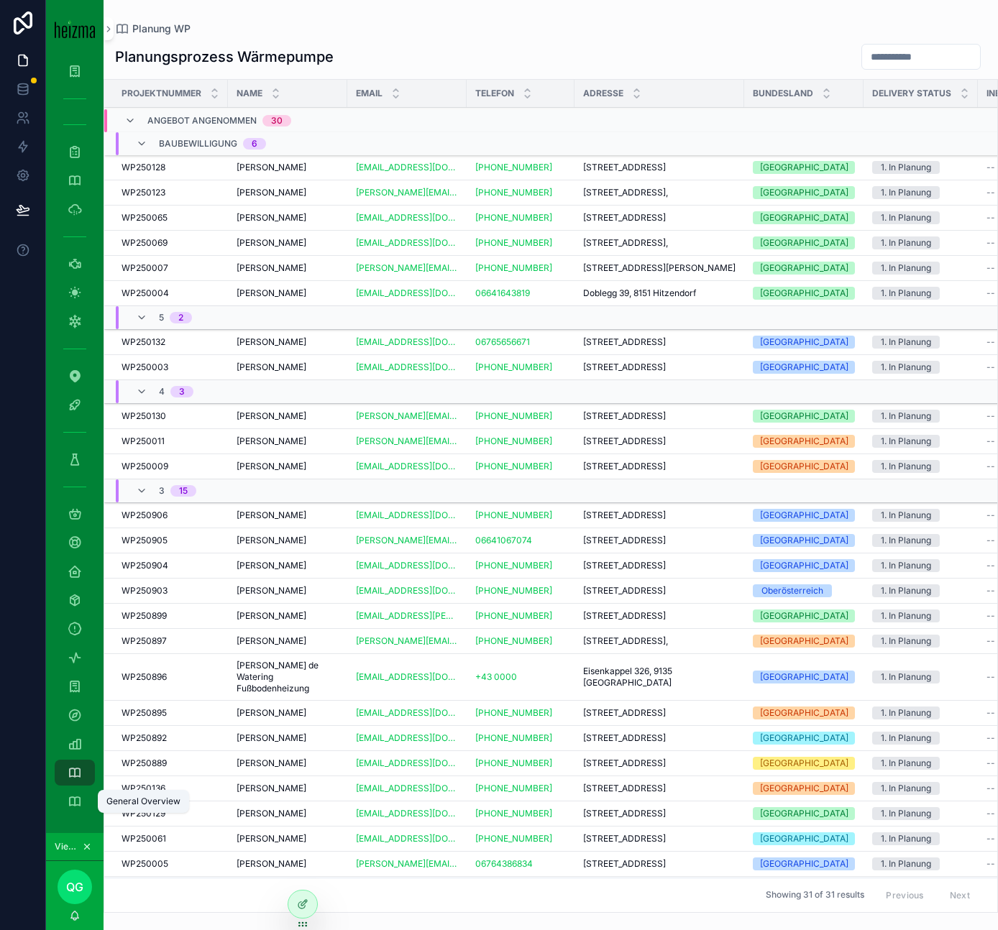
click at [78, 803] on icon "scrollable content" at bounding box center [75, 801] width 14 height 14
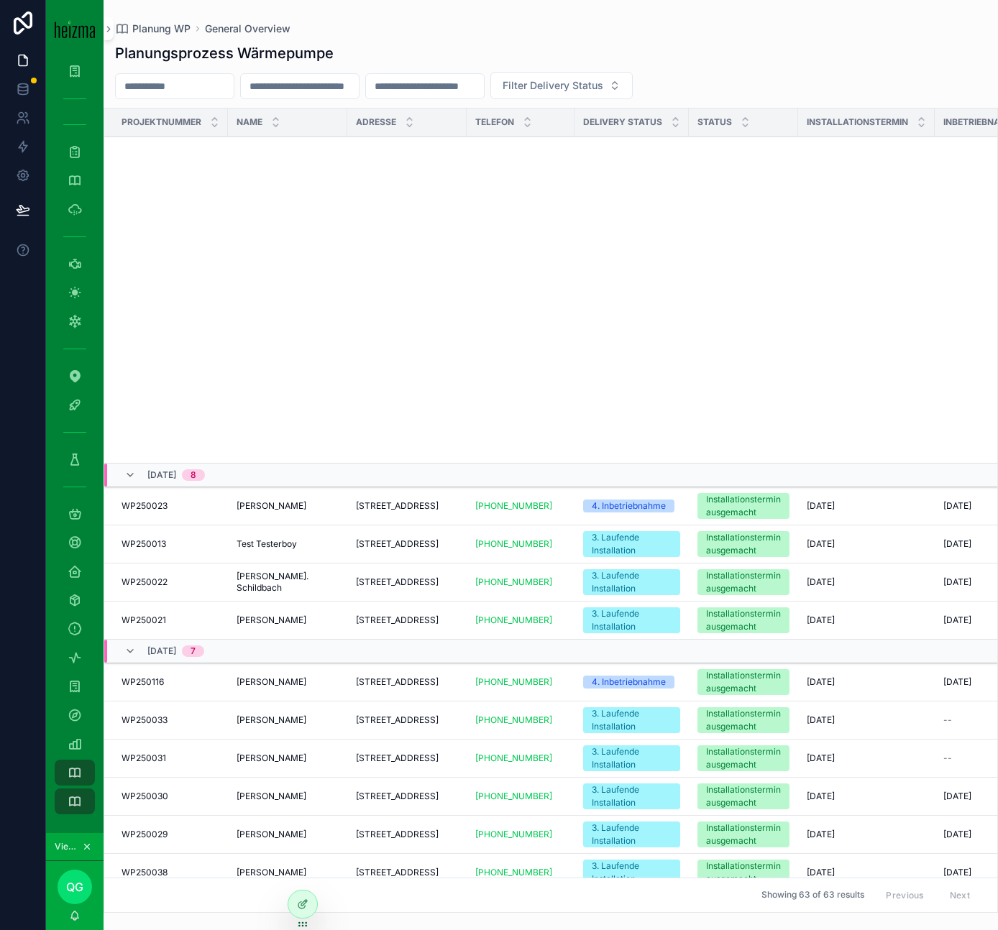
scroll to position [717, 0]
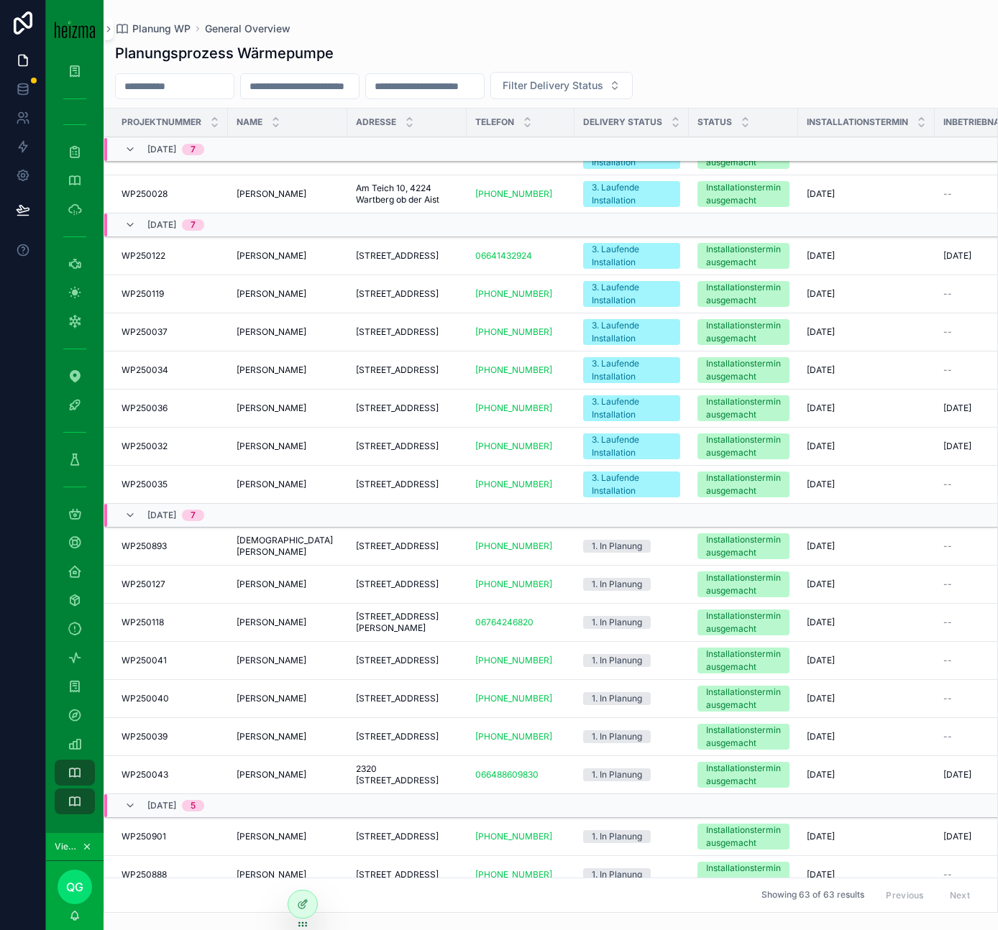
click at [326, 490] on div "Franz Konrad Franz Konrad" at bounding box center [287, 485] width 102 height 12
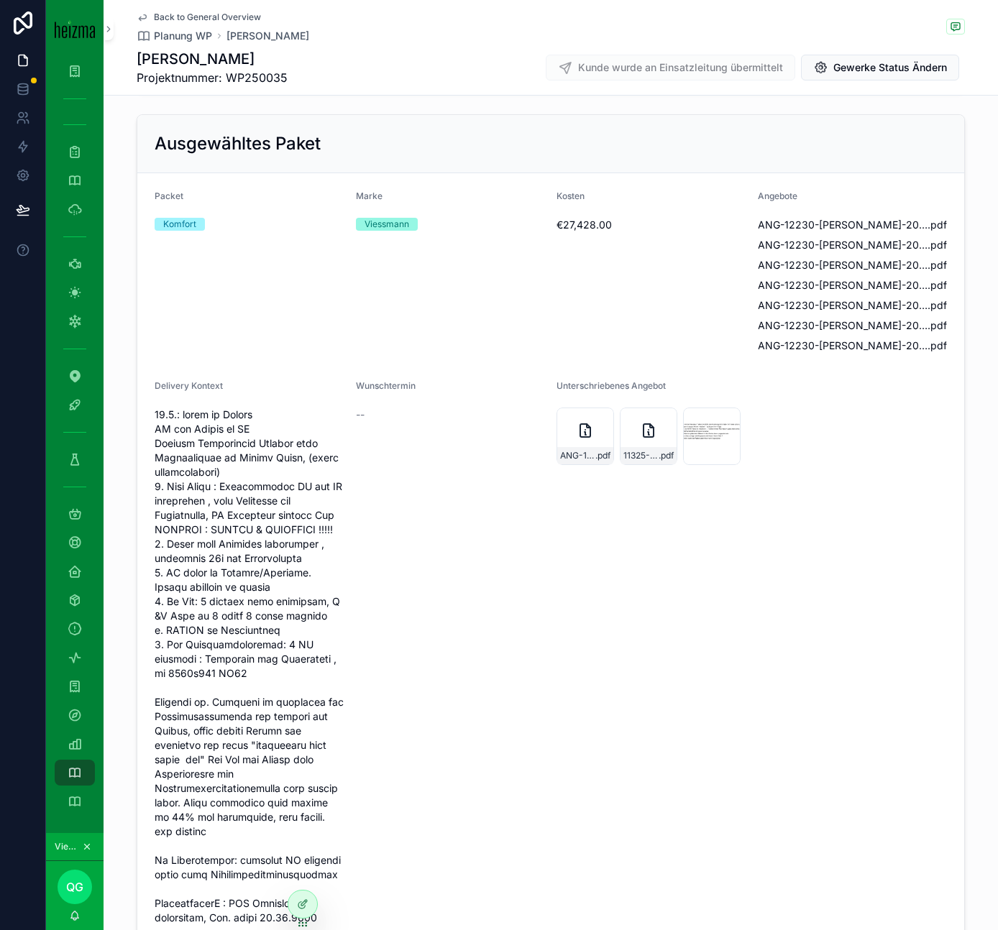
scroll to position [137, 0]
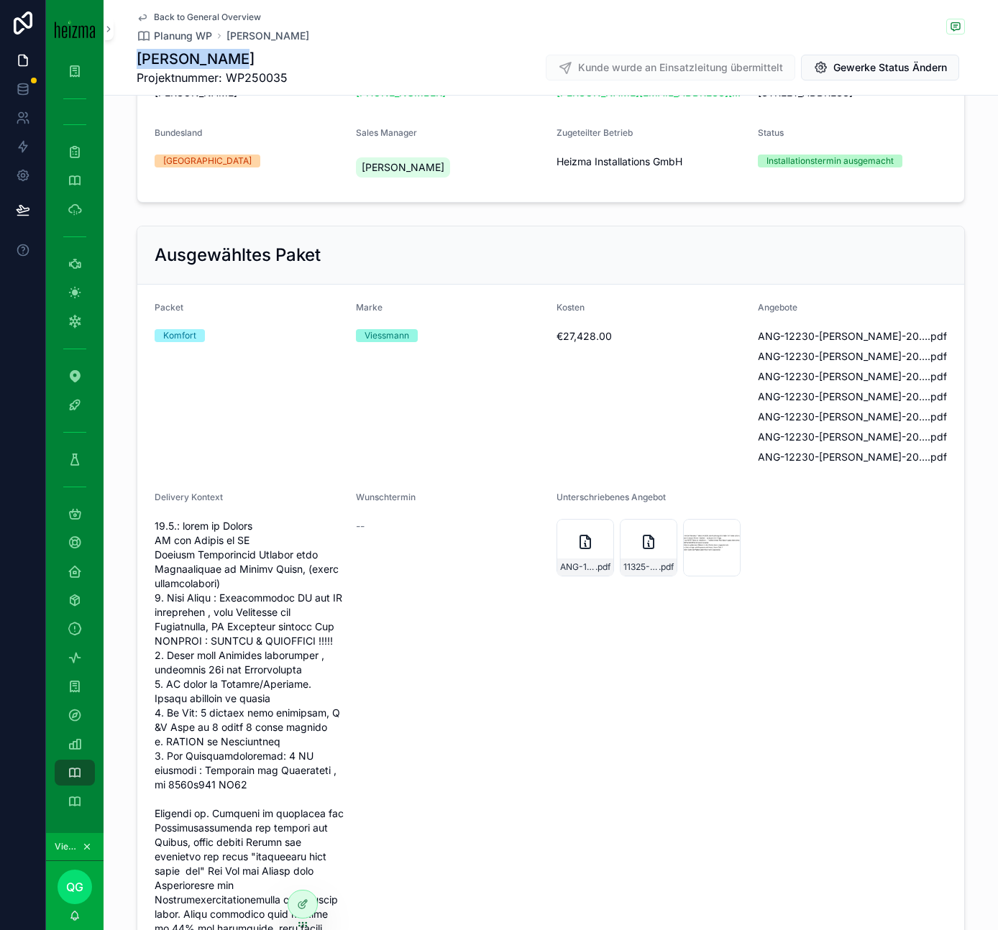
drag, startPoint x: 243, startPoint y: 65, endPoint x: 135, endPoint y: 63, distance: 107.8
click at [135, 63] on div "Back to General Overview Planung WP Franz Konrad Franz Konrad Projektnummer: WP…" at bounding box center [551, 48] width 894 height 96
copy h1 "Franz Konrad"
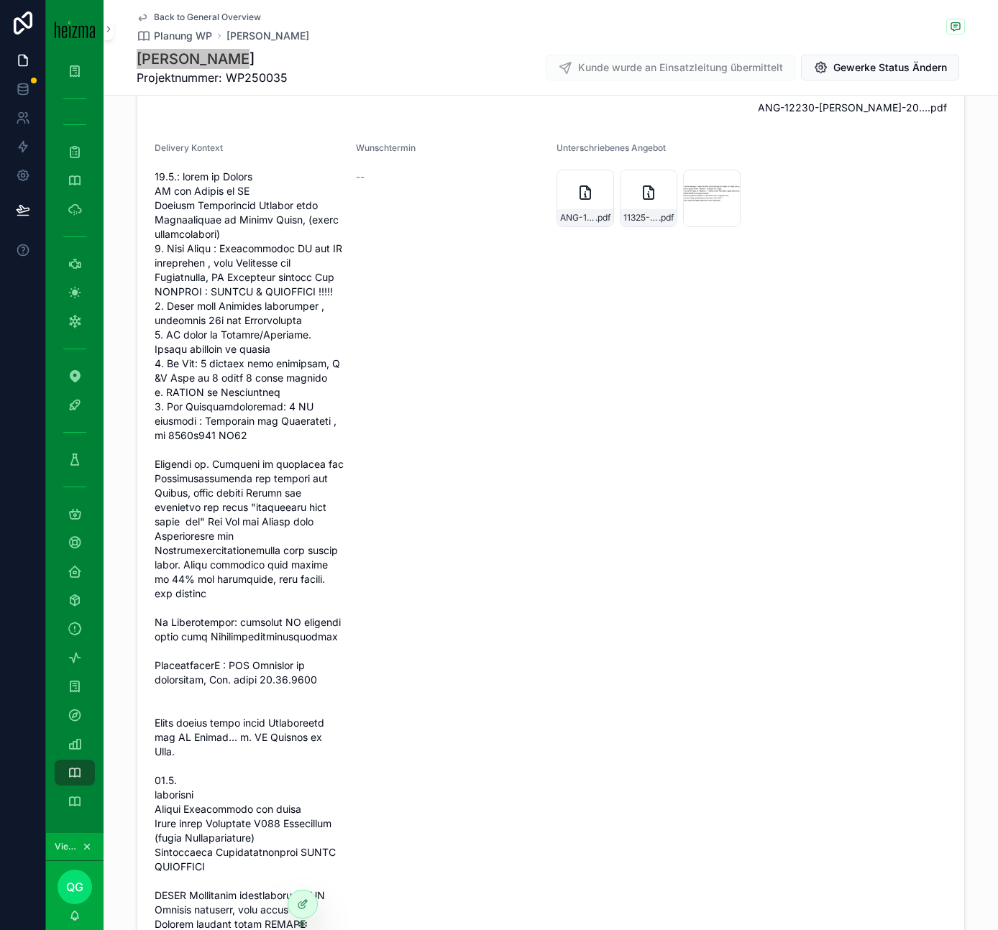
scroll to position [0, 0]
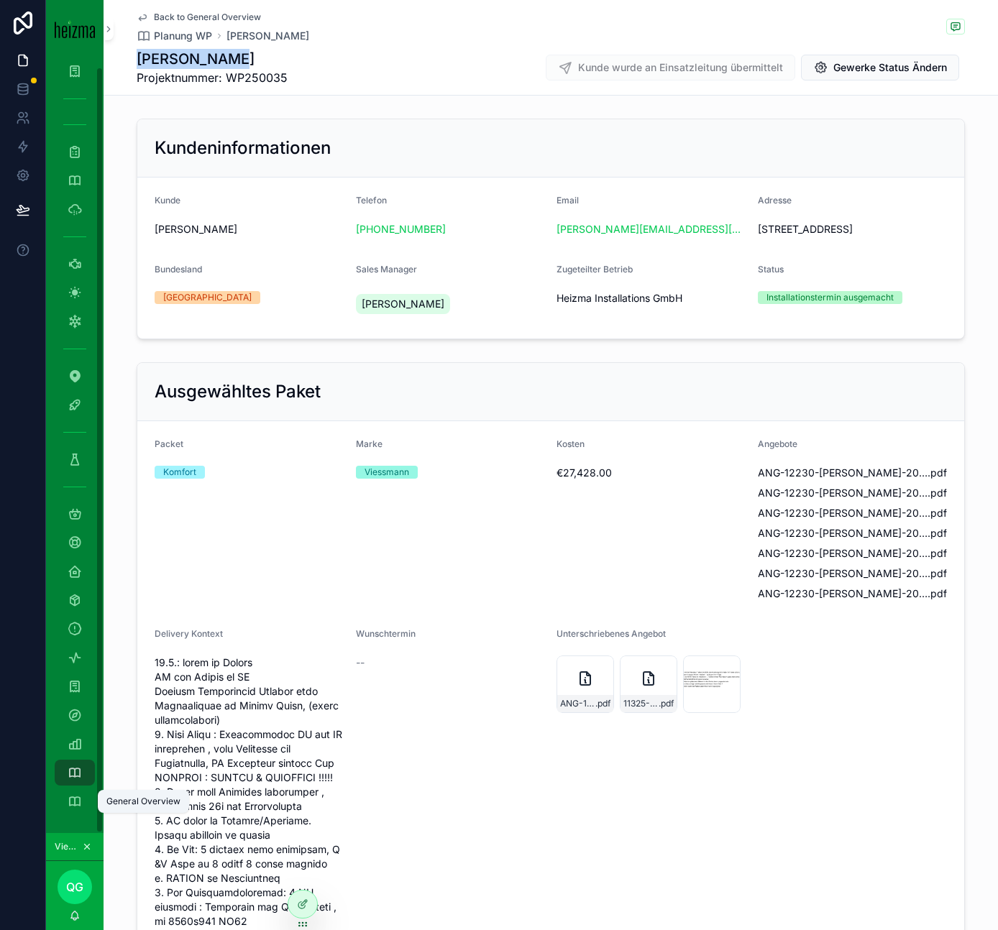
click at [82, 799] on div "General Overview" at bounding box center [74, 801] width 23 height 23
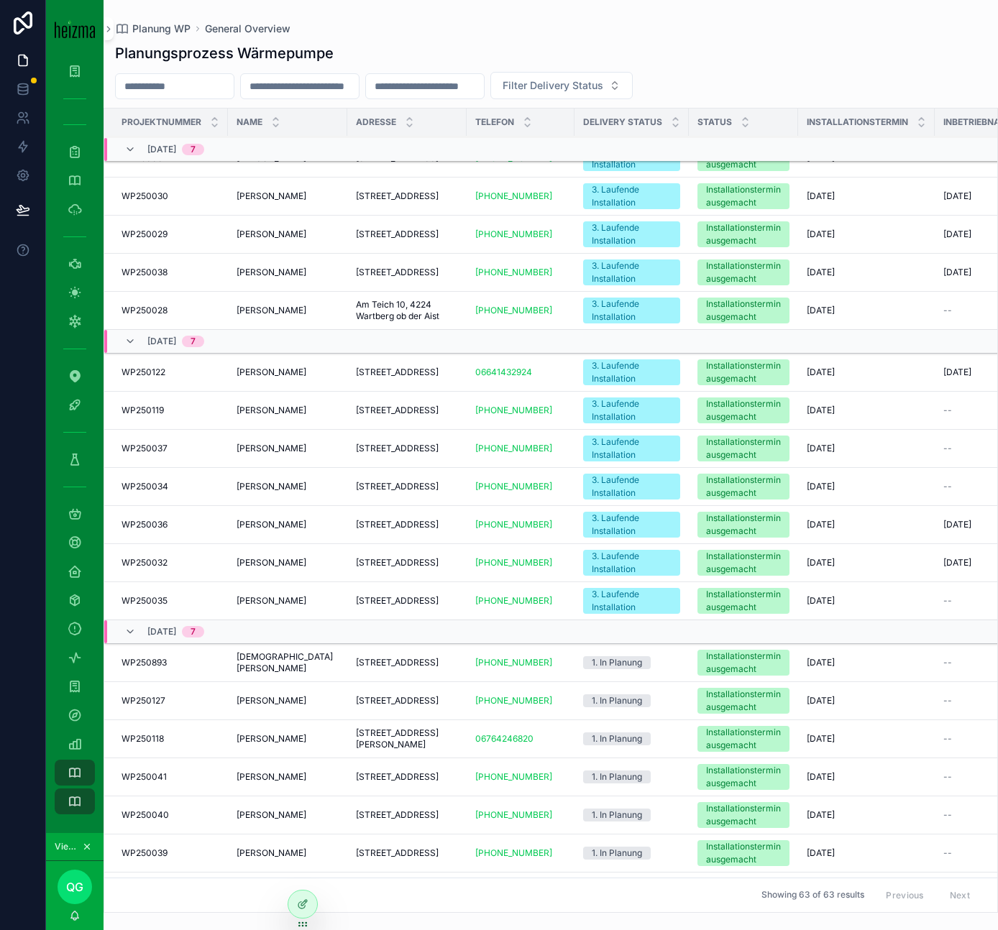
scroll to position [640, 0]
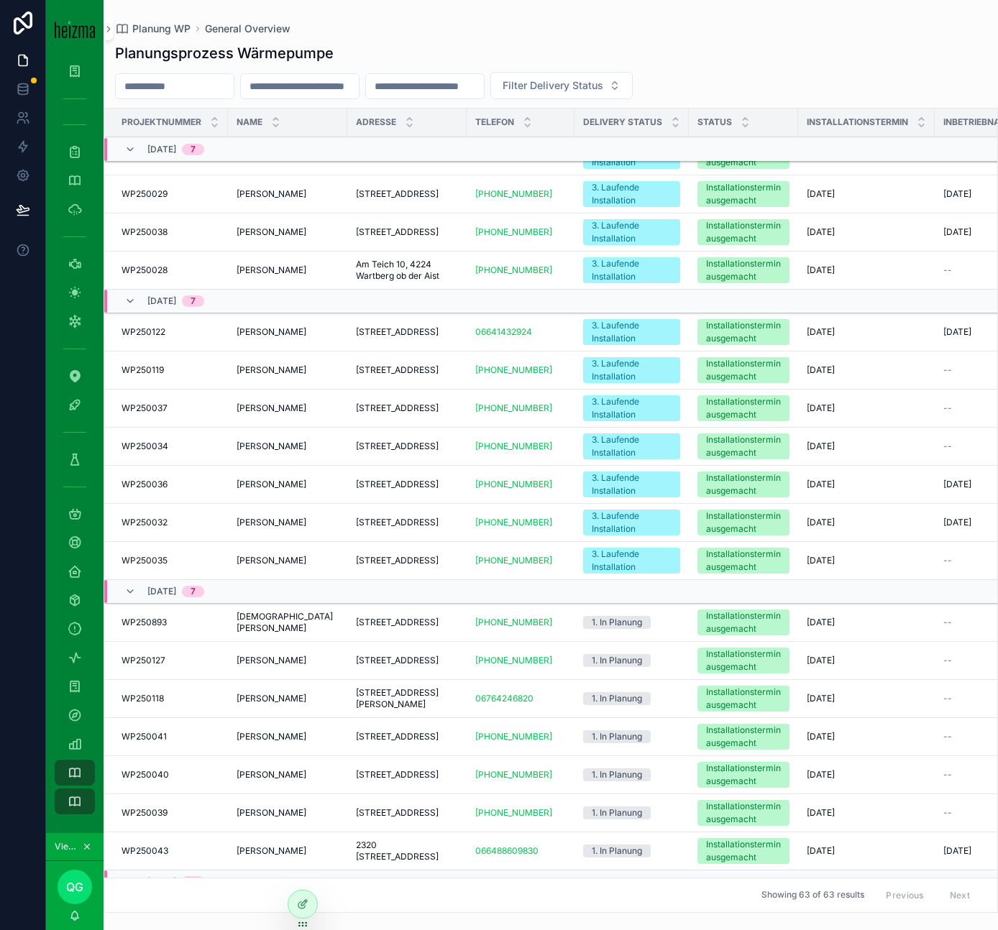
click at [344, 504] on td "René Pichler René Pichler" at bounding box center [287, 485] width 119 height 38
click at [365, 490] on span "Sackgasse 1, 3434 Katzelsdorf, Österreich" at bounding box center [397, 485] width 83 height 12
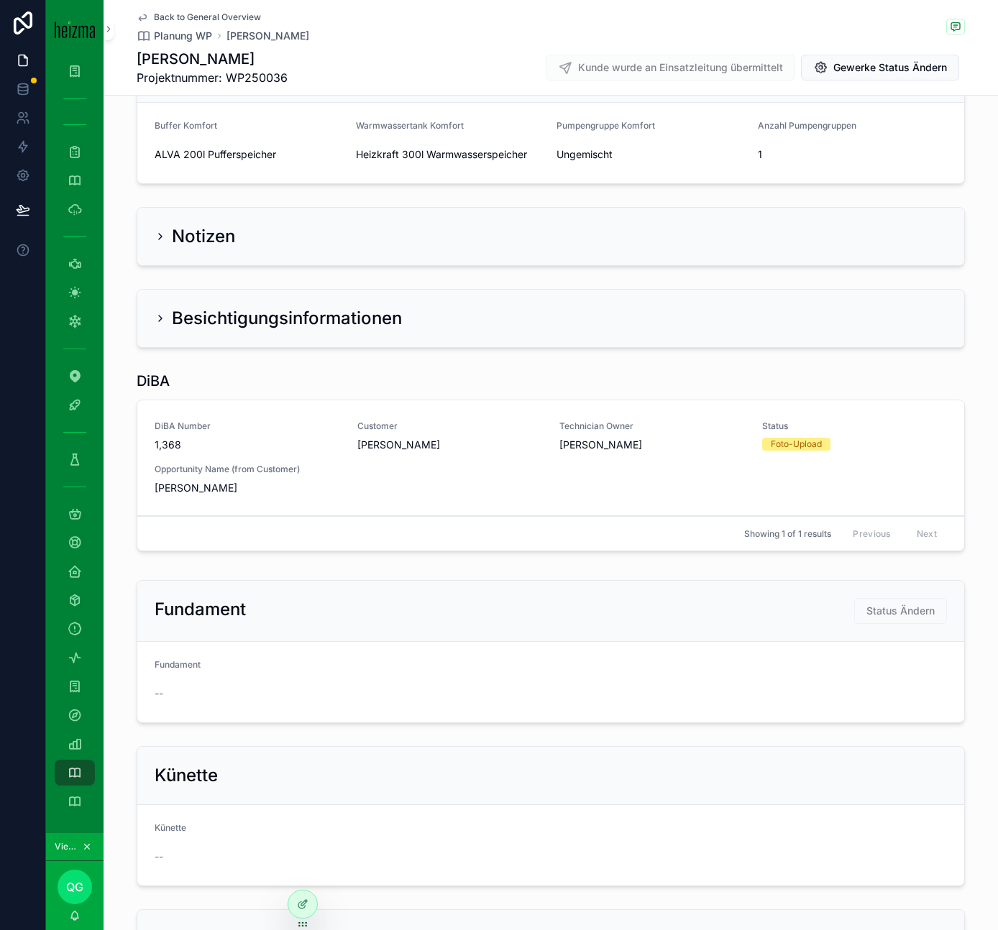
scroll to position [1341, 0]
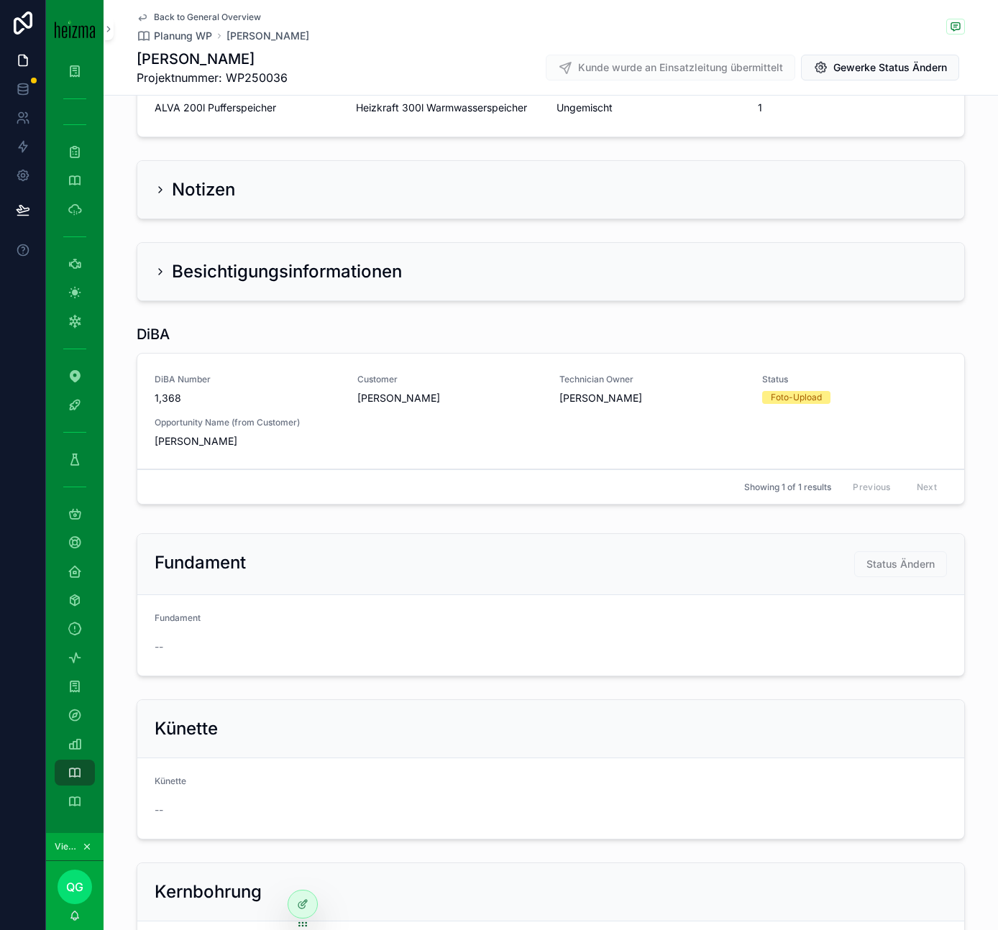
click at [779, 404] on div "Foto-Upload" at bounding box center [796, 397] width 51 height 13
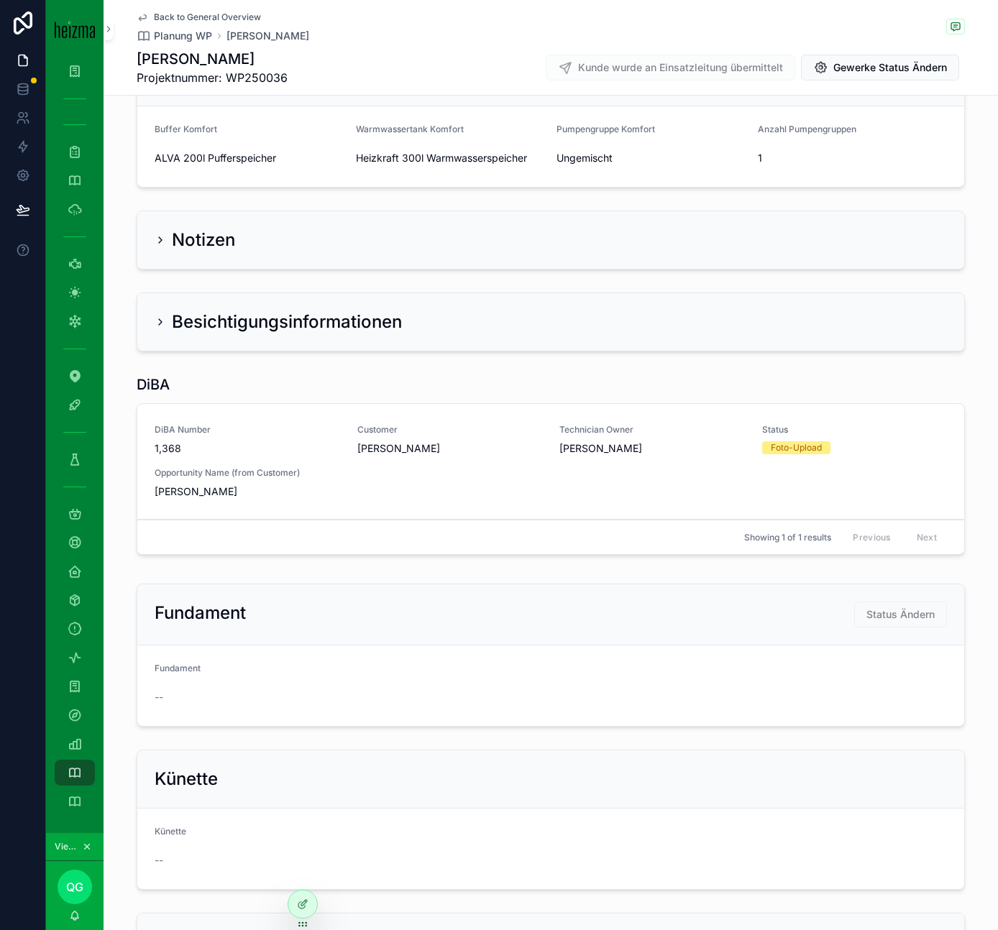
scroll to position [1289, 0]
click at [386, 496] on div "DiBA Number 1,368 Customer René Pichler Technician Owner Philipp Pannosch Statu…" at bounding box center [551, 462] width 792 height 75
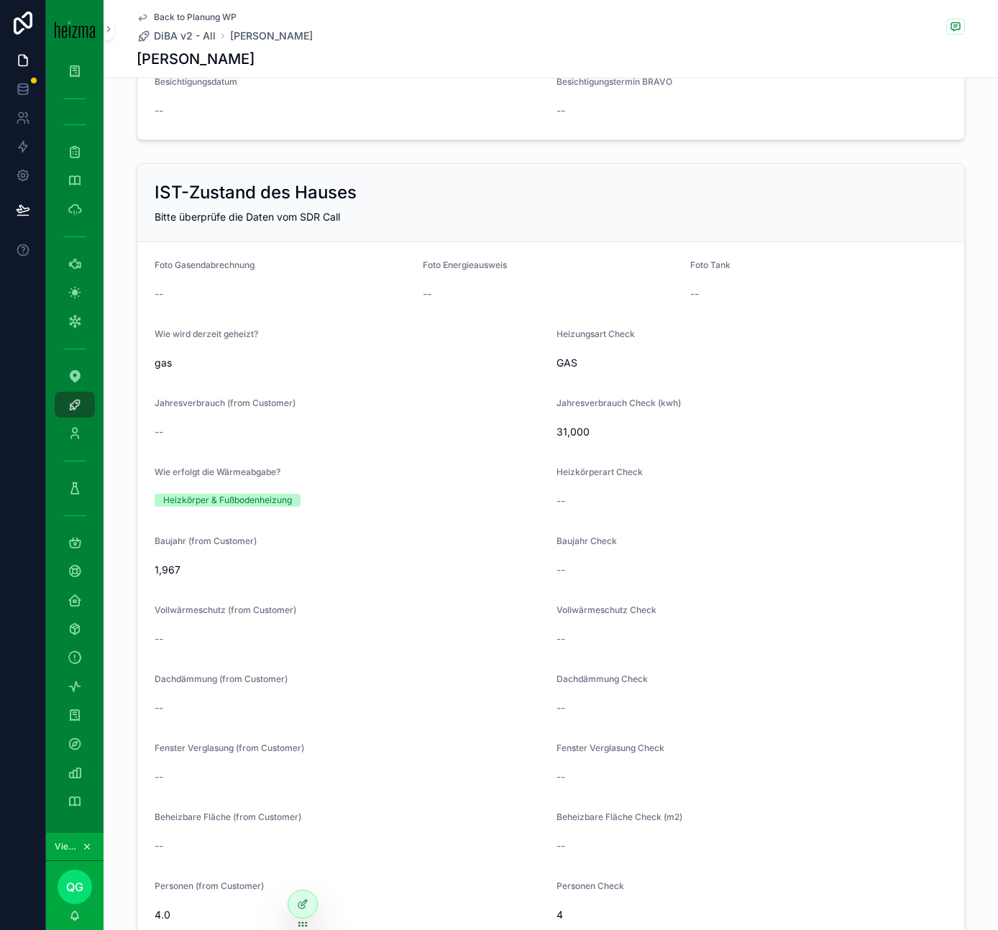
scroll to position [599, 0]
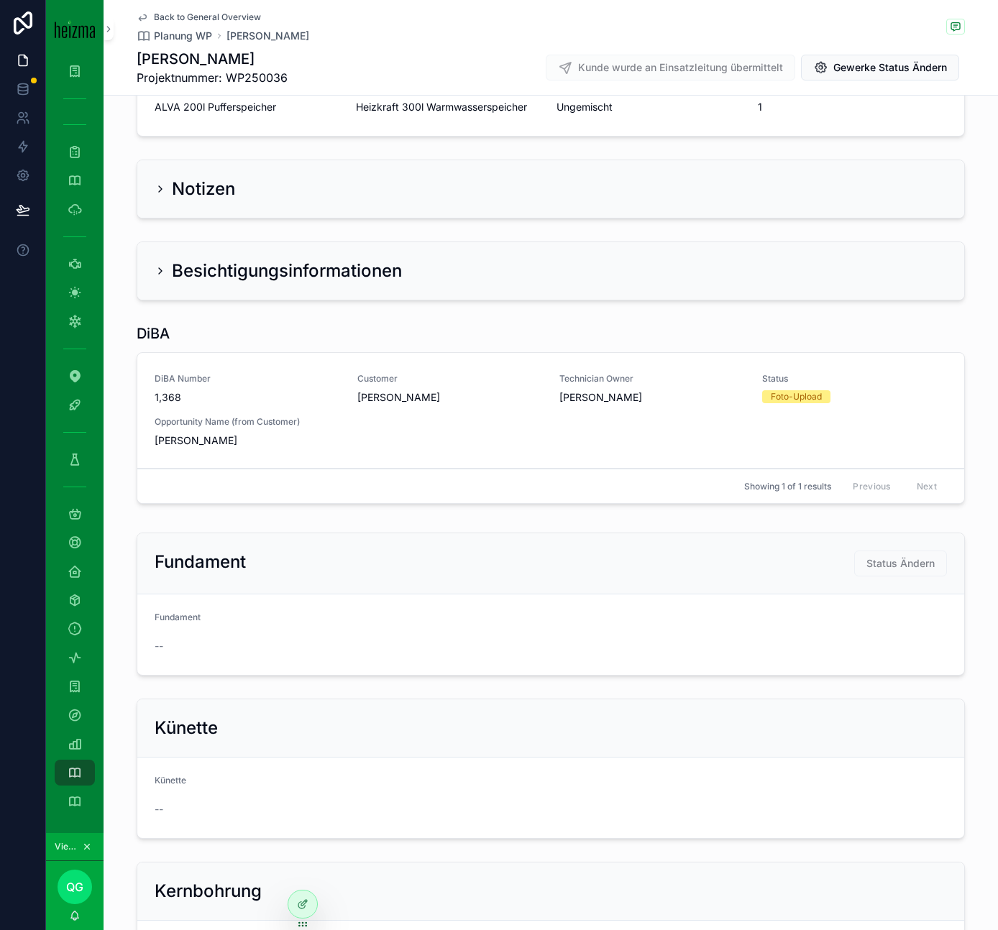
scroll to position [1407, 0]
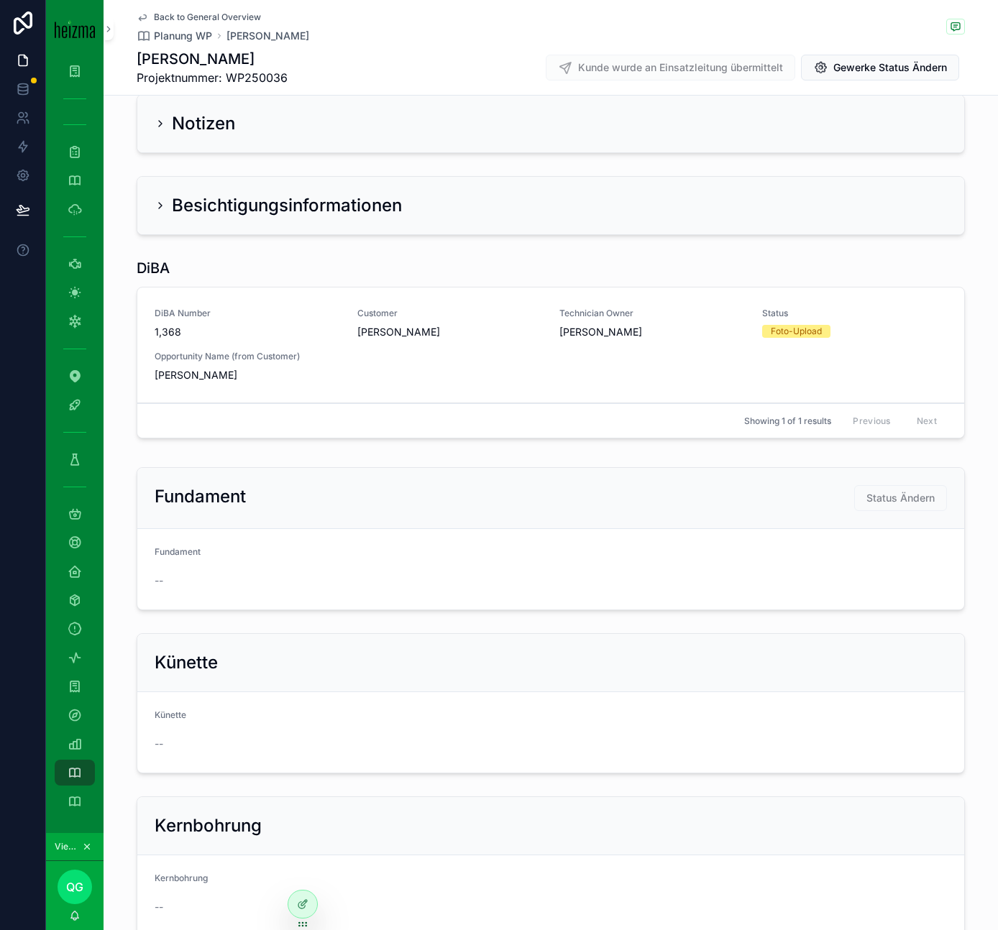
click at [303, 217] on h2 "Besichtigungsinformationen" at bounding box center [287, 205] width 230 height 23
click at [294, 217] on h2 "Besichtigungsinformationen" at bounding box center [287, 205] width 230 height 23
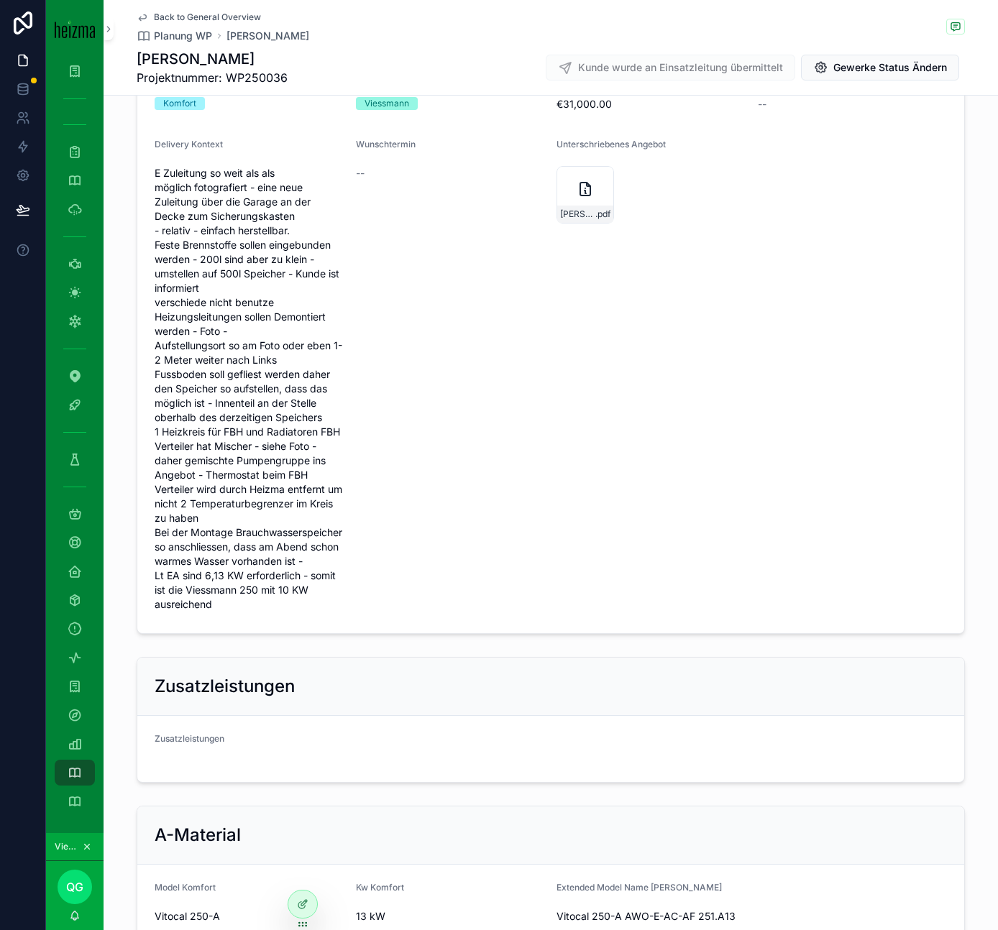
scroll to position [0, 0]
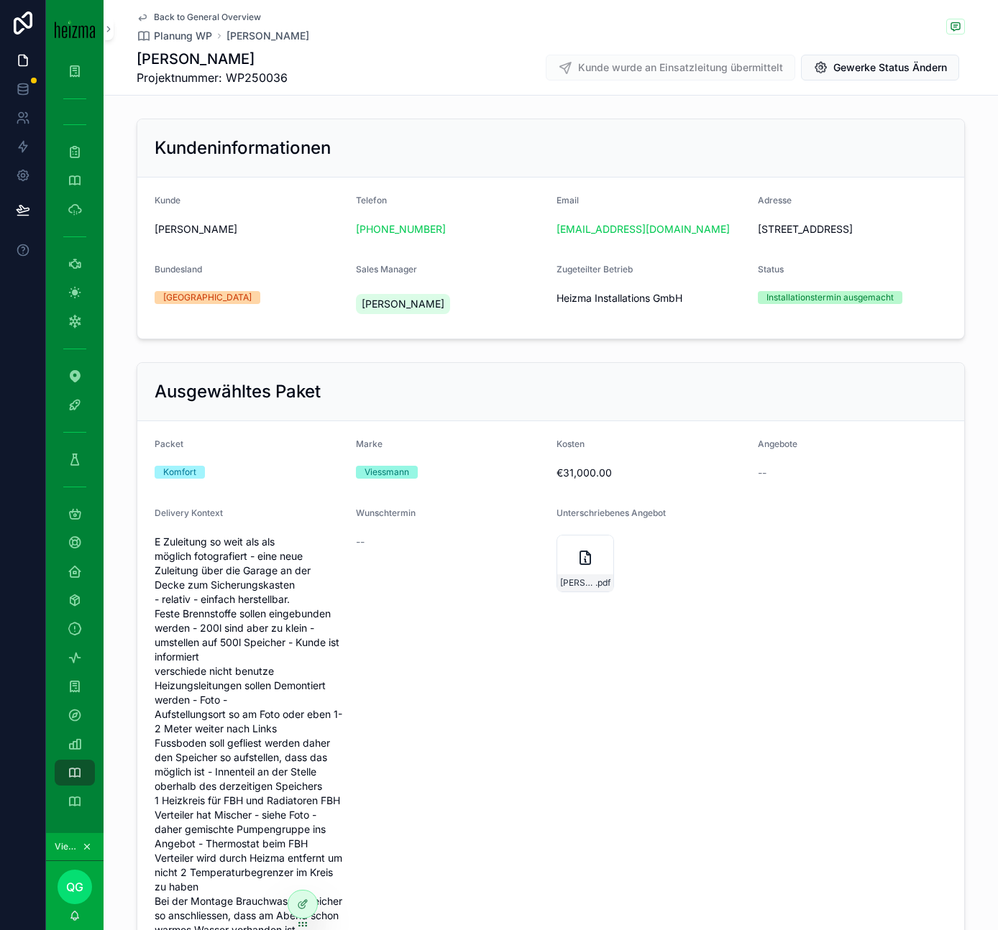
click at [582, 566] on icon "scrollable content" at bounding box center [584, 557] width 17 height 17
click at [76, 170] on div "PV-Funnel" at bounding box center [74, 180] width 23 height 23
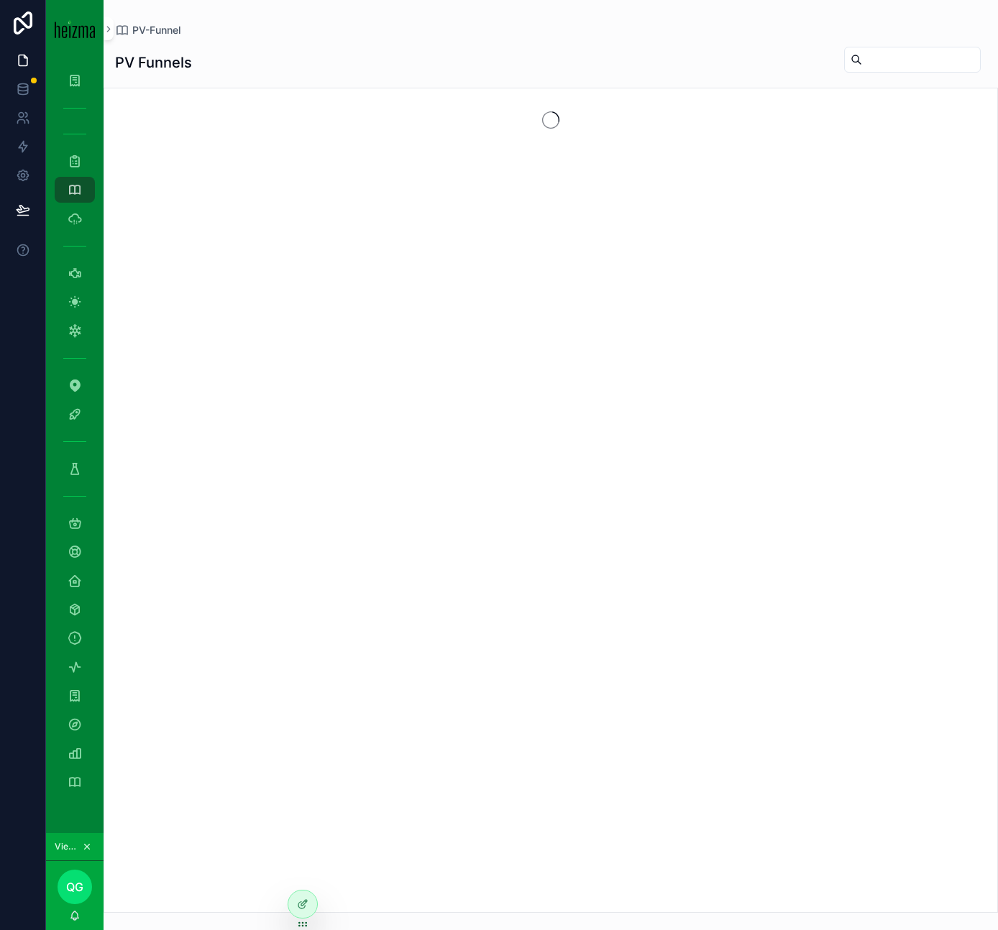
click at [901, 65] on input "scrollable content" at bounding box center [921, 60] width 118 height 20
type input "****"
click at [73, 159] on icon "scrollable content" at bounding box center [75, 161] width 14 height 14
click at [783, 55] on input "scrollable content" at bounding box center [800, 60] width 118 height 20
type input "*******"
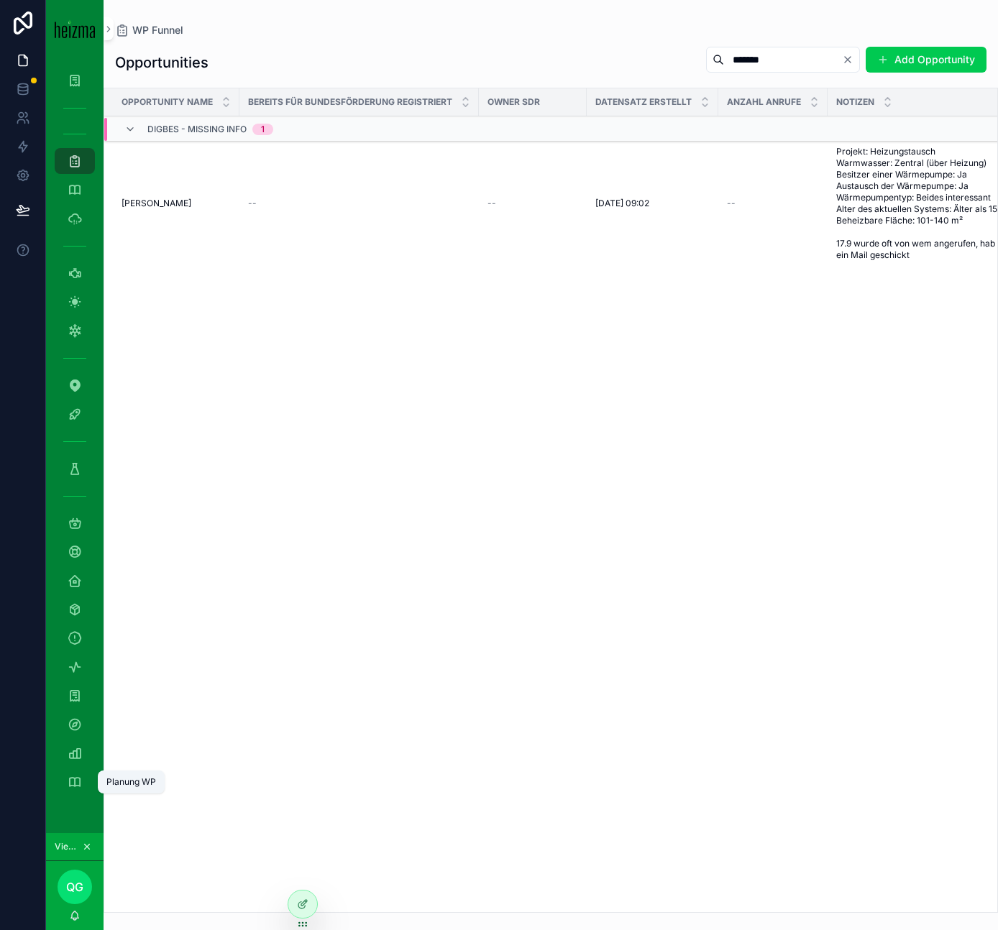
click at [77, 783] on icon "scrollable content" at bounding box center [75, 782] width 14 height 14
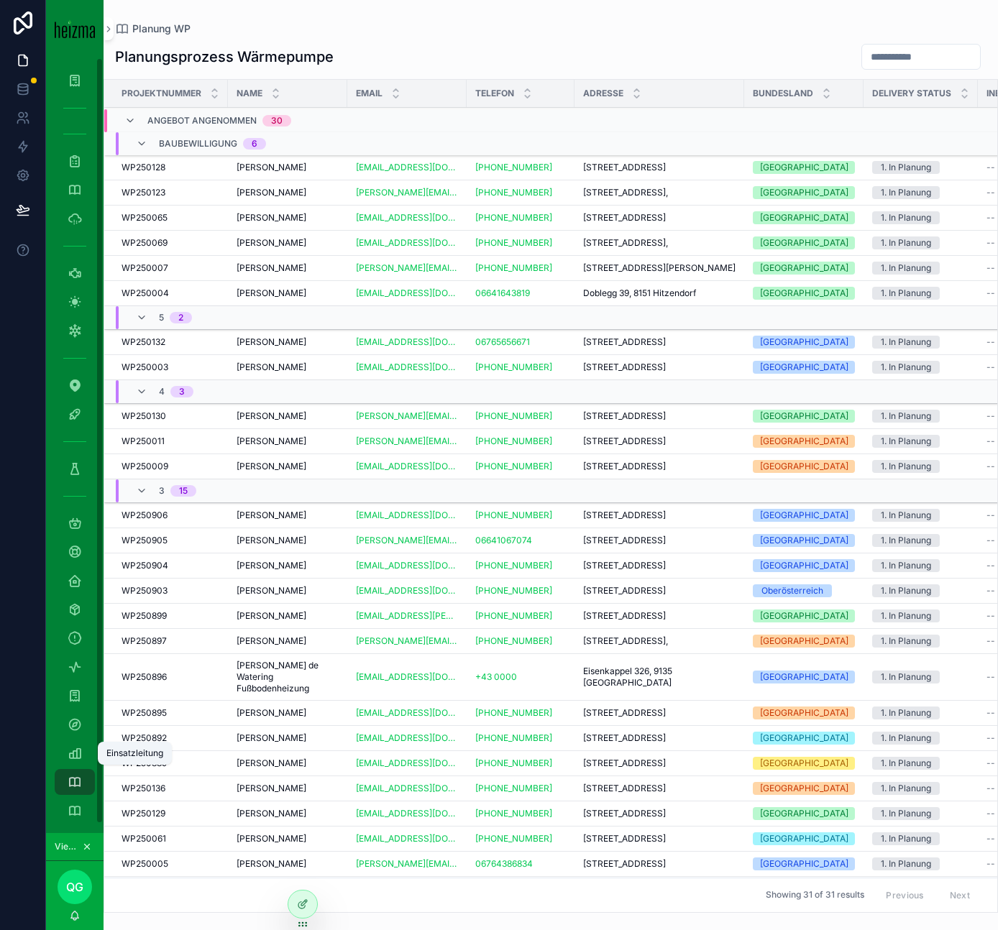
scroll to position [9, 0]
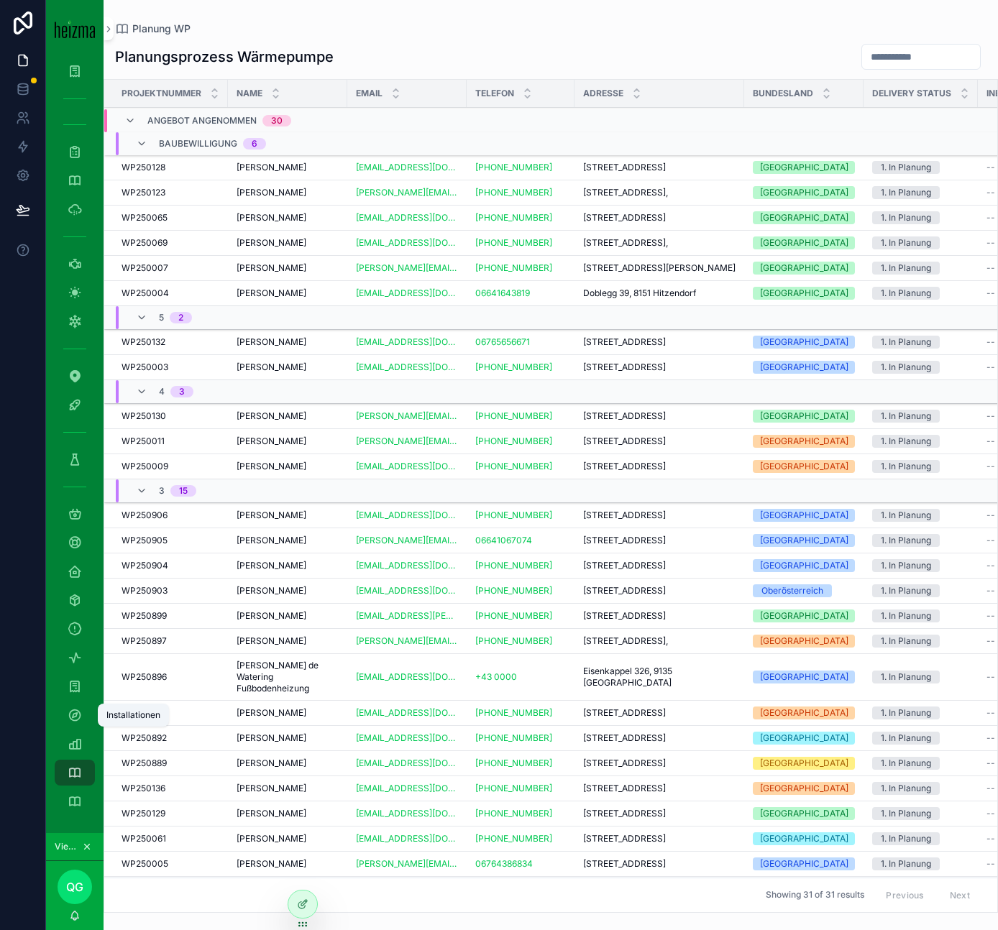
click at [75, 714] on icon "scrollable content" at bounding box center [75, 715] width 14 height 14
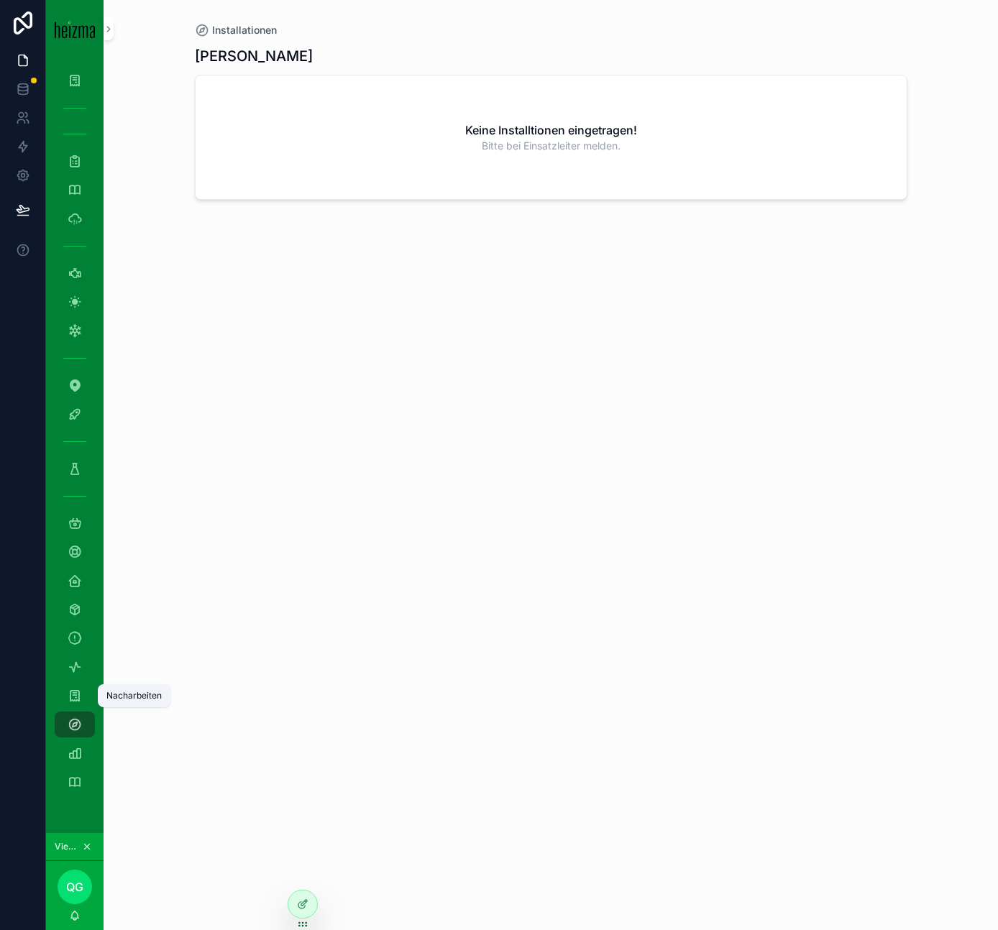
click at [73, 691] on icon "scrollable content" at bounding box center [75, 696] width 14 height 14
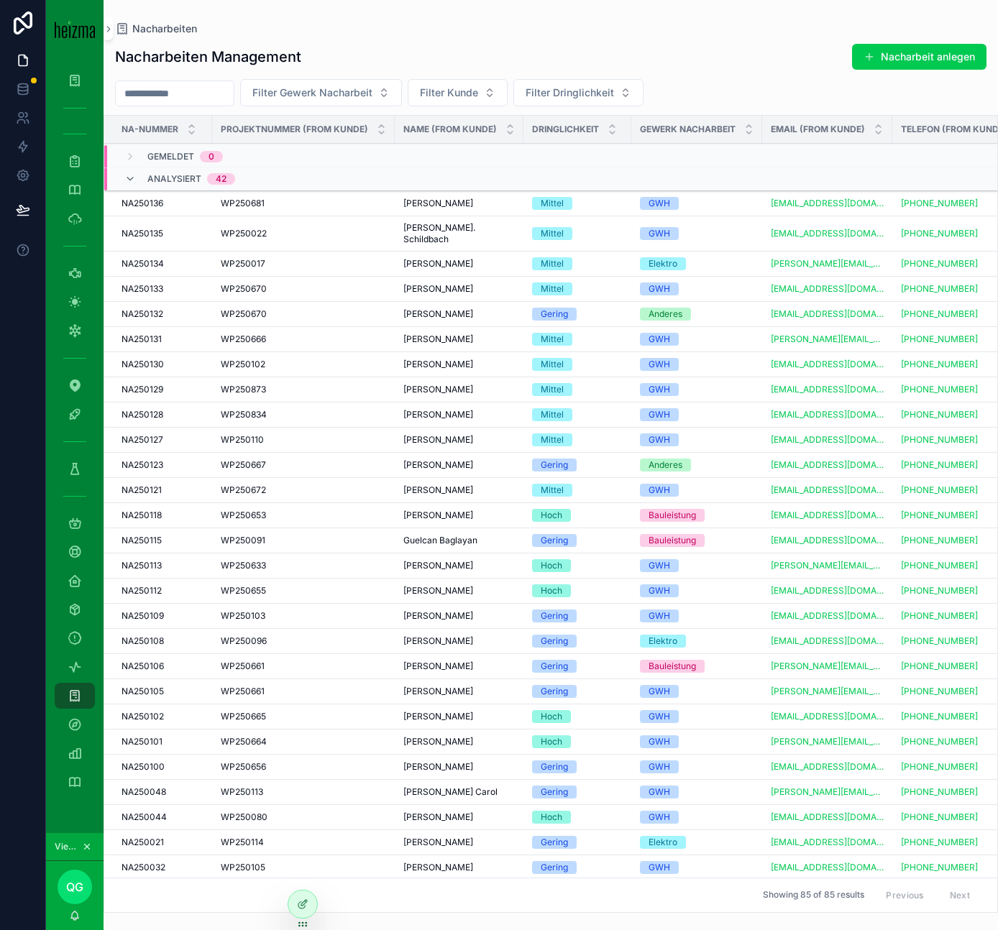
click at [339, 96] on span "Filter Gewerk Nacharbeit" at bounding box center [312, 93] width 120 height 14
click at [359, 172] on div "Elektro" at bounding box center [339, 173] width 200 height 23
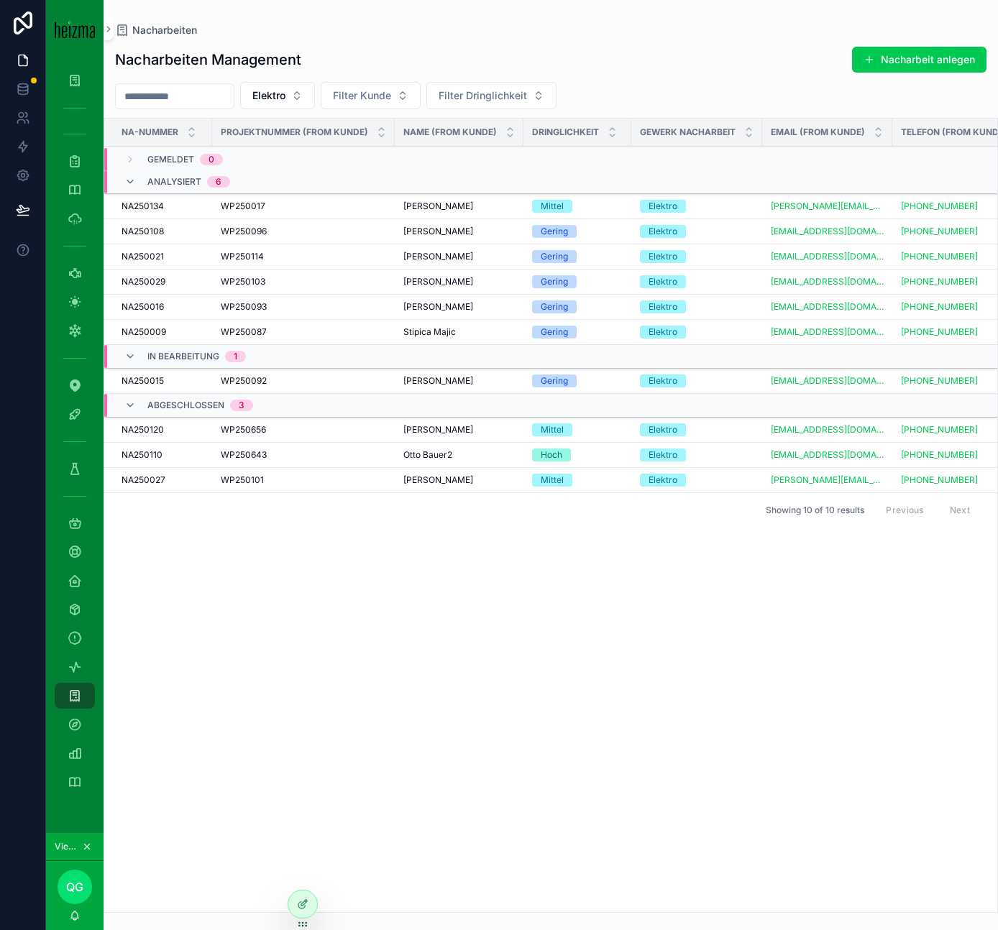
click at [471, 207] on div "Ingrid Pipal Ingrid Pipal" at bounding box center [458, 207] width 111 height 12
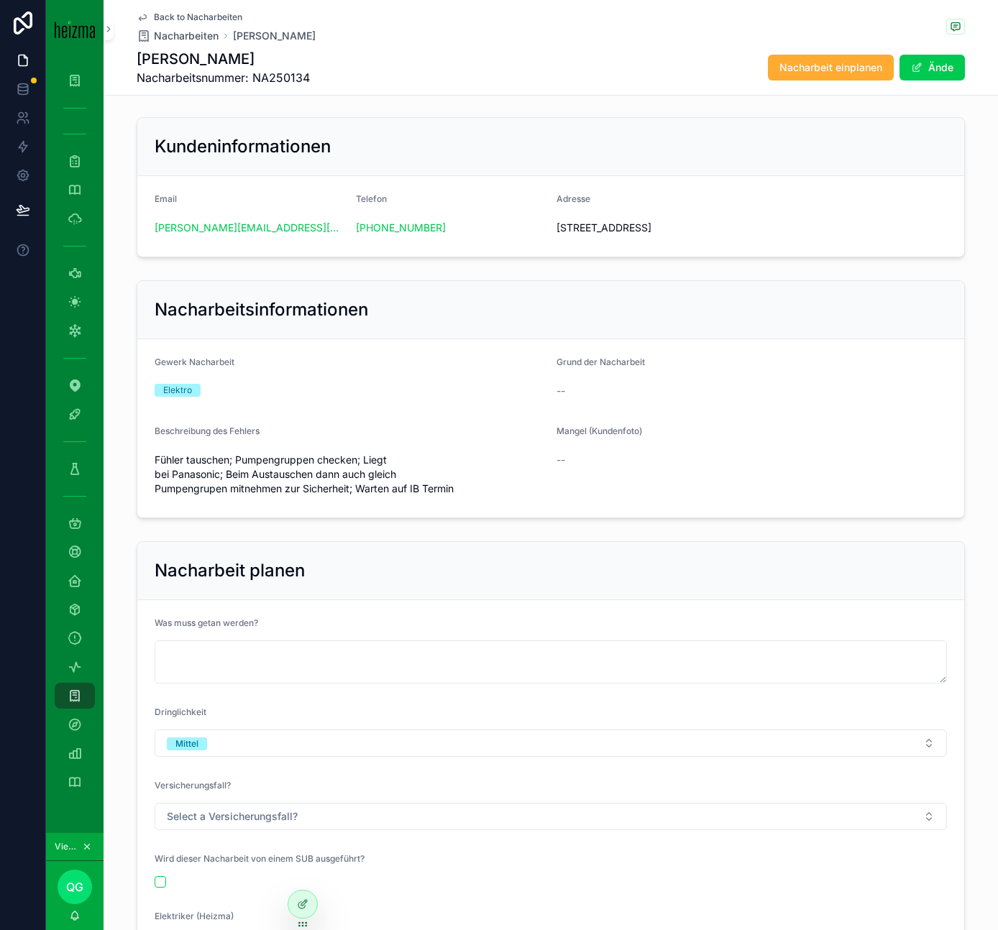
scroll to position [2, 0]
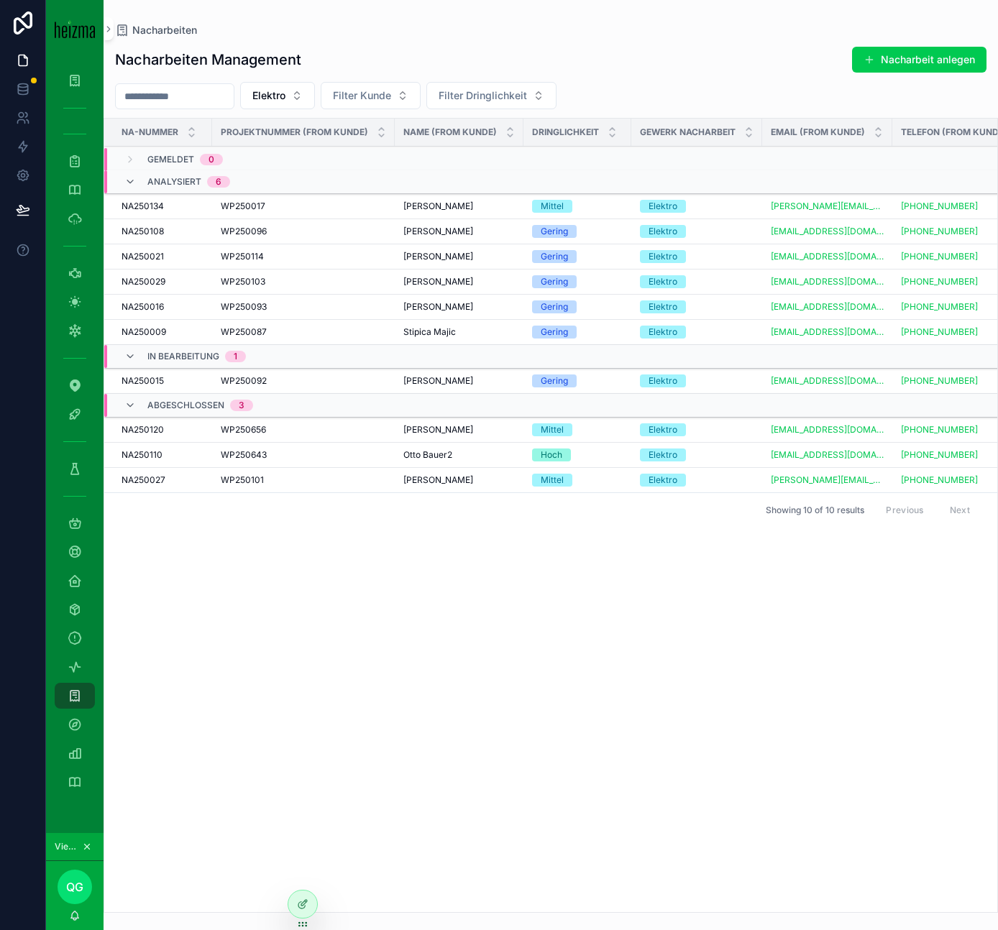
click at [441, 231] on span "Keywan Riahi" at bounding box center [438, 232] width 70 height 12
click at [424, 256] on span "Ulrike Kafka" at bounding box center [438, 257] width 70 height 12
click at [446, 276] on span "Magdalena Hiessmanseder" at bounding box center [438, 282] width 70 height 12
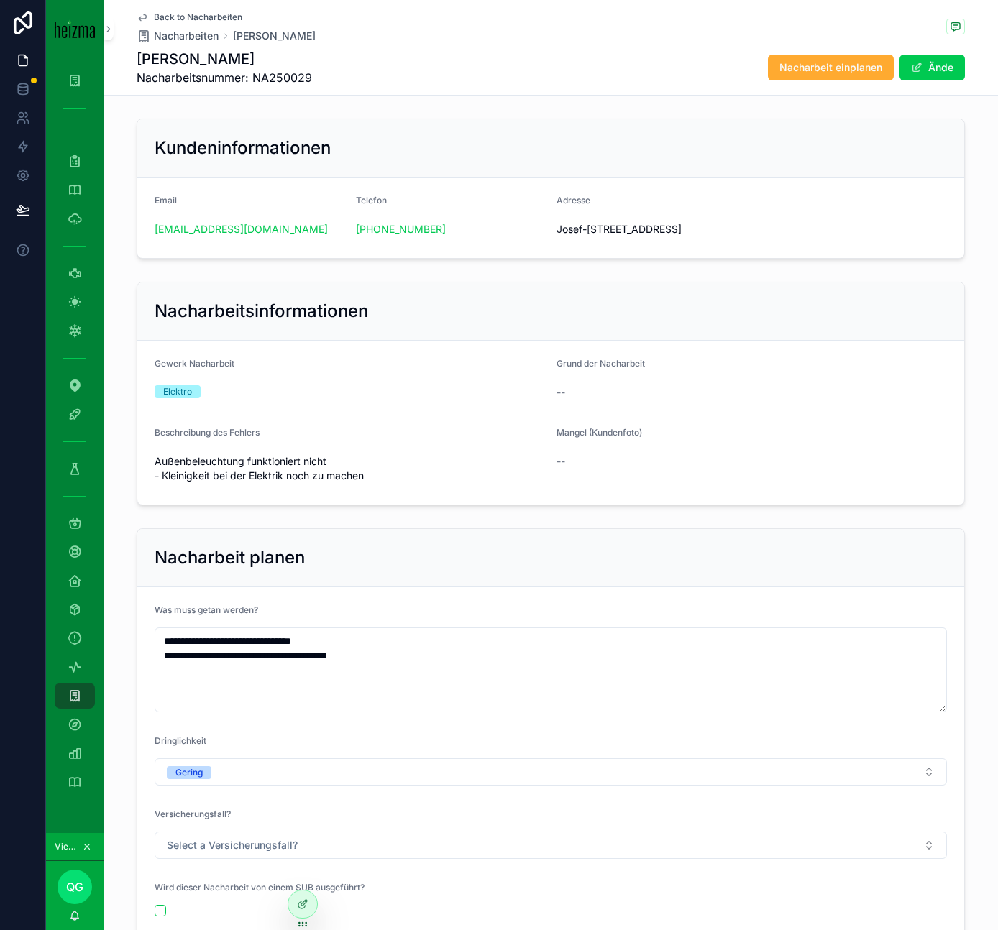
scroll to position [173, 0]
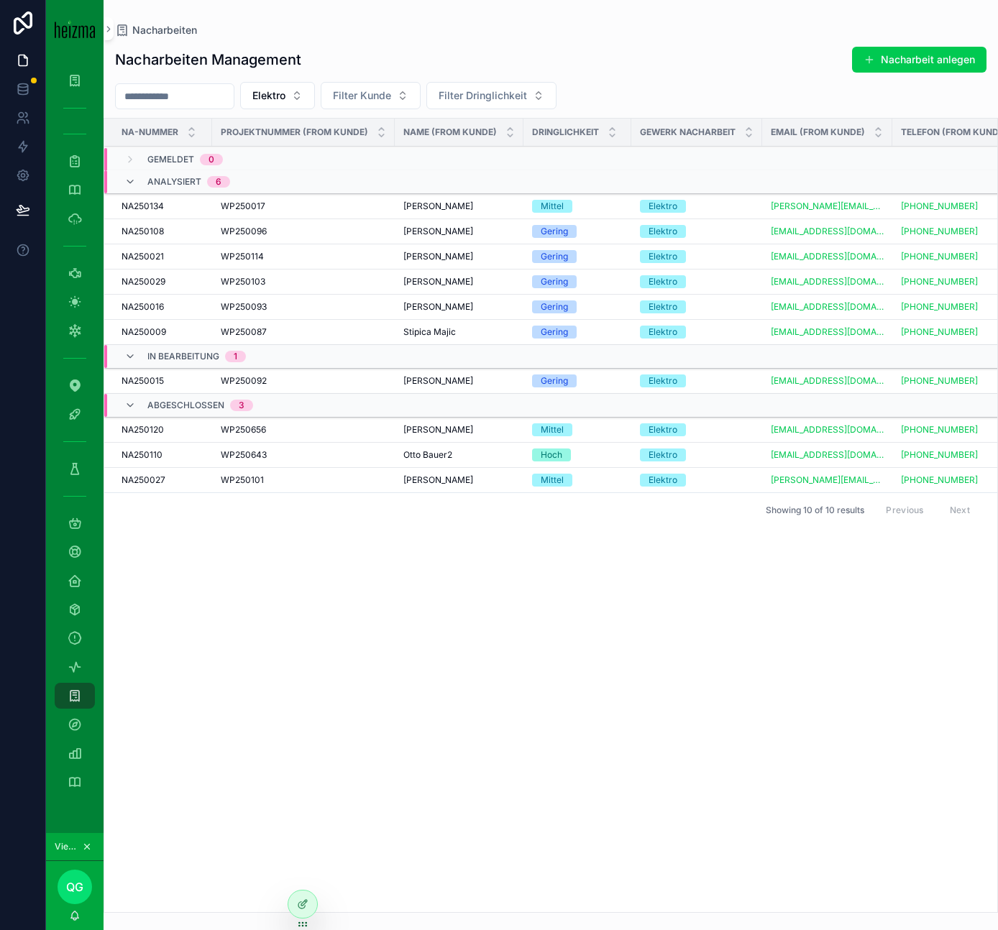
click at [451, 307] on span "Daniela Neugebauer" at bounding box center [438, 307] width 70 height 12
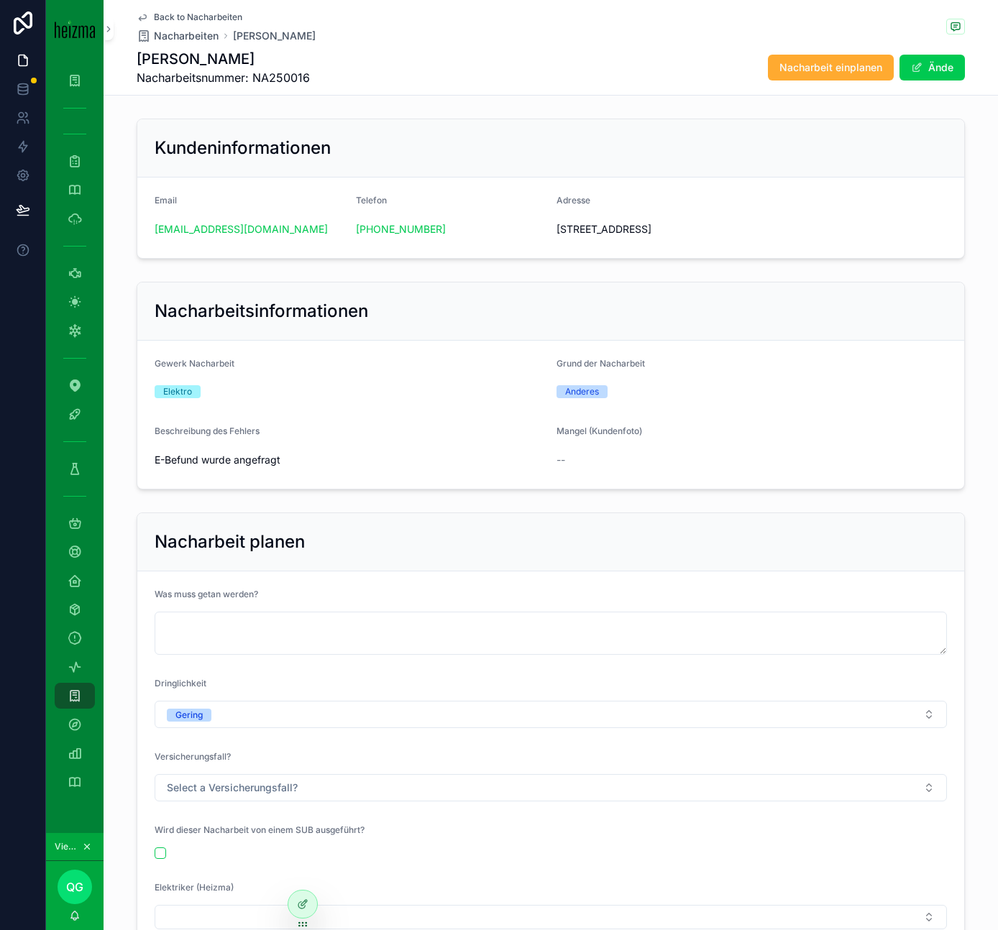
scroll to position [129, 0]
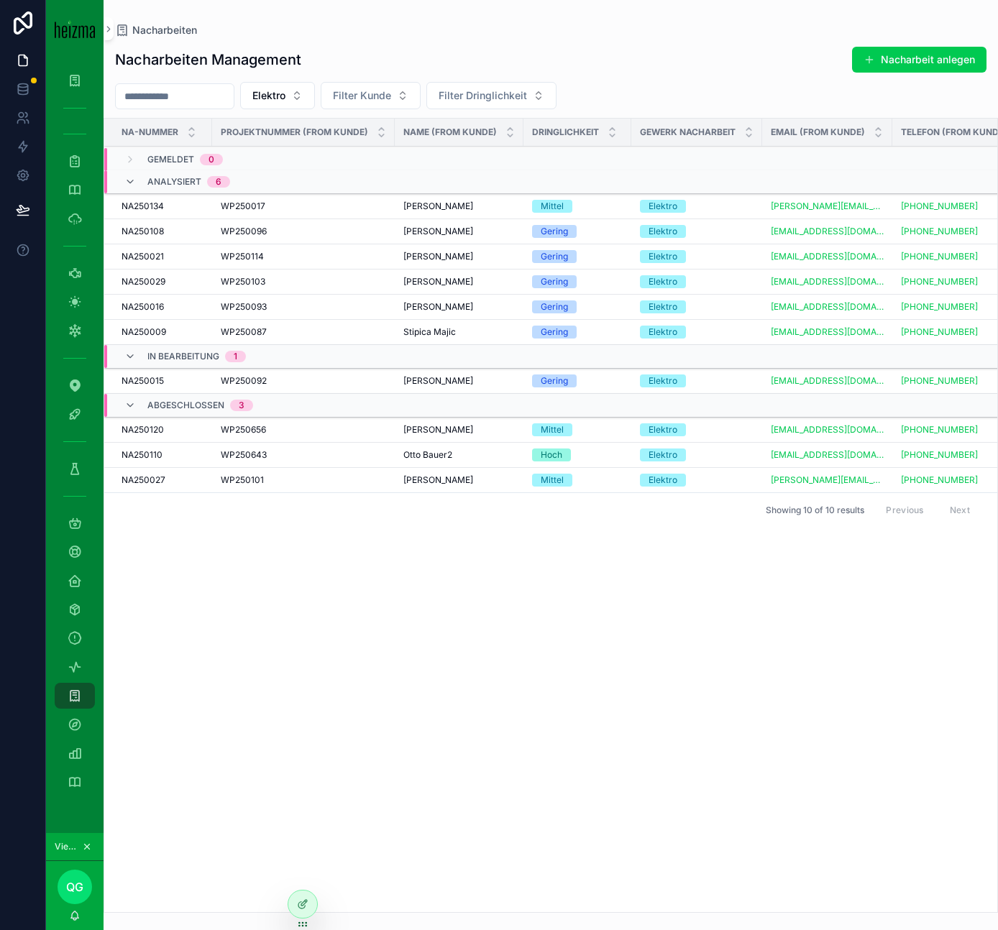
click at [436, 332] on span "Stipica Majic" at bounding box center [429, 332] width 52 height 12
click at [438, 428] on span "Herbert Lafner" at bounding box center [438, 430] width 70 height 12
click at [429, 451] on span "Otto Bauer2" at bounding box center [427, 455] width 49 height 12
click at [436, 484] on span "Markus Trixner" at bounding box center [438, 480] width 70 height 12
click at [136, 408] on div "Abgeschlossen 3" at bounding box center [188, 405] width 129 height 23
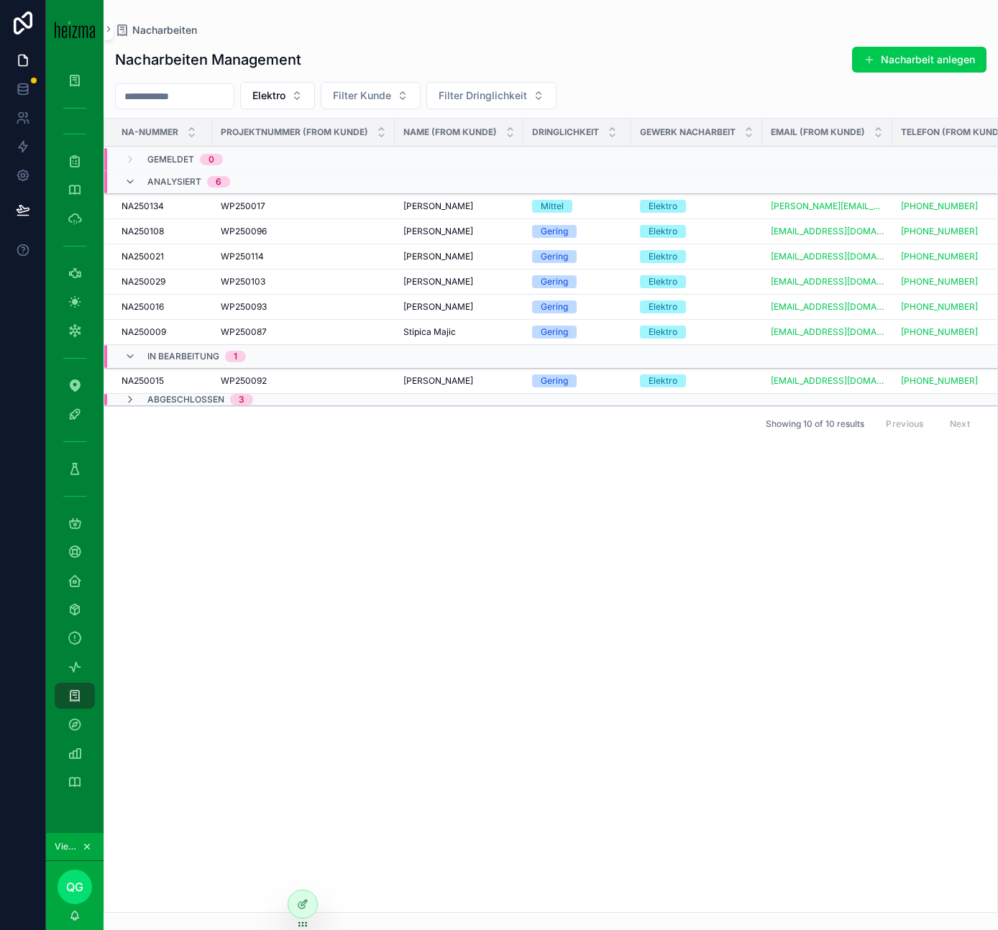
click at [473, 281] on span "Magdalena Hiessmanseder" at bounding box center [438, 282] width 70 height 12
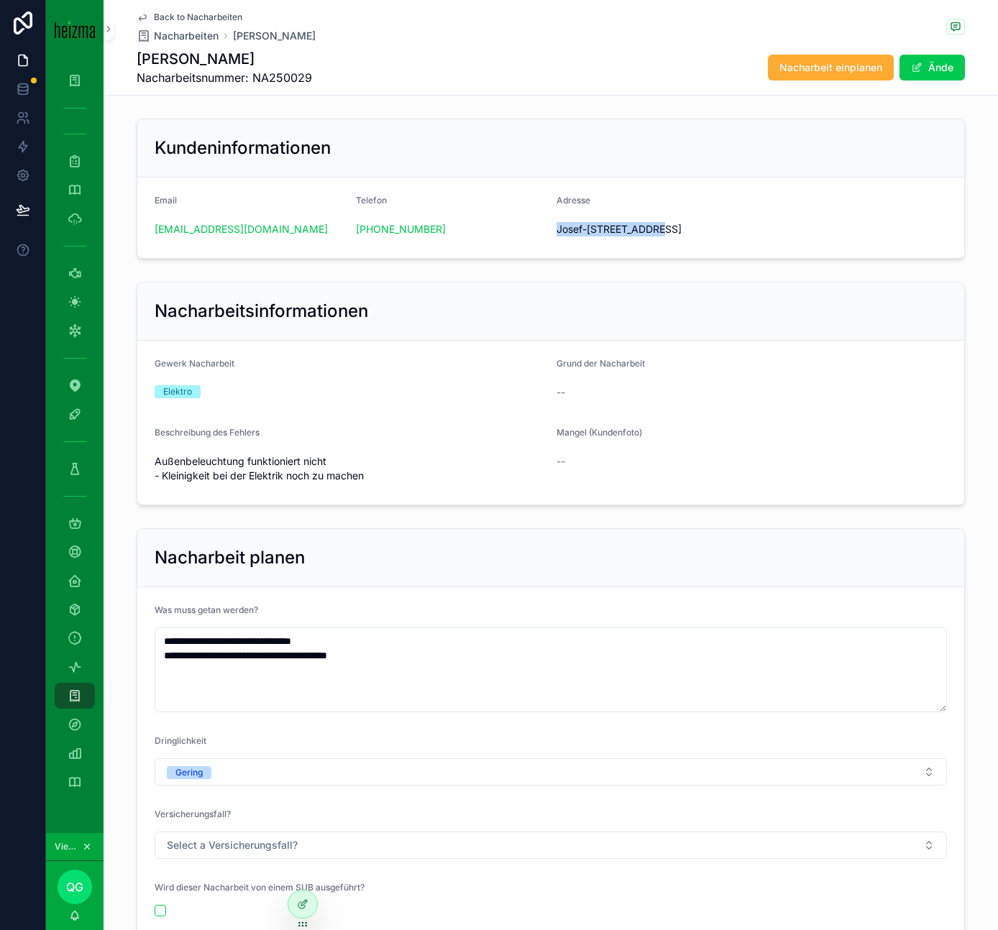
drag, startPoint x: 555, startPoint y: 227, endPoint x: 653, endPoint y: 227, distance: 98.5
click at [653, 227] on form "Email leni.hiessmanseder@inode.at Telefon +43 650 8887738 Adresse Josef-Bühl-Ga…" at bounding box center [550, 218] width 827 height 81
copy span "Josef-Bühl-Gasse 19"
drag, startPoint x: 155, startPoint y: 462, endPoint x: 396, endPoint y: 462, distance: 241.5
click at [396, 462] on span "Außenbeleuchtung funktioniert nicht - Kleinigkeit bei der Elektrik noch zu mach…" at bounding box center [350, 468] width 390 height 29
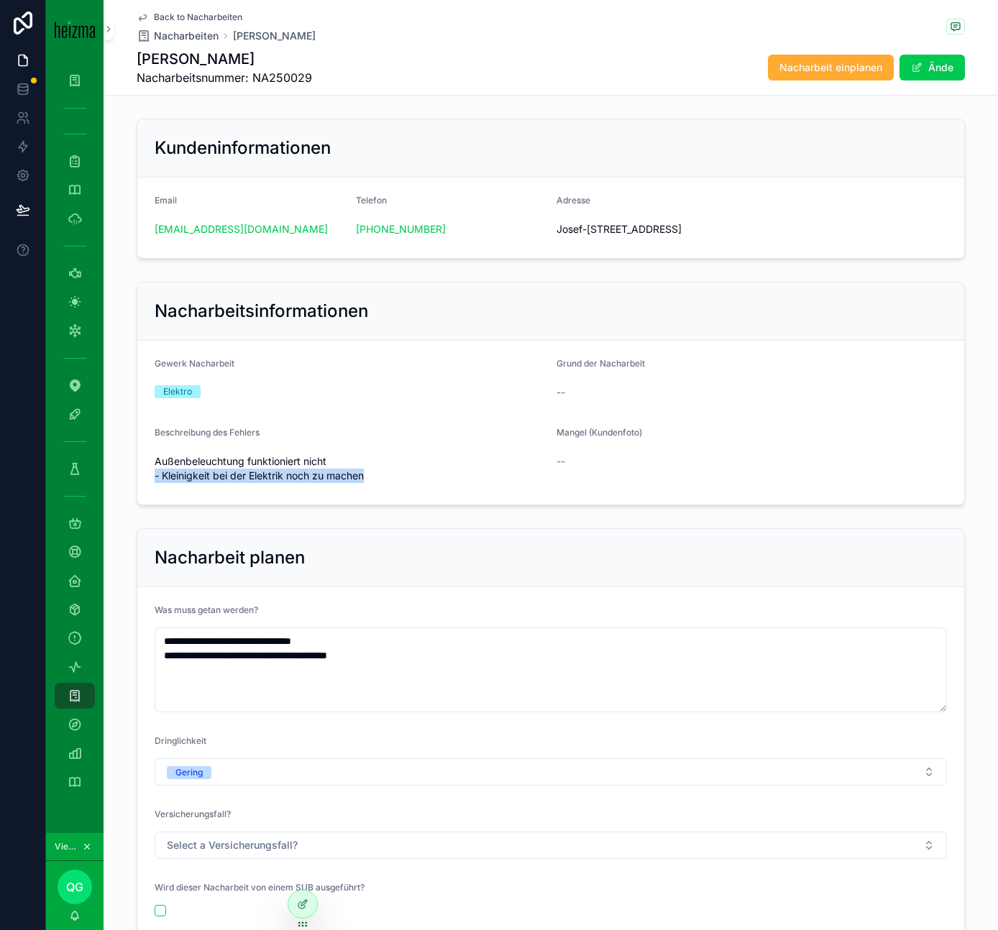
drag, startPoint x: 408, startPoint y: 479, endPoint x: 142, endPoint y: 473, distance: 265.3
click at [142, 473] on form "Gewerk Nacharbeit Elektro Grund der Nacharbeit -- Beschreibung des Fehlers Auße…" at bounding box center [550, 423] width 827 height 164
click at [451, 403] on div "Gewerk Nacharbeit Elektro" at bounding box center [350, 381] width 390 height 46
click at [211, 16] on span "Back to Nacharbeiten" at bounding box center [198, 18] width 88 height 12
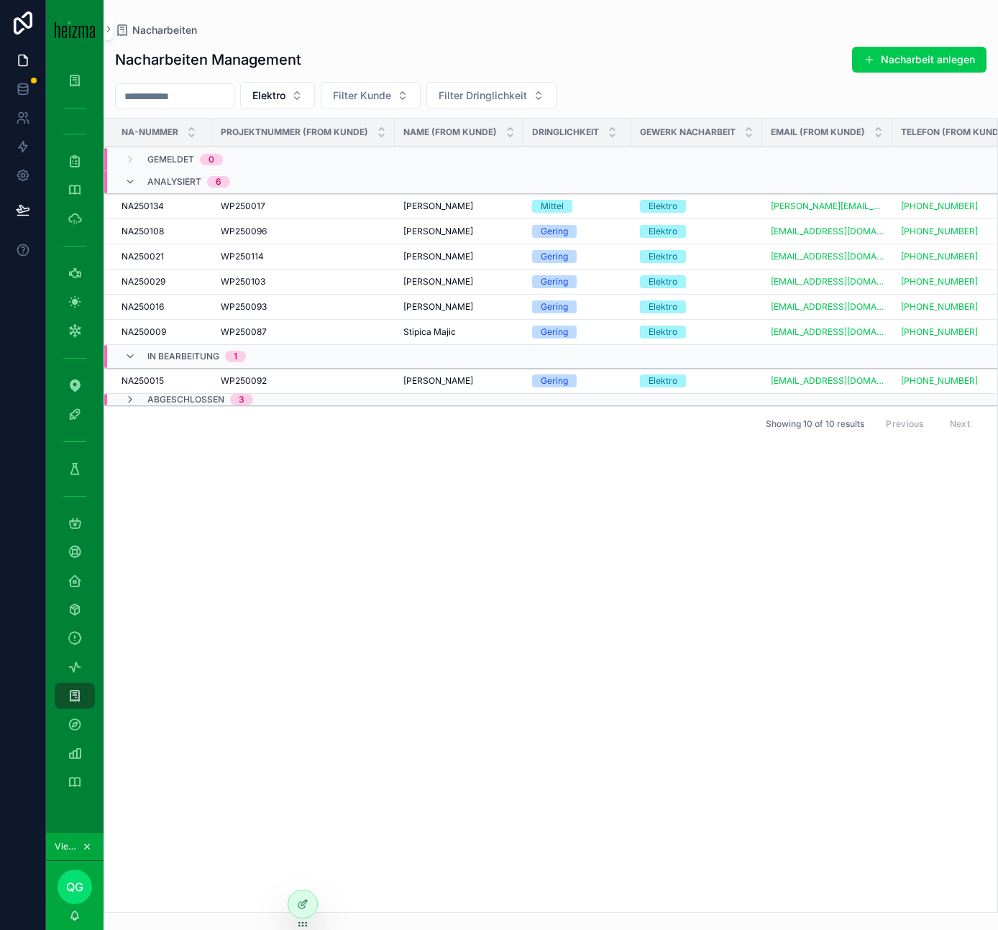
click at [446, 282] on span "Magdalena Hiessmanseder" at bounding box center [438, 282] width 70 height 12
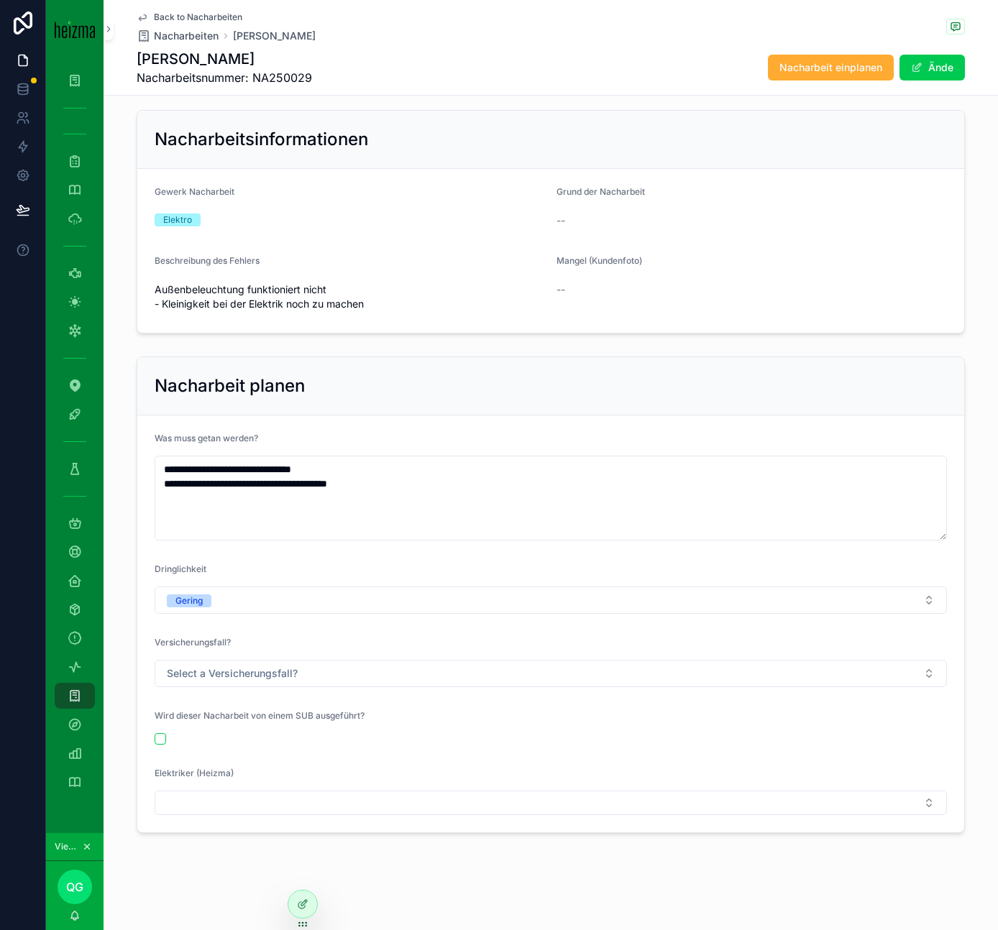
scroll to position [173, 0]
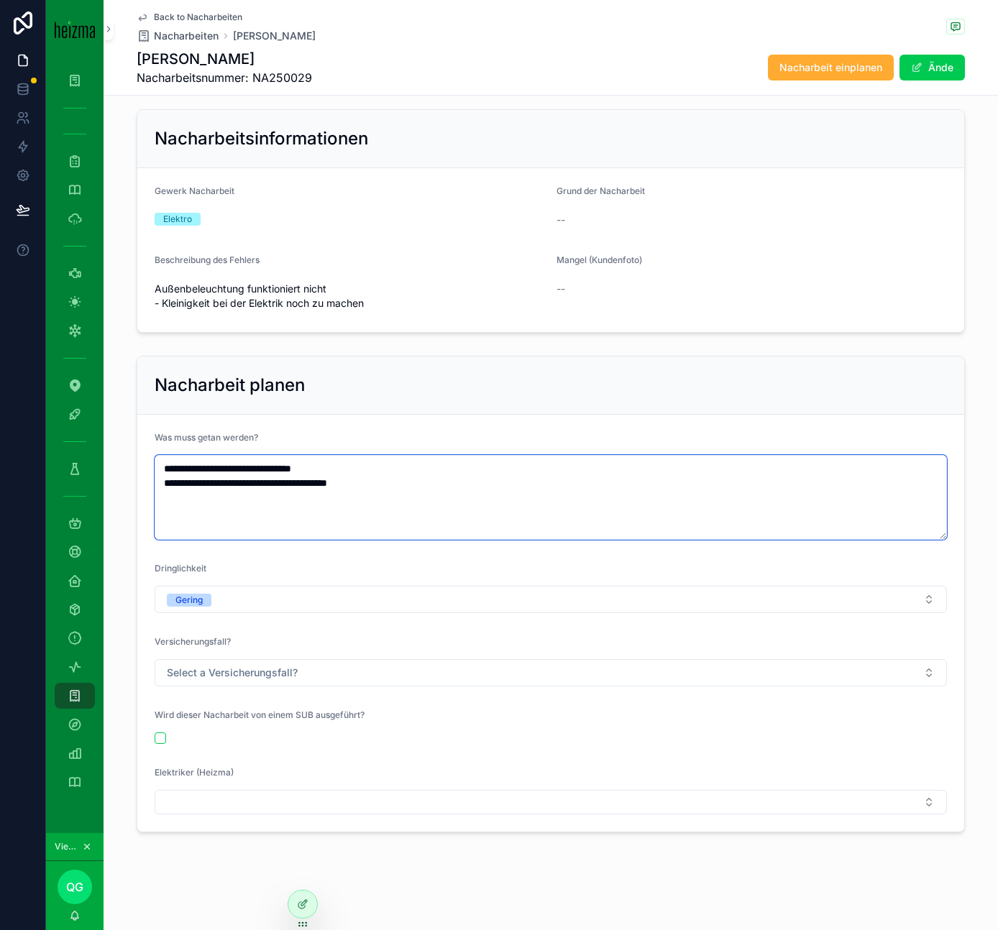
click at [615, 476] on textarea "**********" at bounding box center [551, 497] width 792 height 85
drag, startPoint x: 443, startPoint y: 487, endPoint x: 276, endPoint y: 484, distance: 166.8
click at [276, 484] on textarea "**********" at bounding box center [551, 497] width 792 height 85
click at [275, 484] on textarea "**********" at bounding box center [551, 497] width 792 height 85
drag, startPoint x: 397, startPoint y: 491, endPoint x: 95, endPoint y: 489, distance: 301.9
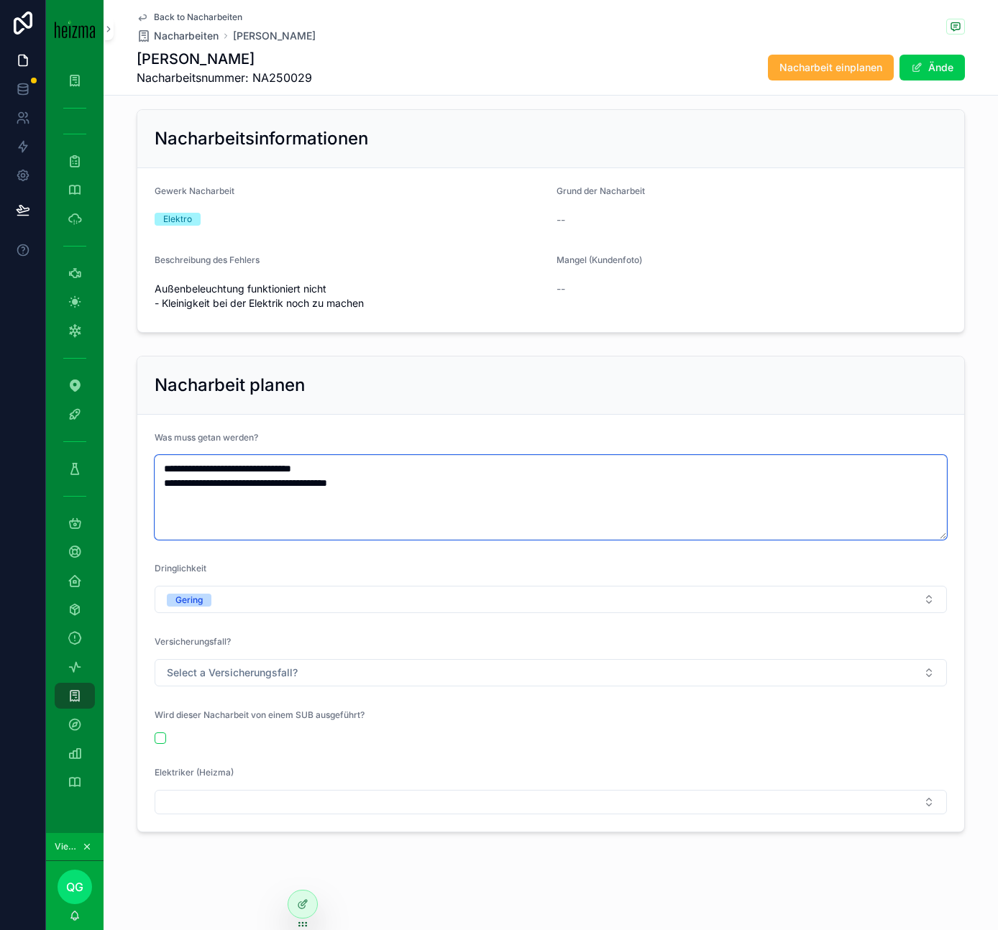
click at [95, 489] on div "**********" at bounding box center [522, 465] width 952 height 930
click at [193, 512] on textarea "**********" at bounding box center [551, 497] width 792 height 85
drag, startPoint x: 164, startPoint y: 471, endPoint x: 454, endPoint y: 486, distance: 290.8
click at [454, 486] on textarea "**********" at bounding box center [551, 497] width 792 height 85
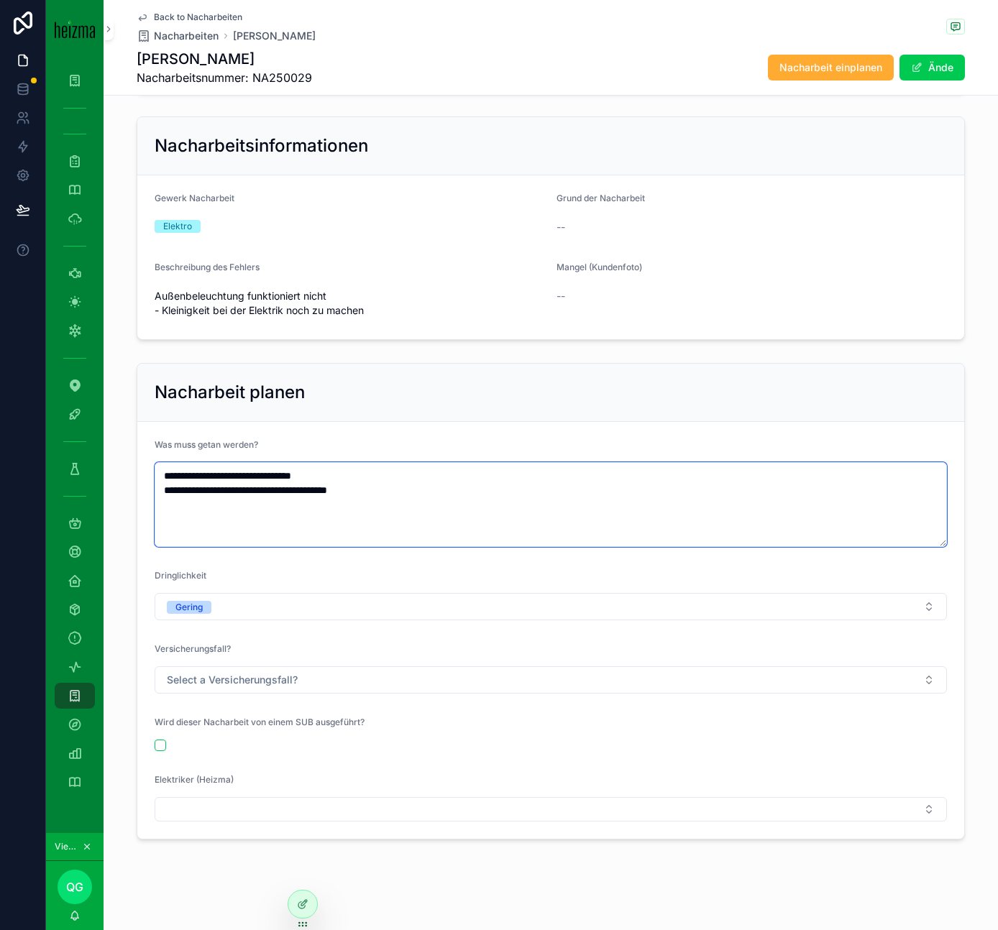
scroll to position [166, 0]
click at [406, 490] on textarea "**********" at bounding box center [551, 503] width 792 height 85
click at [423, 489] on textarea "**********" at bounding box center [551, 503] width 792 height 85
click at [389, 479] on textarea "**********" at bounding box center [551, 503] width 792 height 85
drag, startPoint x: 389, startPoint y: 479, endPoint x: 259, endPoint y: 479, distance: 130.1
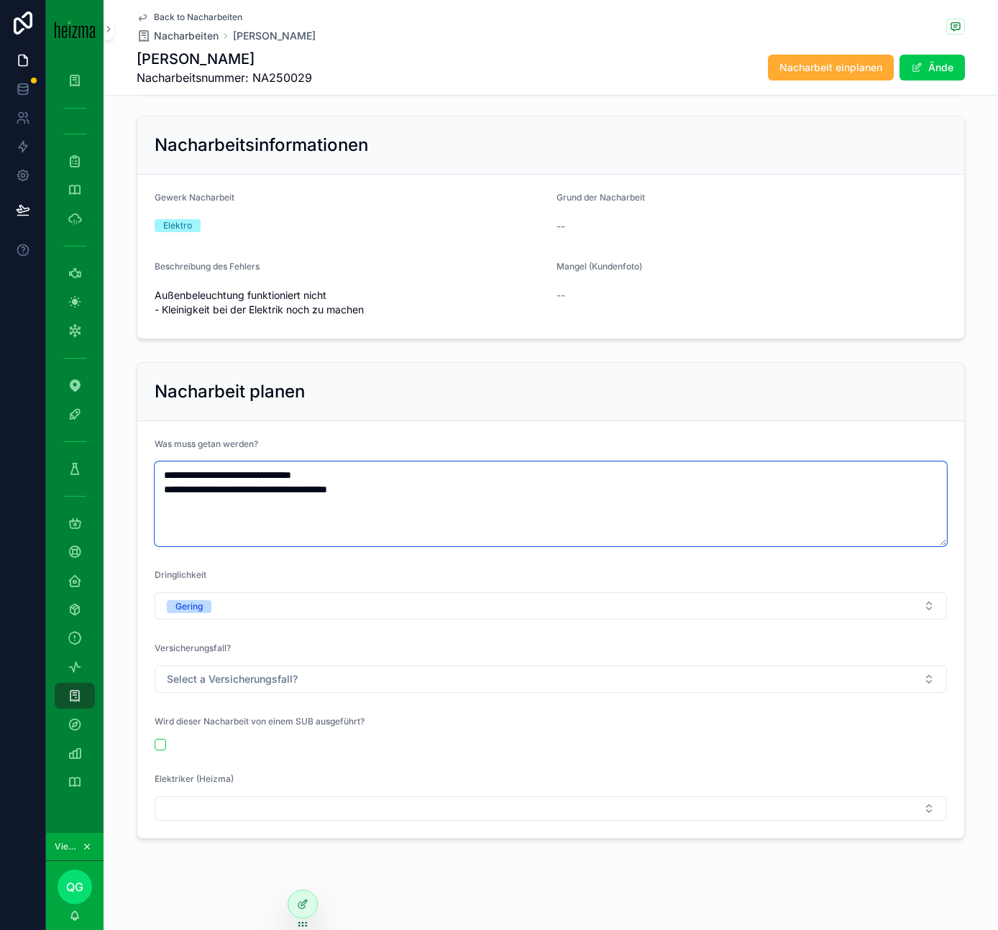
click at [259, 479] on textarea "**********" at bounding box center [551, 503] width 792 height 85
click at [168, 472] on textarea "**********" at bounding box center [551, 503] width 792 height 85
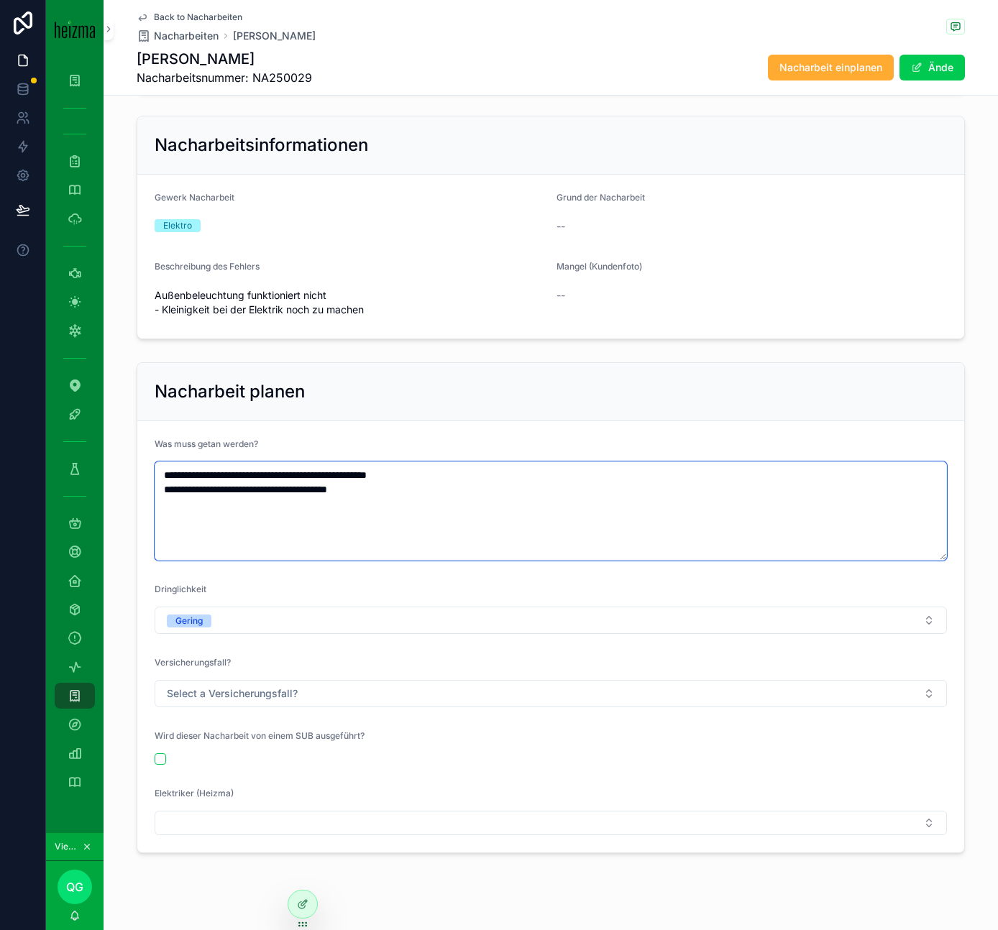
click at [408, 492] on textarea "**********" at bounding box center [551, 510] width 792 height 99
drag, startPoint x: 411, startPoint y: 492, endPoint x: 150, endPoint y: 492, distance: 261.6
click at [150, 492] on form "**********" at bounding box center [550, 636] width 827 height 431
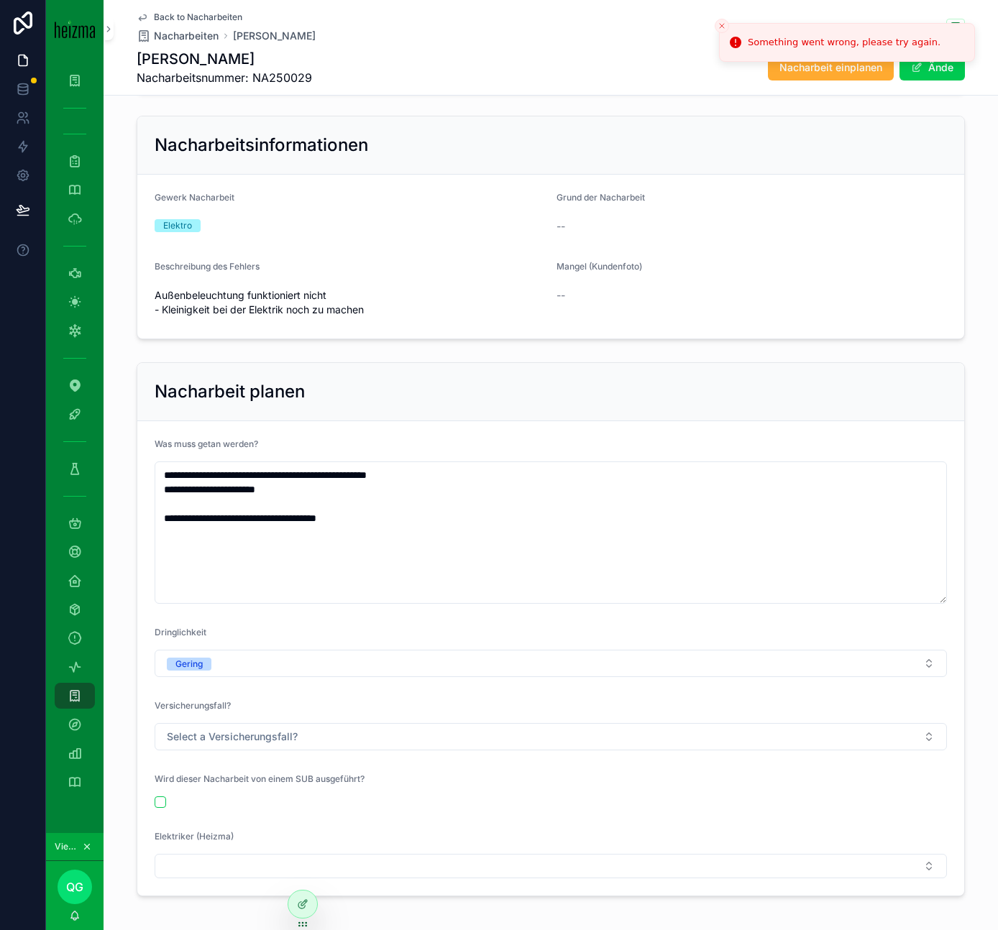
click at [840, 178] on form "Gewerk Nacharbeit Elektro Grund der Nacharbeit -- Beschreibung des Fehlers Auße…" at bounding box center [550, 257] width 827 height 164
click at [720, 24] on line "Close toast" at bounding box center [721, 26] width 4 height 4
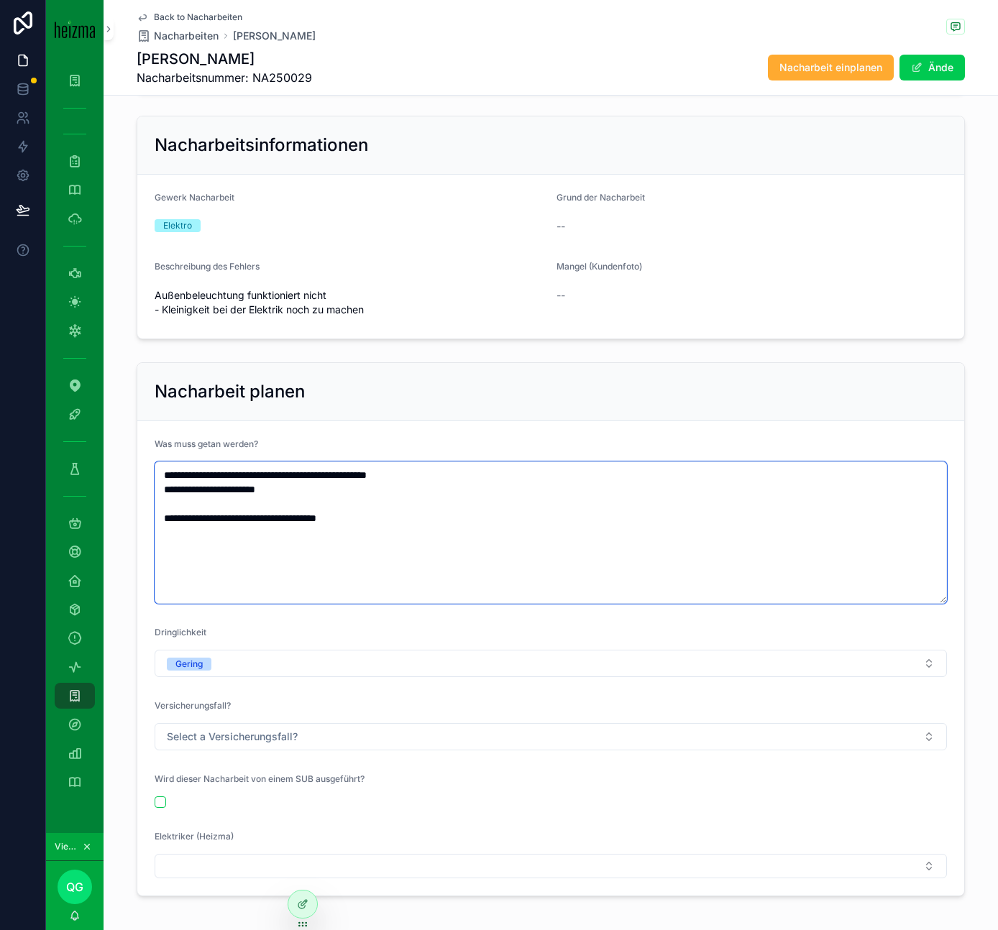
click at [359, 533] on textarea "**********" at bounding box center [551, 532] width 792 height 142
click at [392, 547] on textarea "**********" at bounding box center [551, 532] width 792 height 142
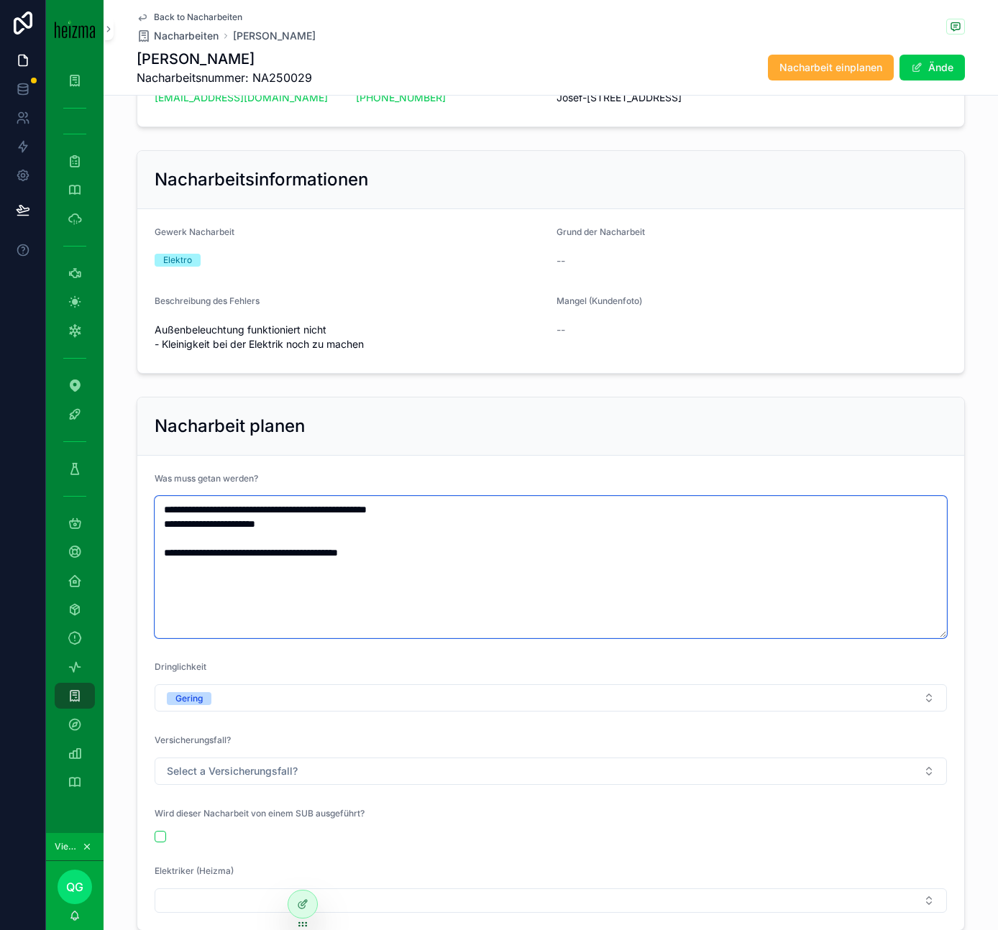
scroll to position [230, 0]
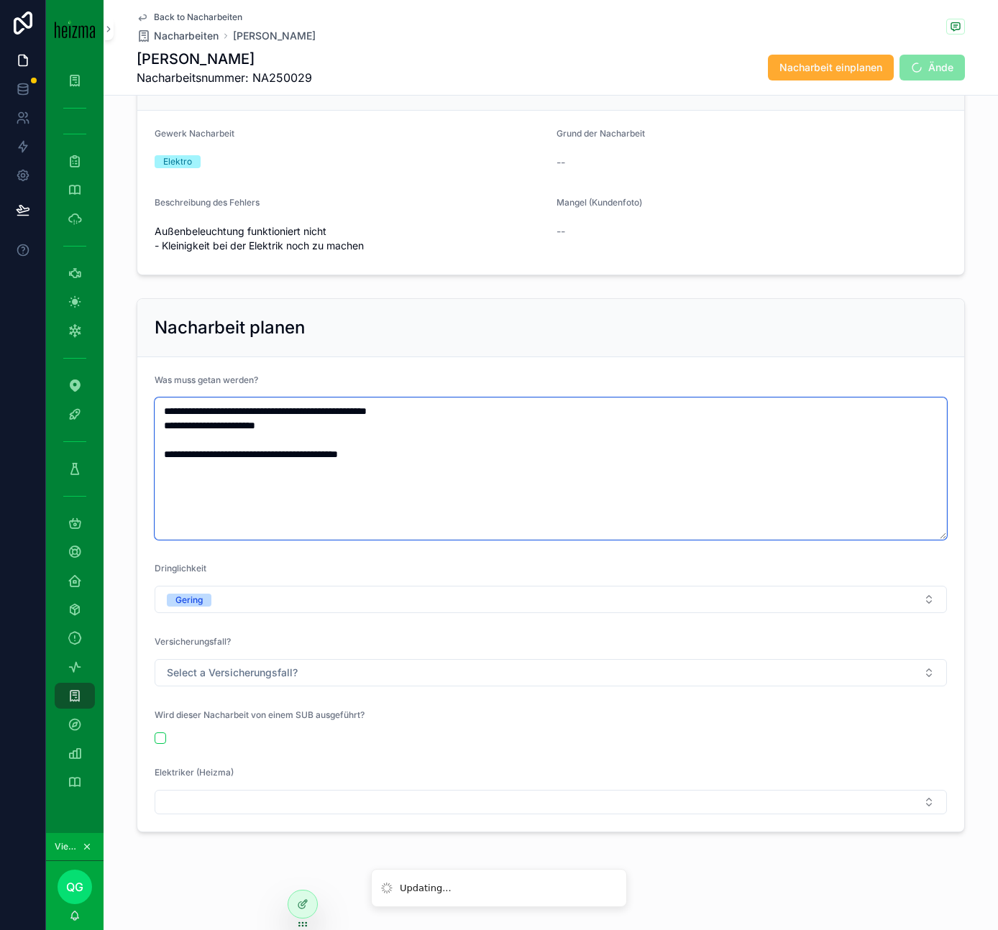
type textarea "**********"
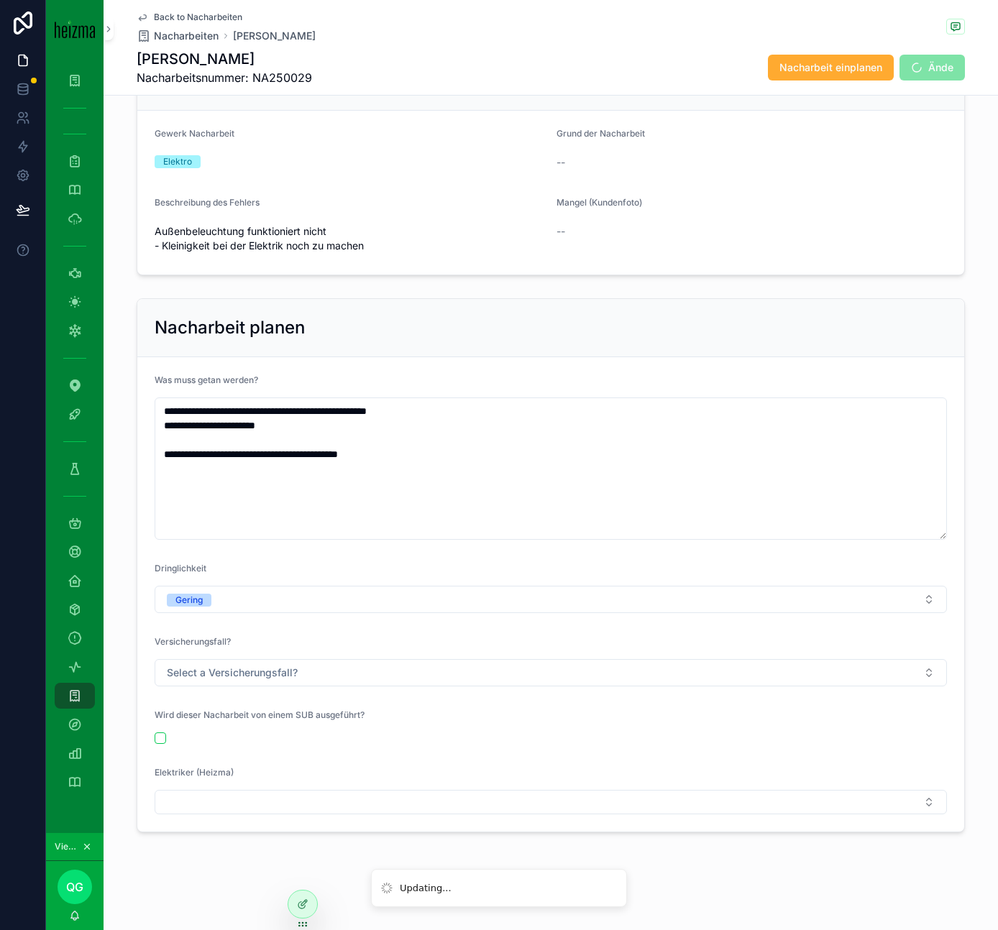
click at [235, 878] on div "**********" at bounding box center [551, 350] width 894 height 1160
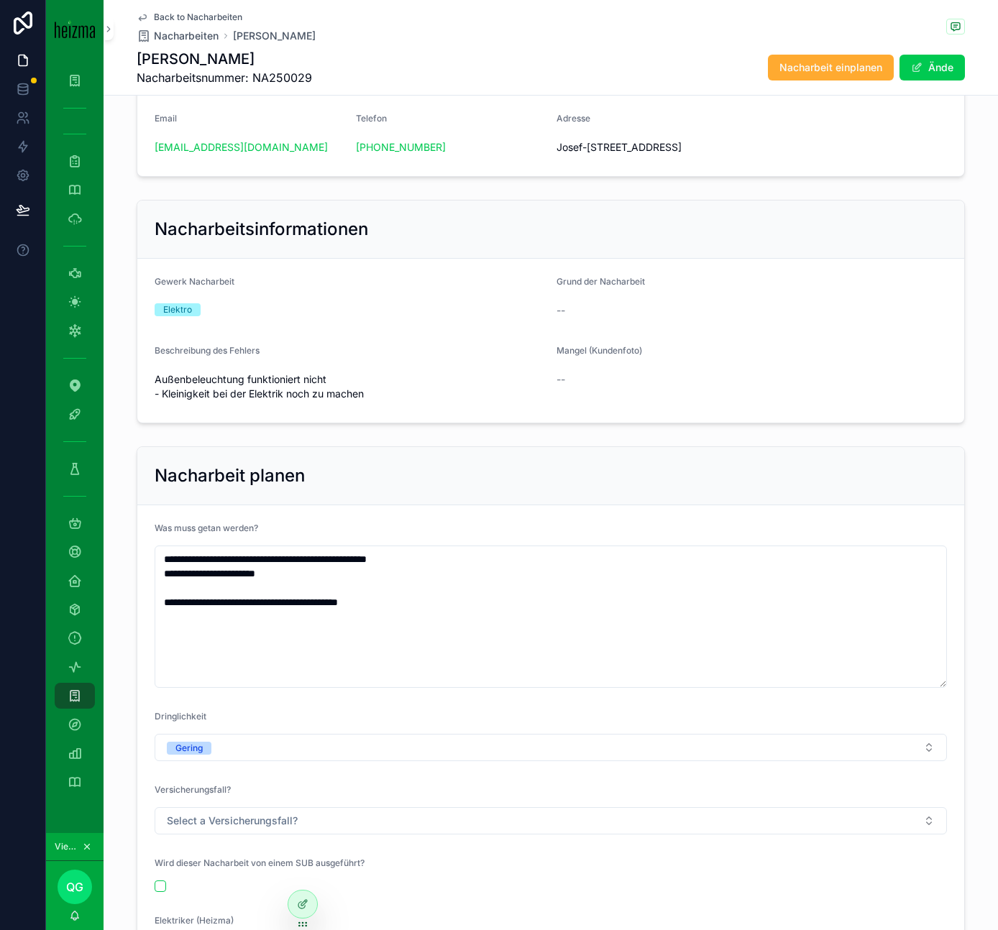
scroll to position [0, 0]
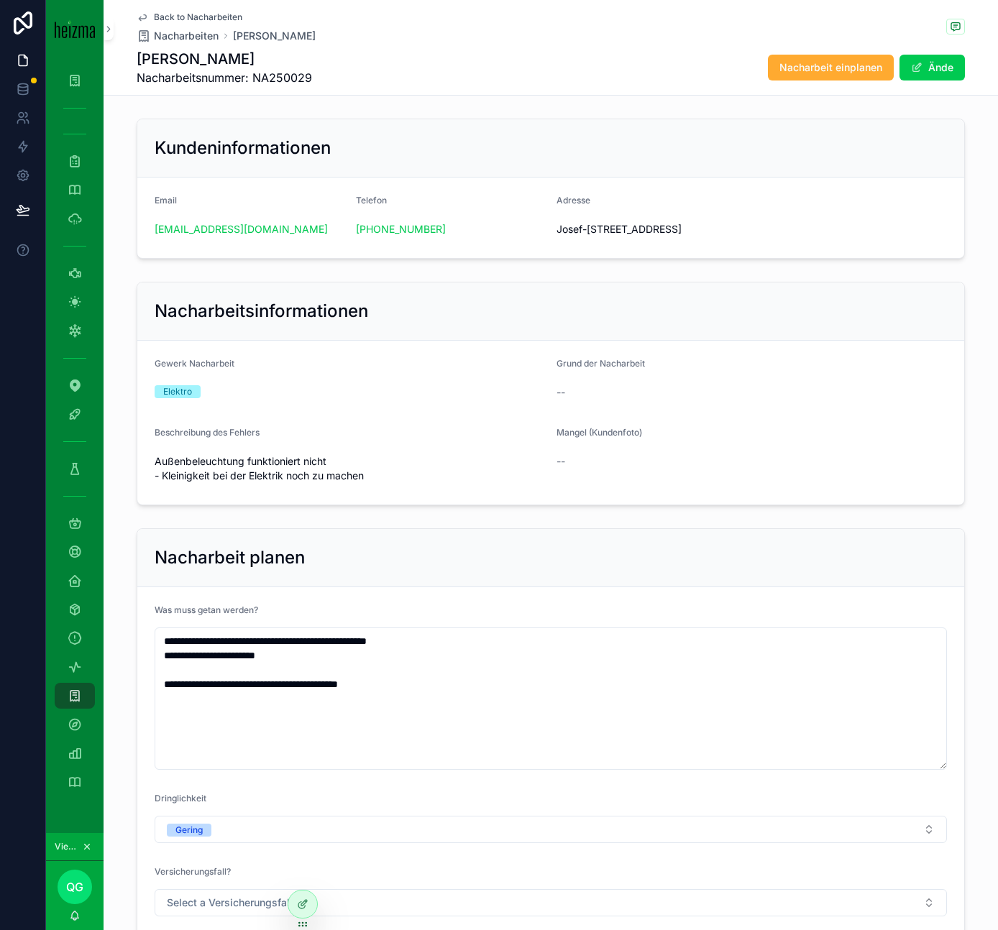
click at [206, 33] on span "Nacharbeiten" at bounding box center [186, 36] width 65 height 14
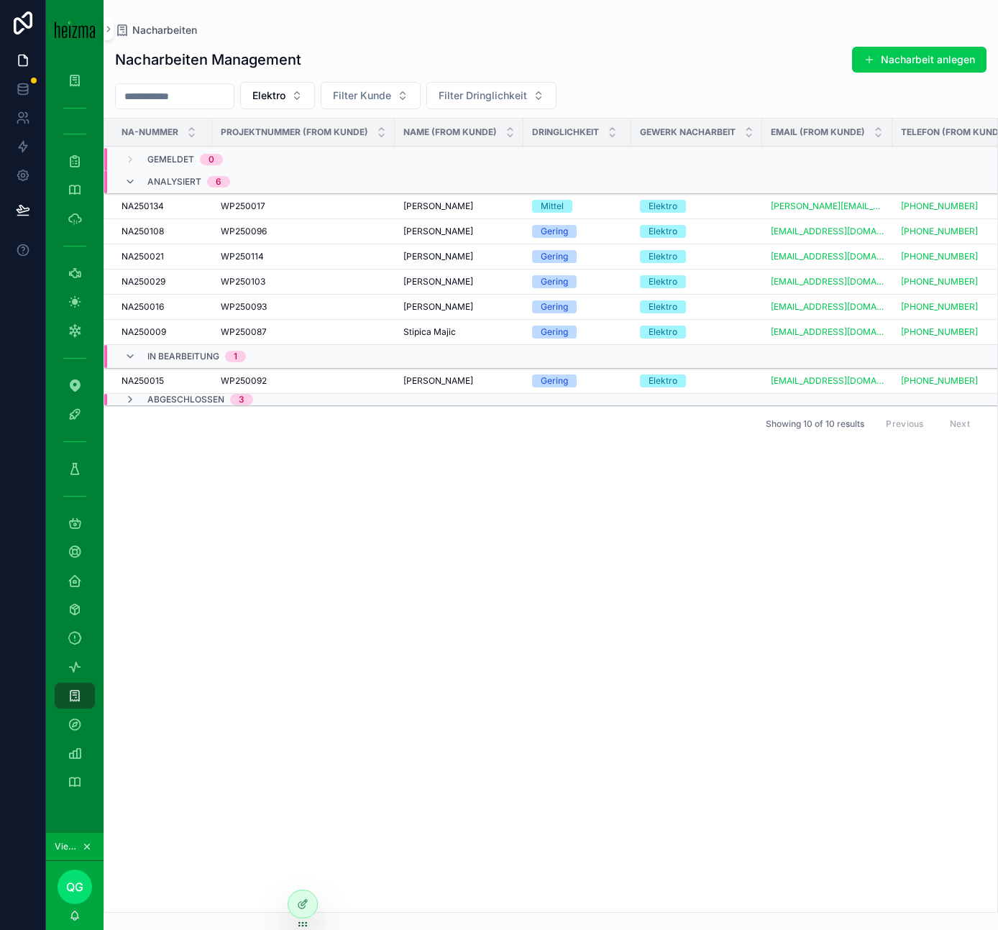
click at [445, 331] on span "Stipica Majic" at bounding box center [429, 332] width 52 height 12
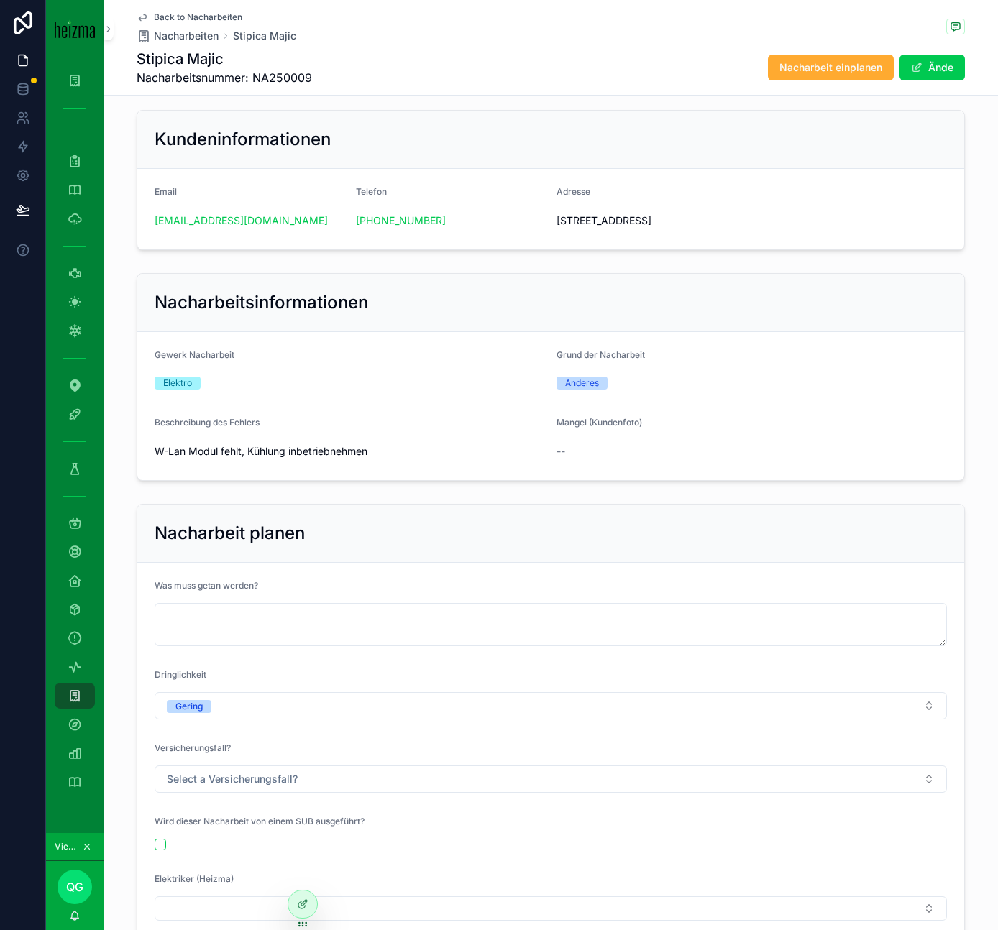
scroll to position [10, 0]
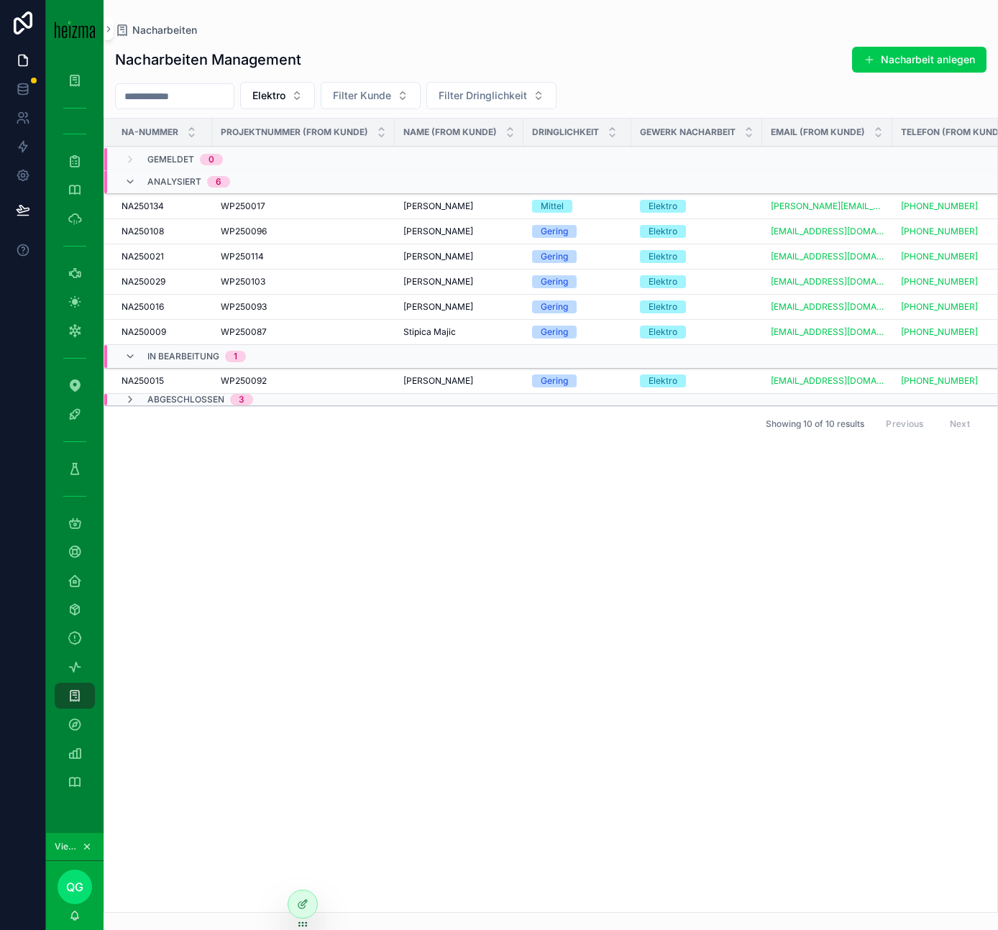
click at [436, 305] on span "Daniela Neugebauer" at bounding box center [438, 307] width 70 height 12
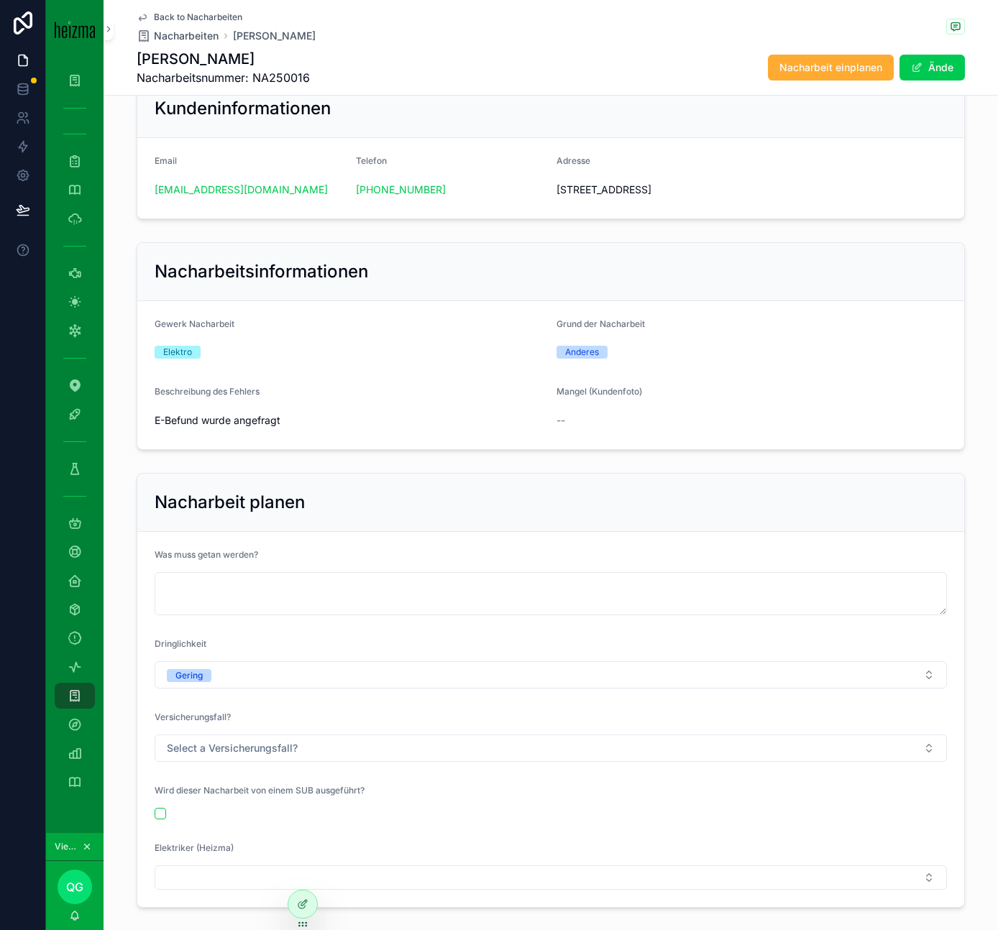
scroll to position [42, 0]
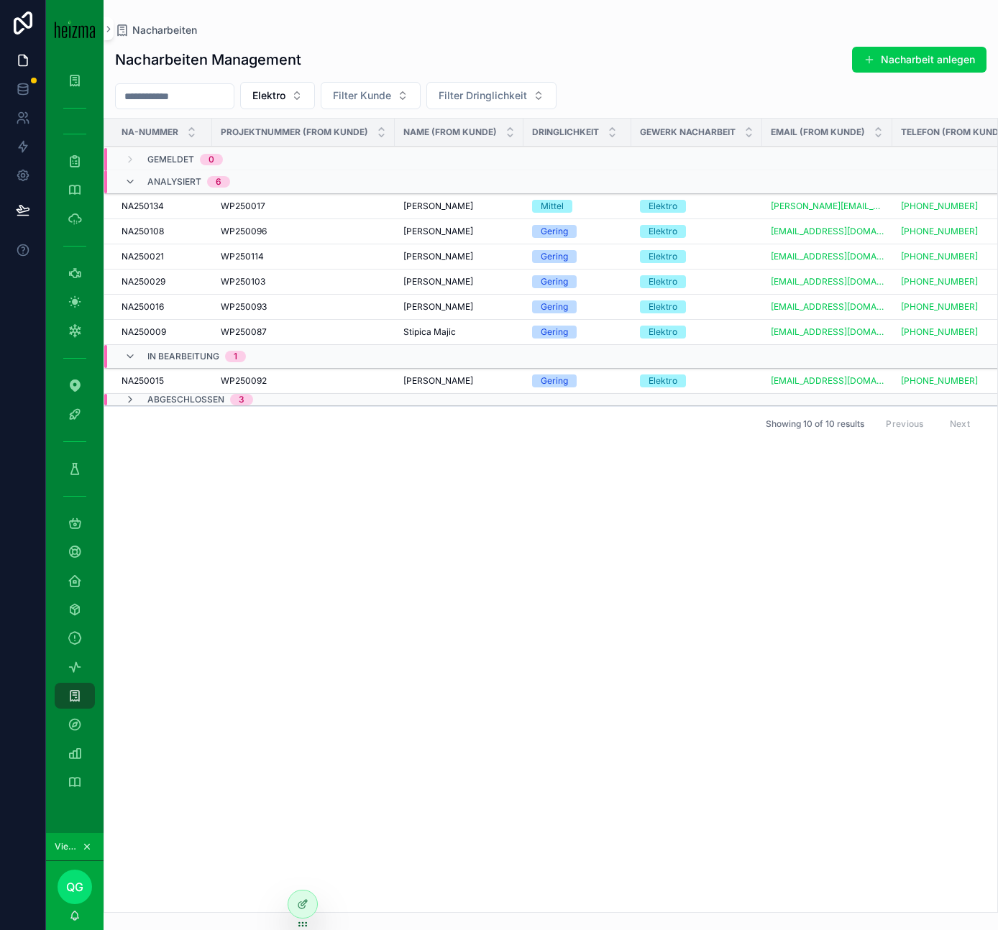
click at [262, 208] on span "WP250017" at bounding box center [243, 207] width 45 height 12
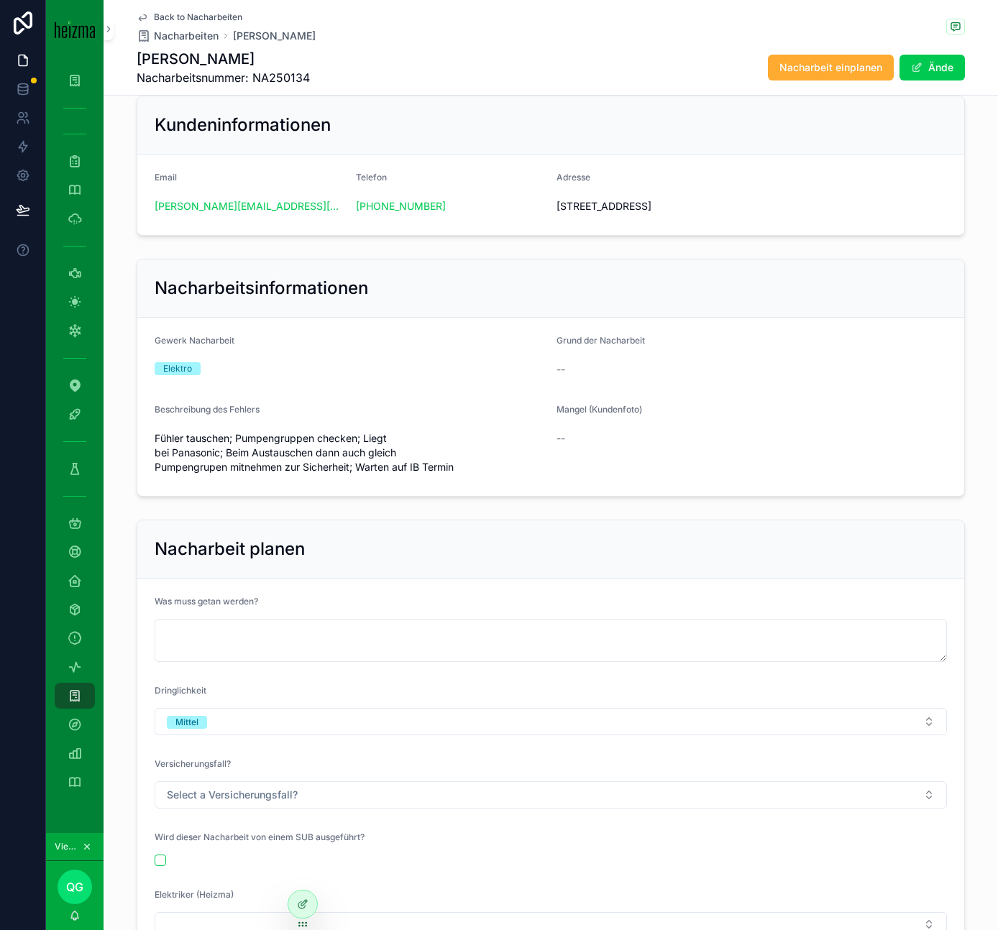
scroll to position [22, 0]
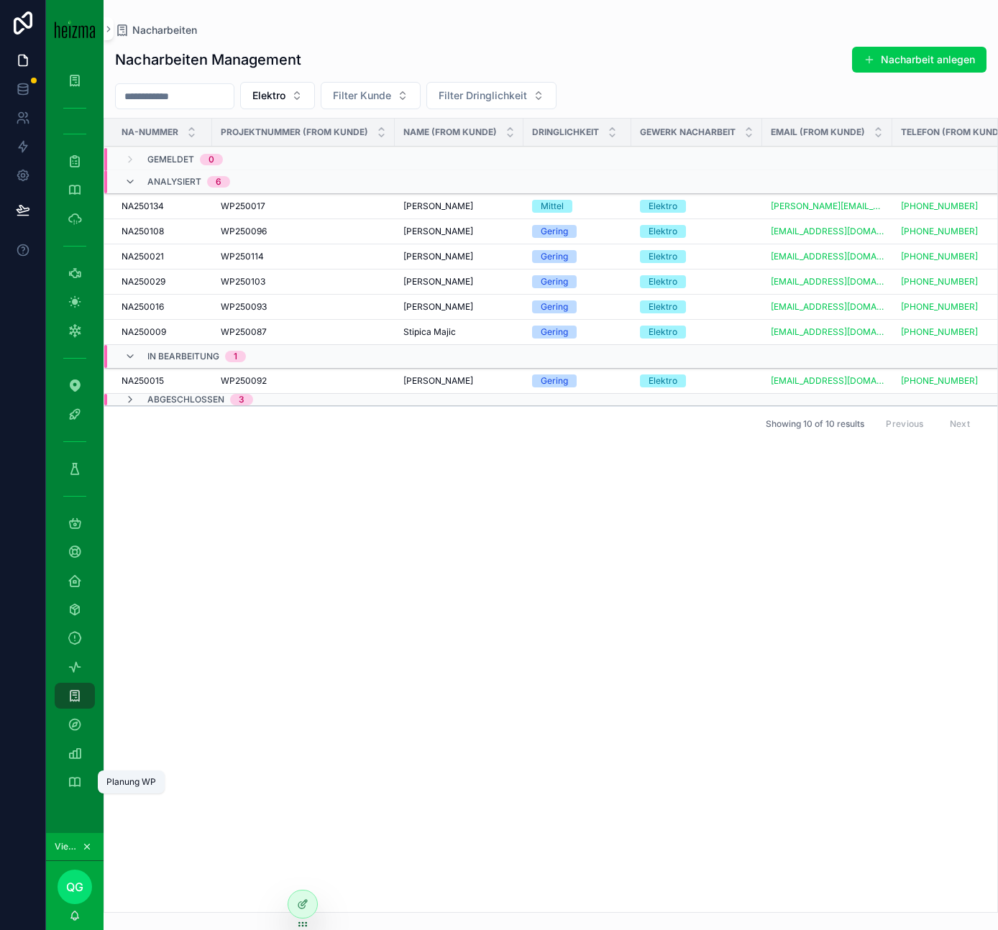
click at [76, 782] on icon "scrollable content" at bounding box center [75, 782] width 14 height 14
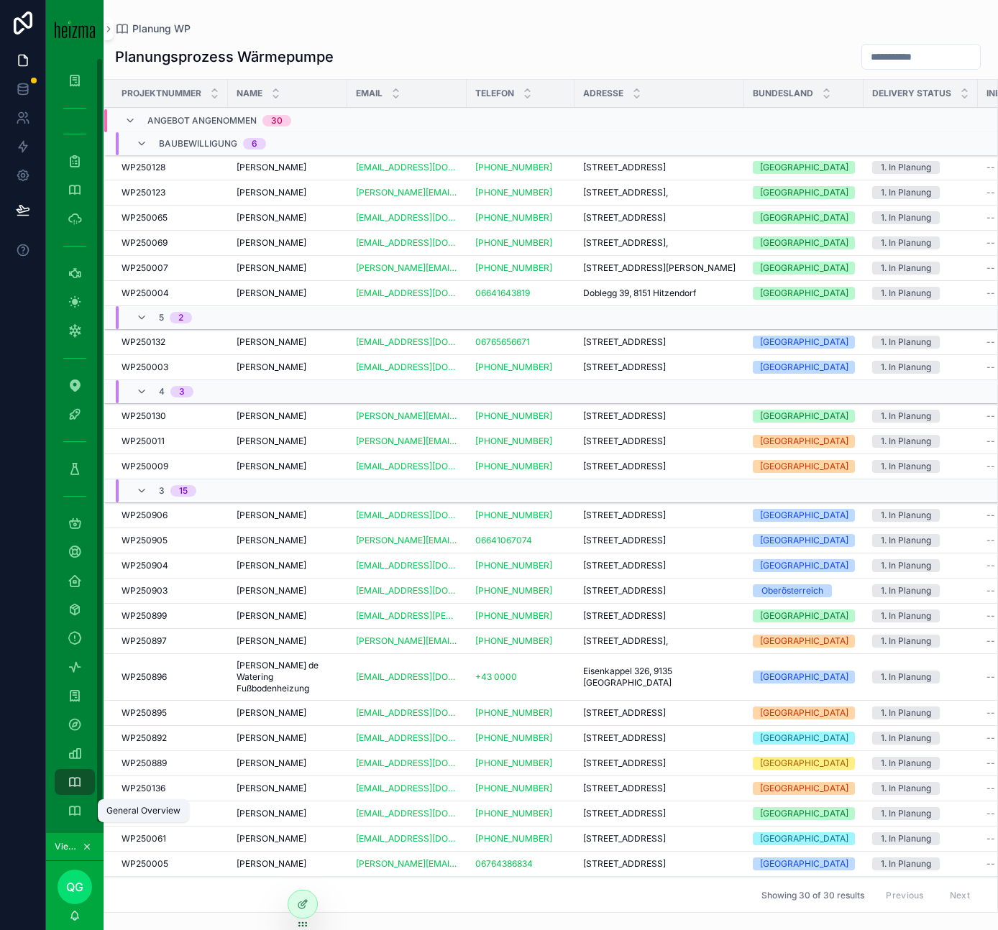
click at [78, 805] on icon "scrollable content" at bounding box center [75, 811] width 14 height 14
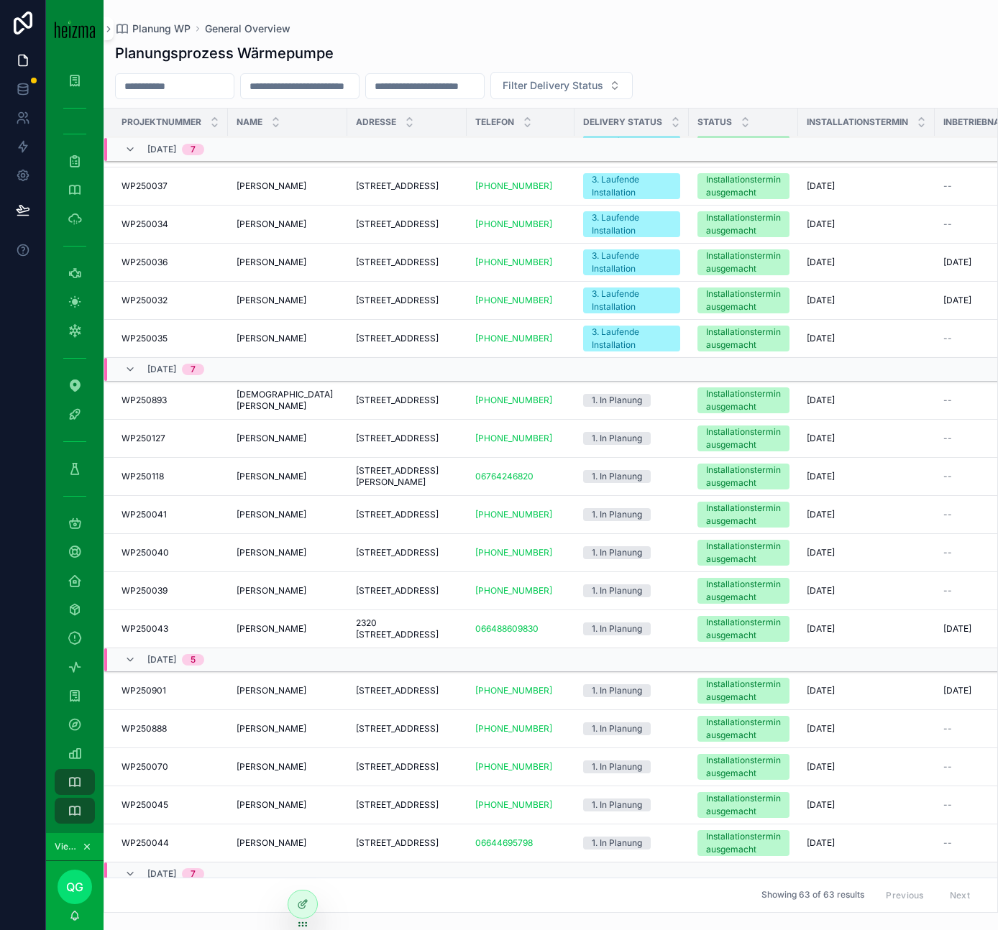
scroll to position [839, 0]
click at [538, 33] on div "Planung WP General Overview" at bounding box center [550, 29] width 871 height 12
click at [81, 808] on icon "scrollable content" at bounding box center [75, 811] width 14 height 14
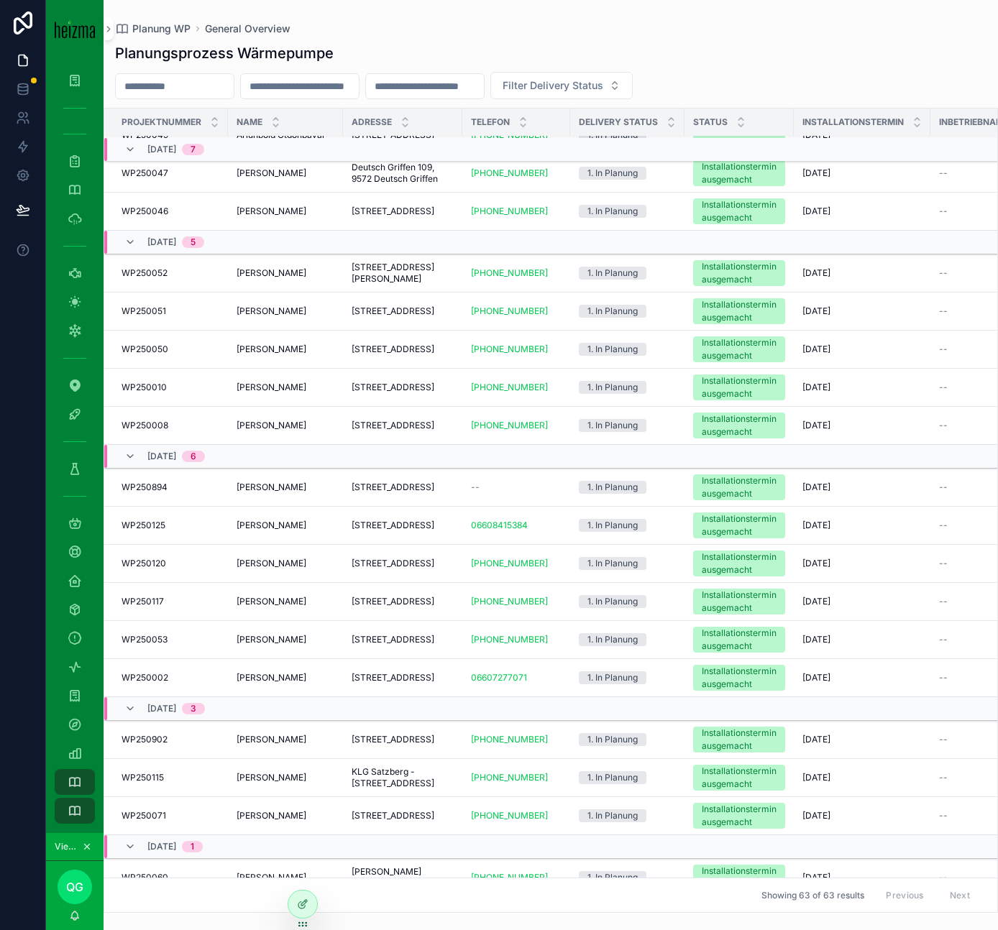
scroll to position [2119, 0]
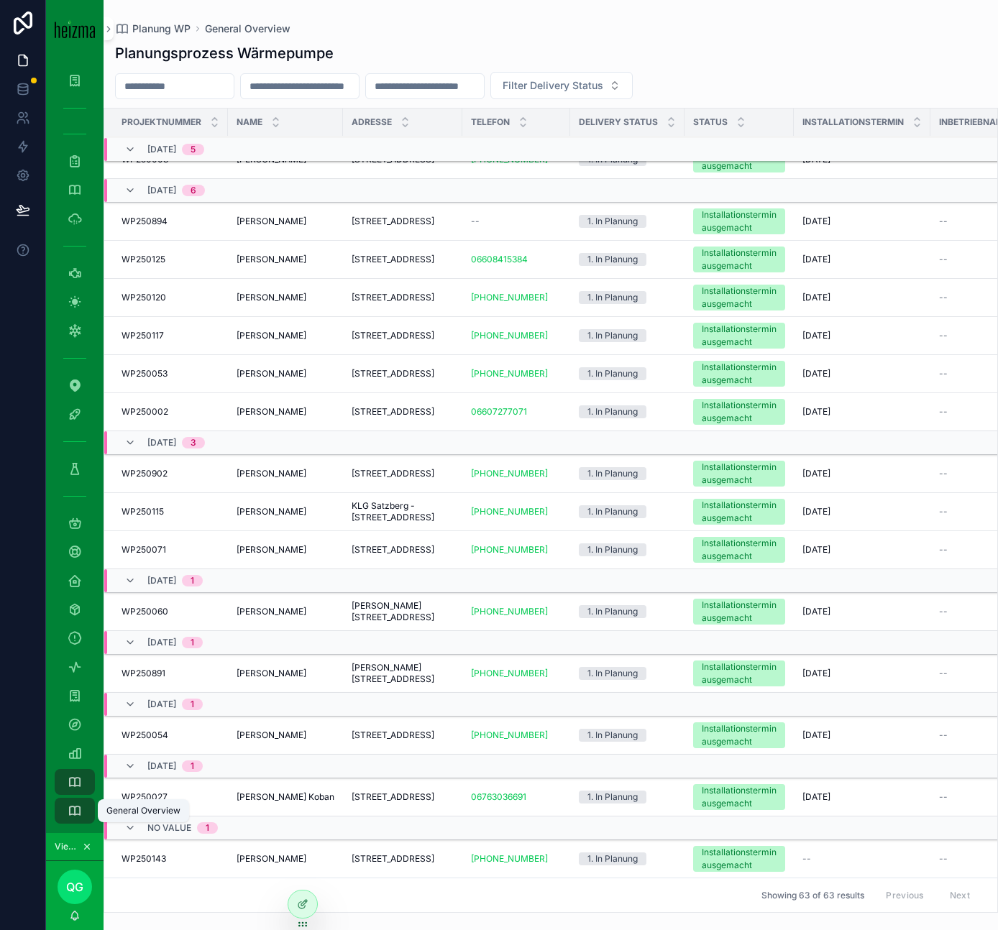
click at [79, 808] on icon "scrollable content" at bounding box center [75, 811] width 14 height 14
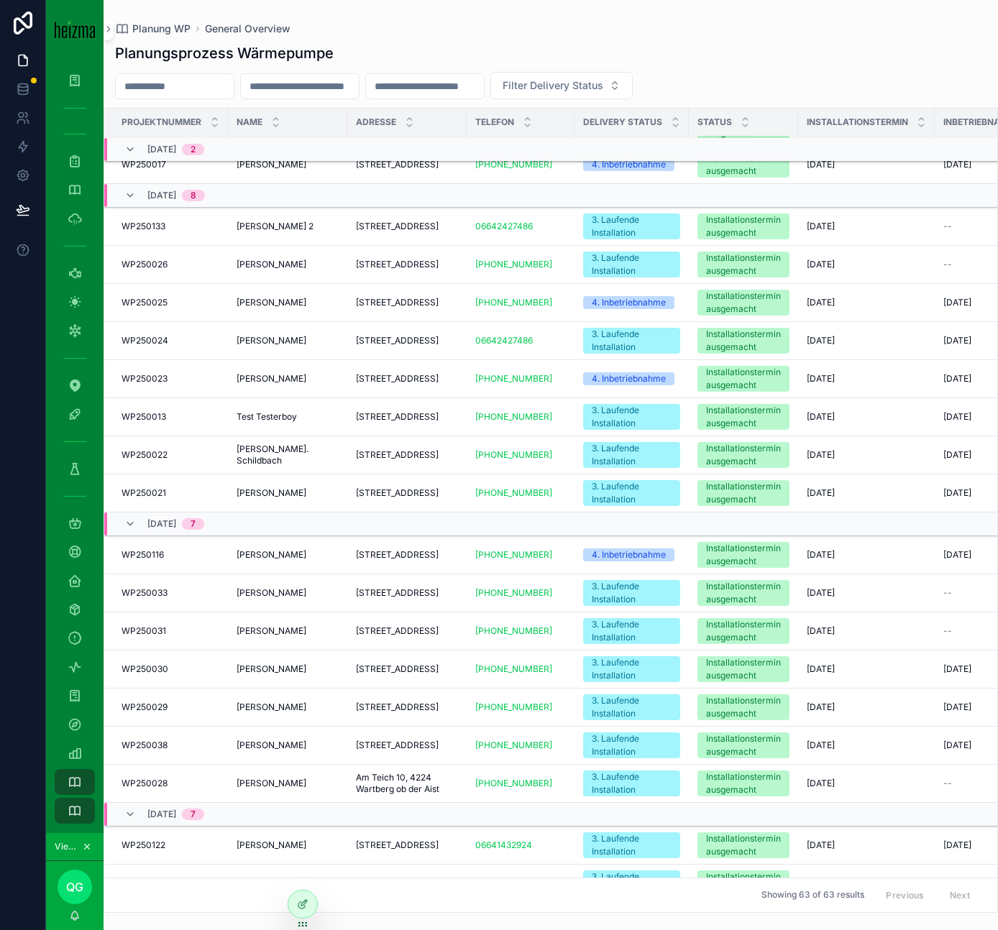
scroll to position [0, 0]
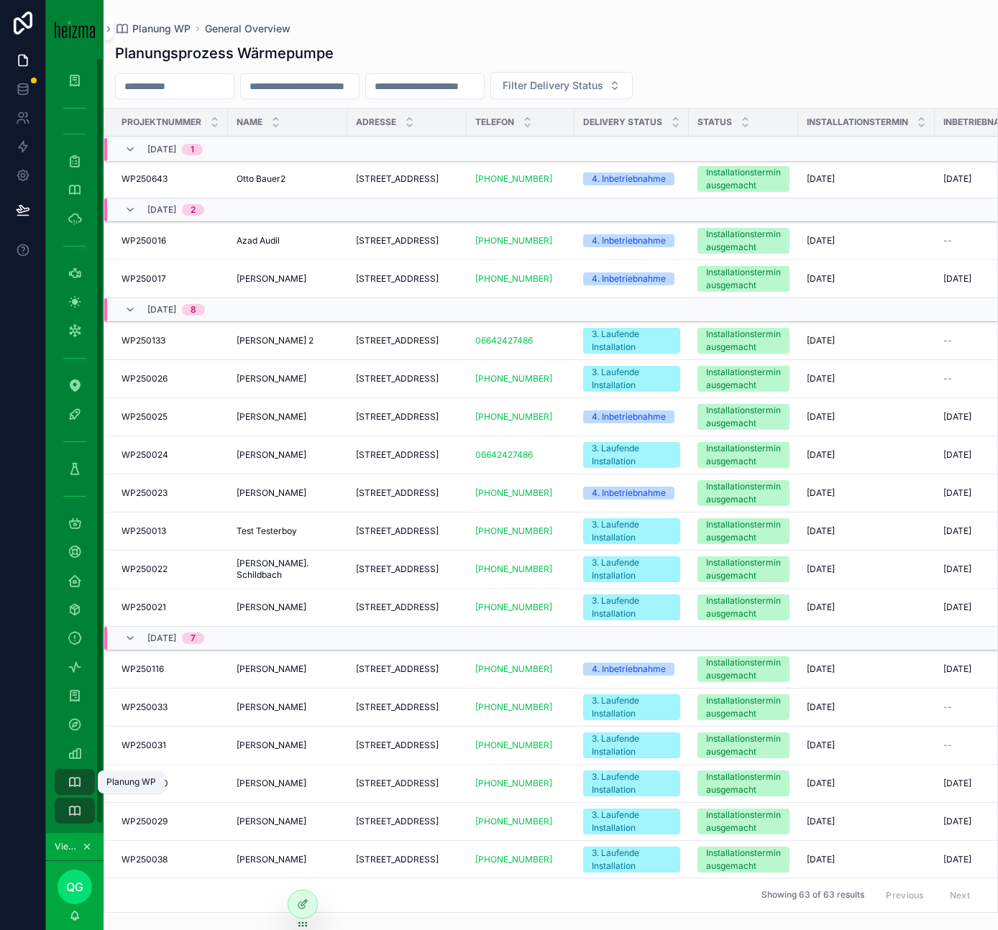
click at [79, 788] on icon "scrollable content" at bounding box center [75, 782] width 14 height 14
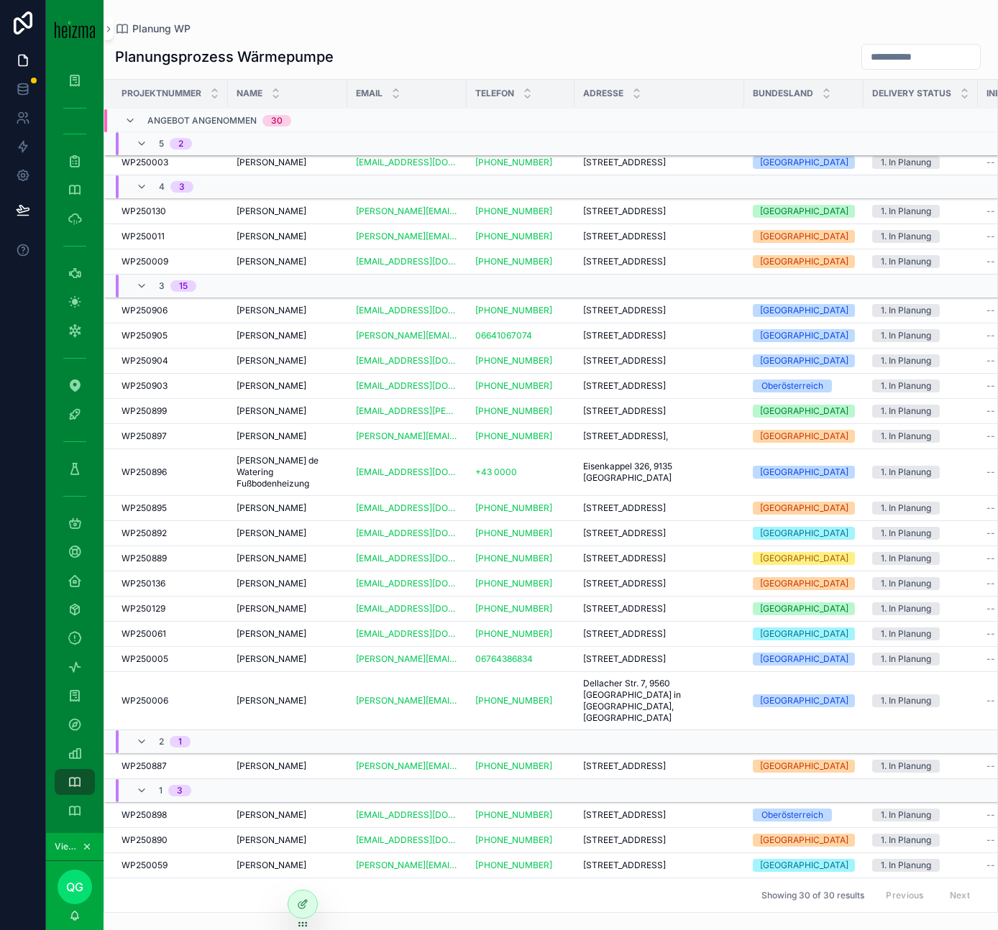
scroll to position [362, 0]
click at [75, 768] on div "Planung WP General Overview" at bounding box center [75, 797] width 58 height 58
click at [75, 760] on icon "scrollable content" at bounding box center [75, 753] width 14 height 14
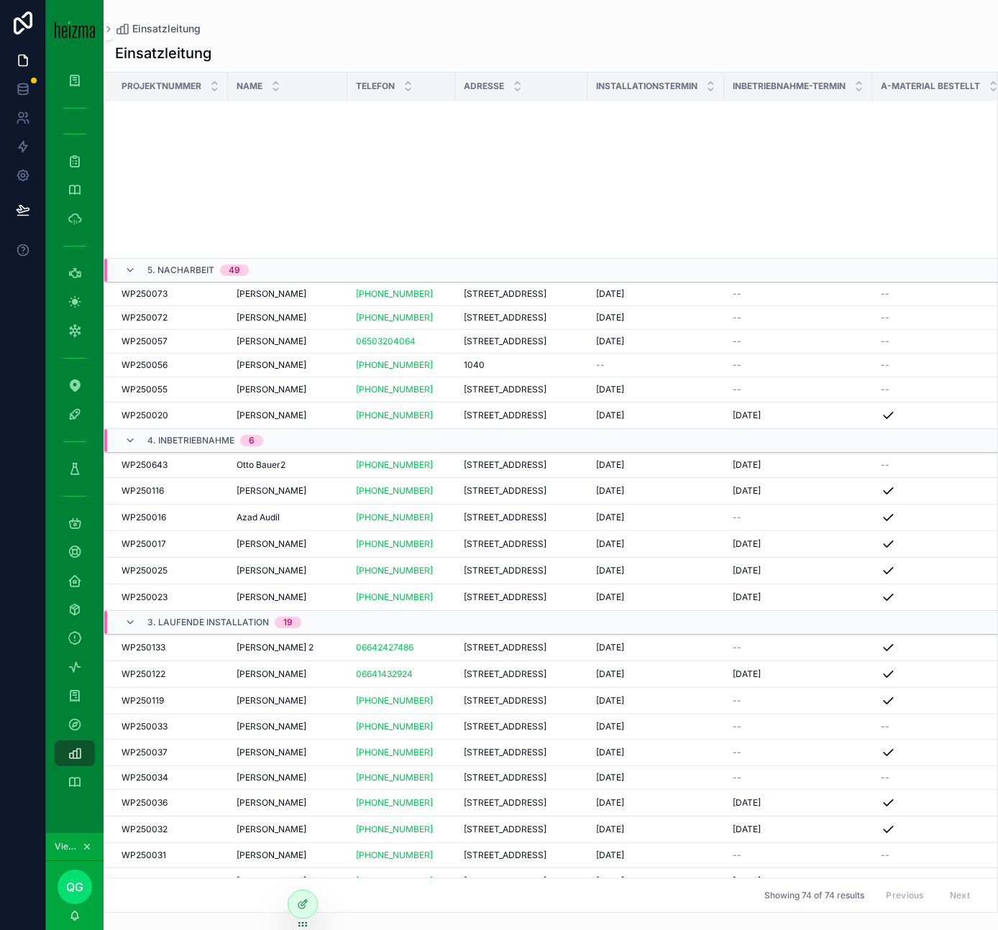
scroll to position [1890, 0]
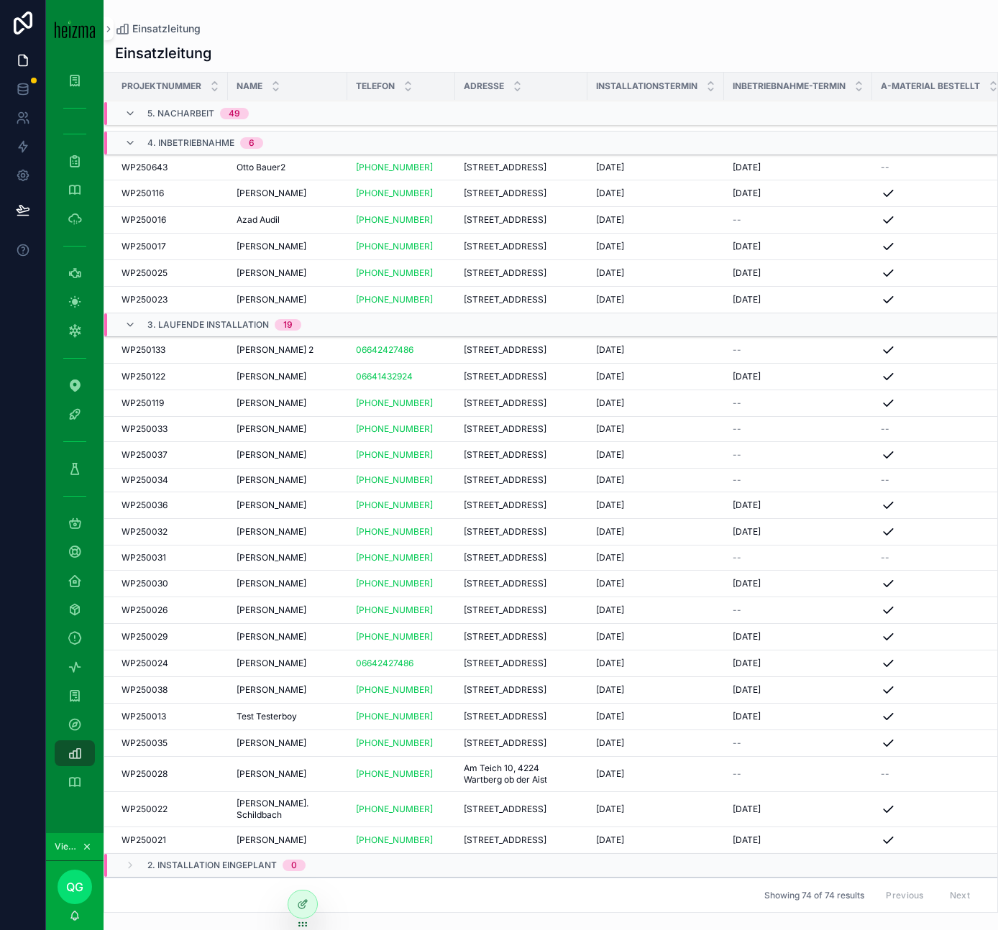
click at [313, 500] on div "René Pichler René Pichler" at bounding box center [287, 506] width 102 height 12
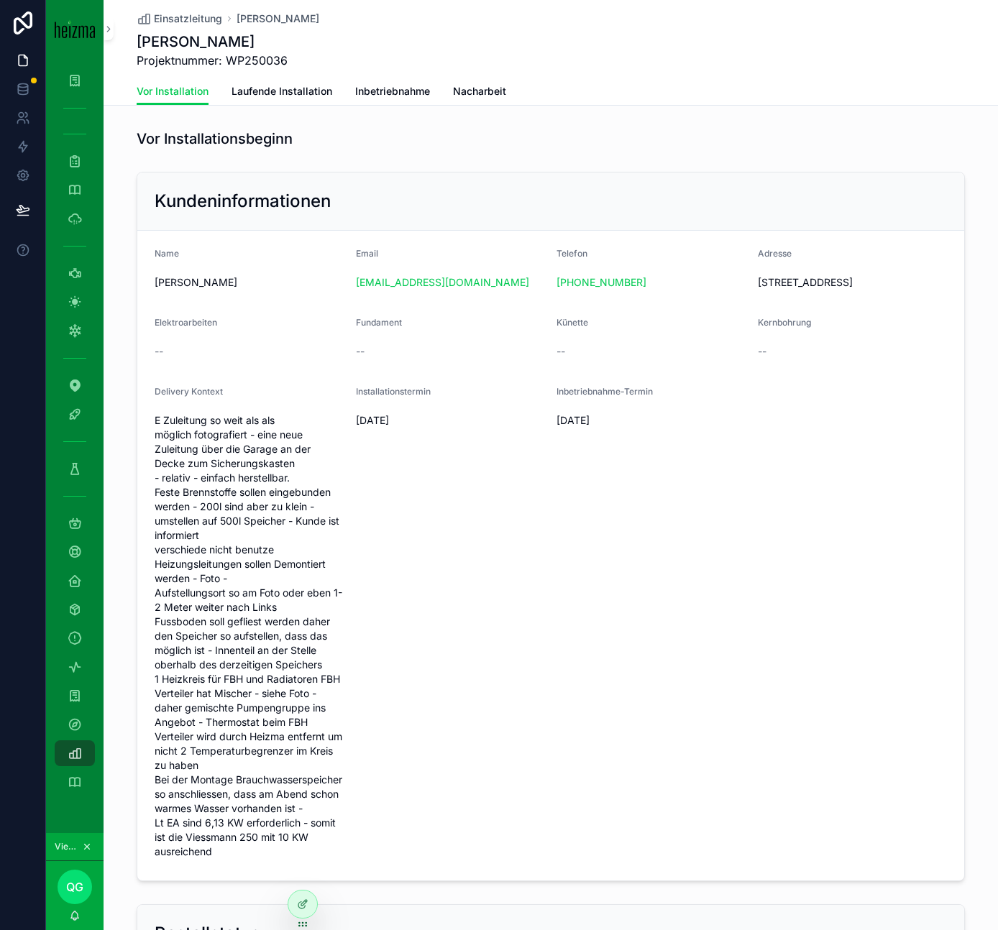
click at [165, 93] on span "Vor Installation" at bounding box center [173, 91] width 72 height 14
click at [200, 98] on span "Vor Installation" at bounding box center [173, 91] width 72 height 14
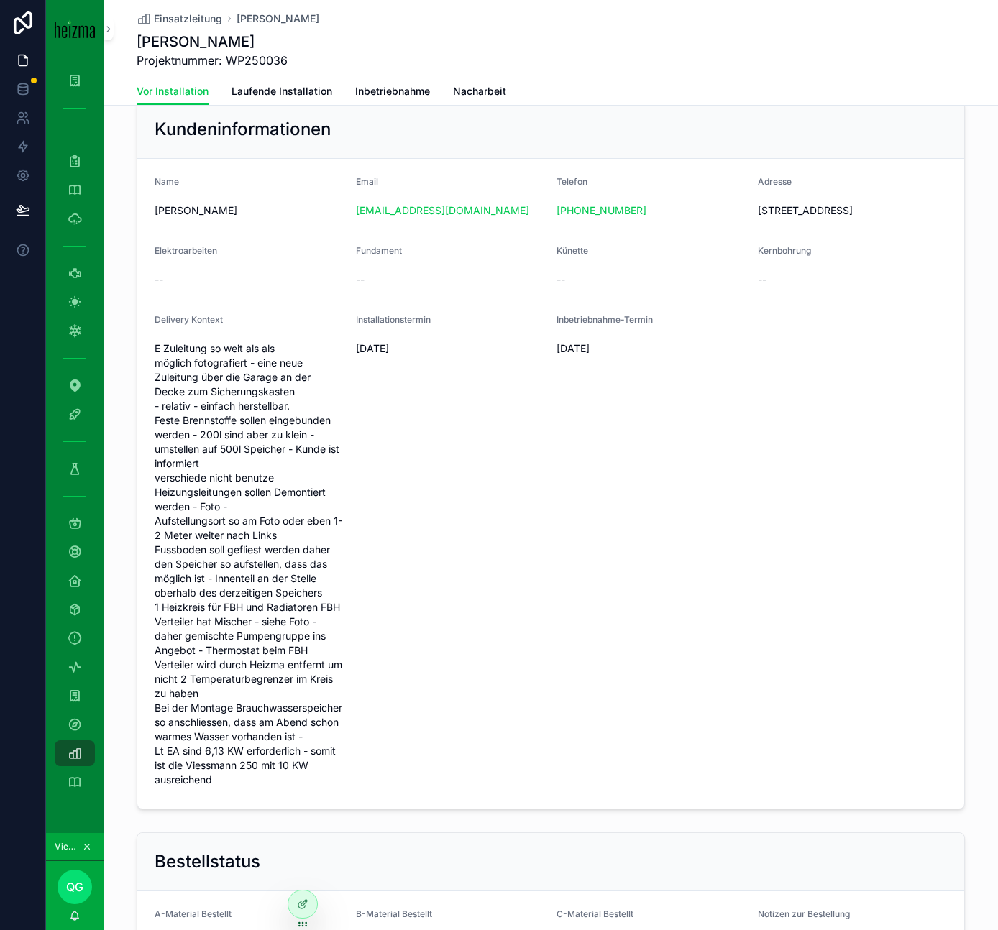
scroll to position [85, 0]
